Goal: Obtain resource: Download file/media

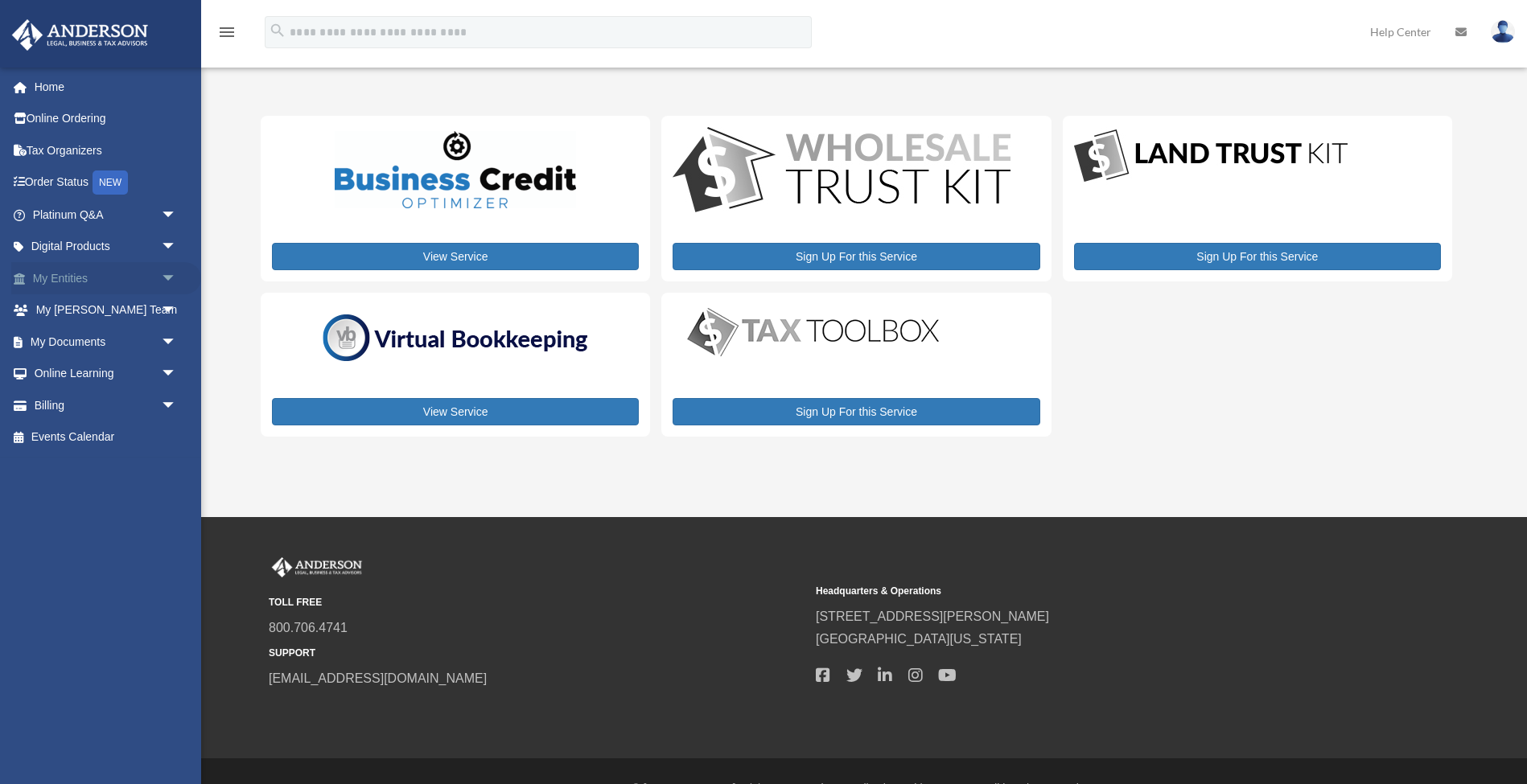
click at [164, 271] on span "arrow_drop_down" at bounding box center [177, 279] width 32 height 33
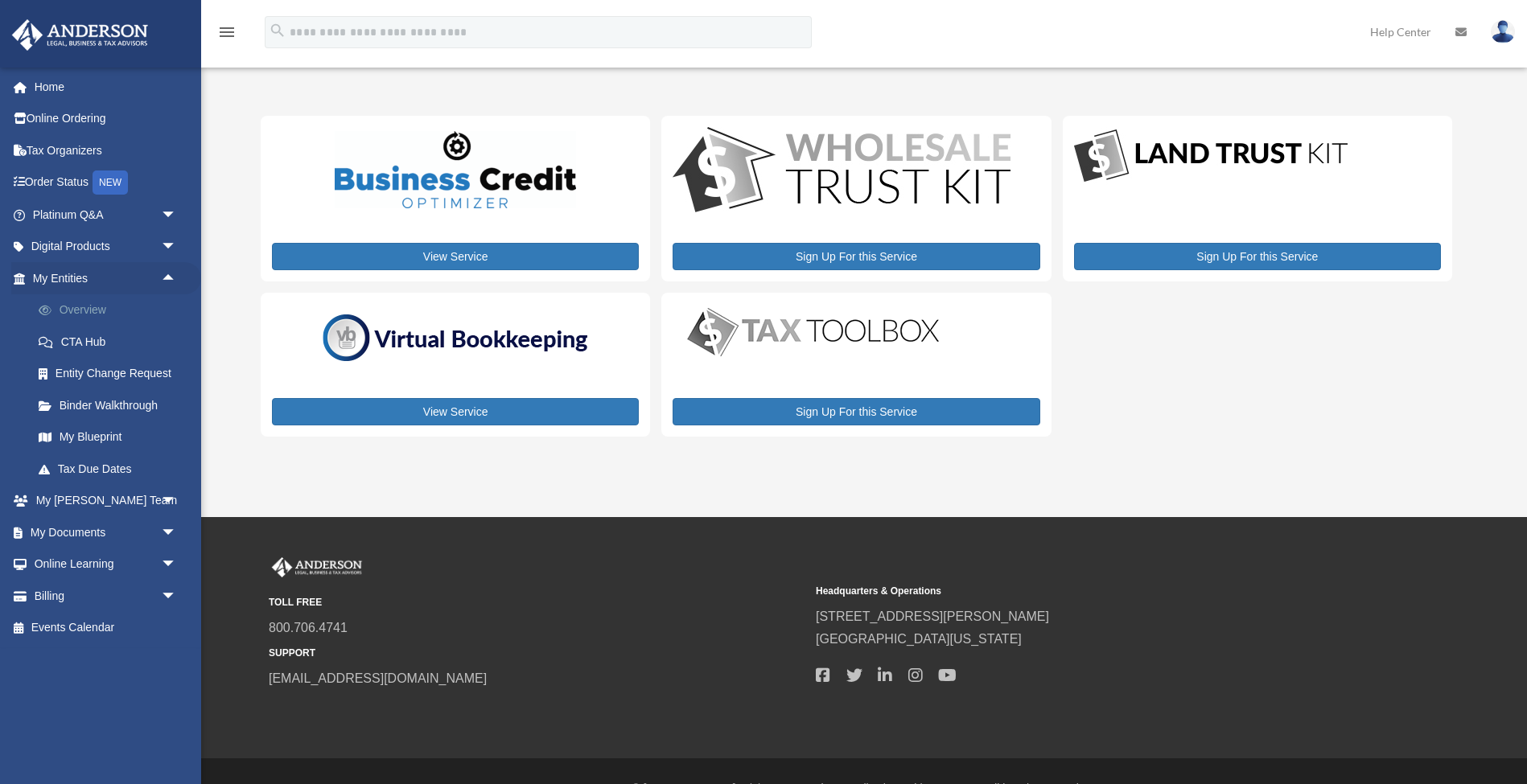
click at [118, 300] on link "Overview" at bounding box center [112, 310] width 179 height 32
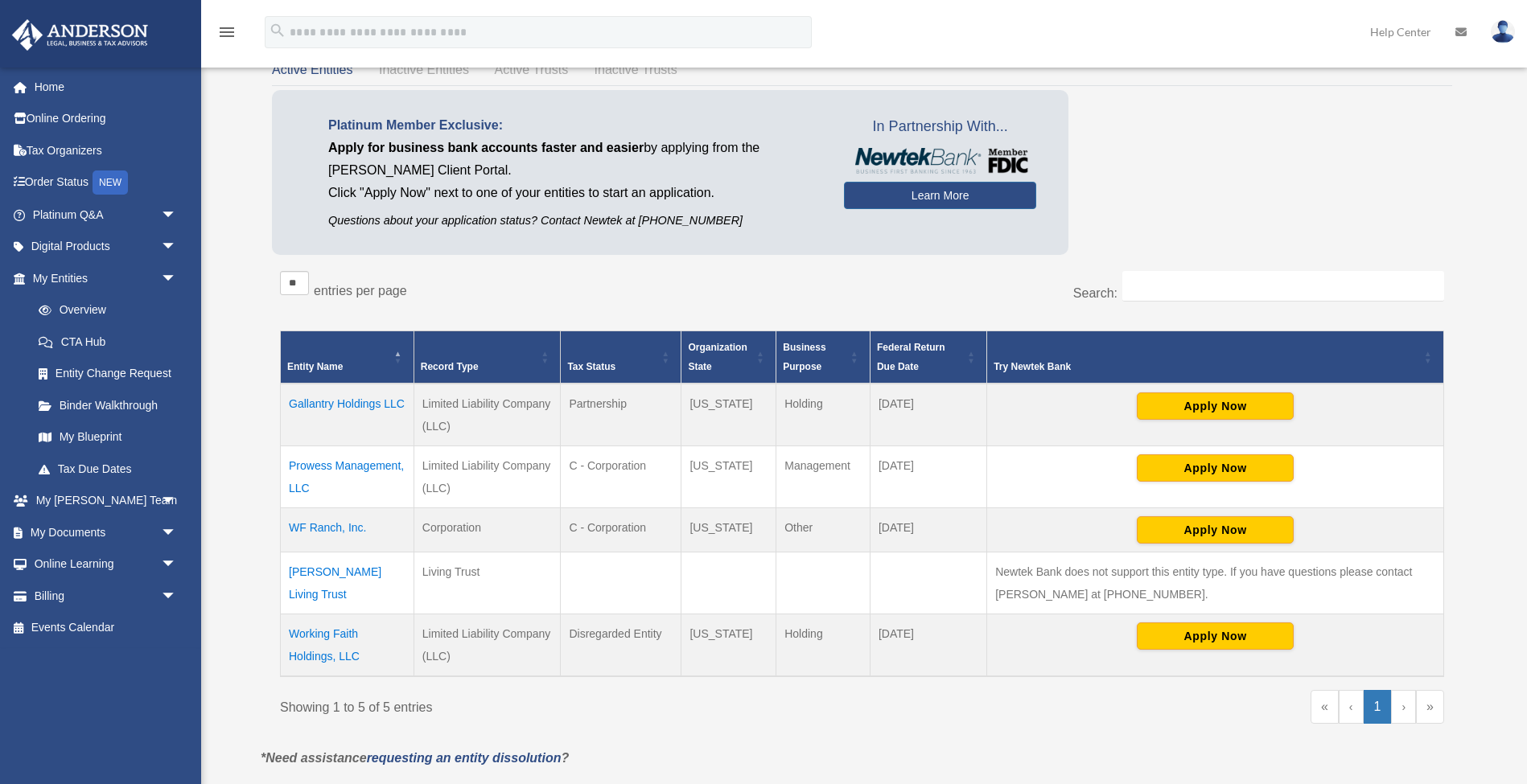
scroll to position [99, 0]
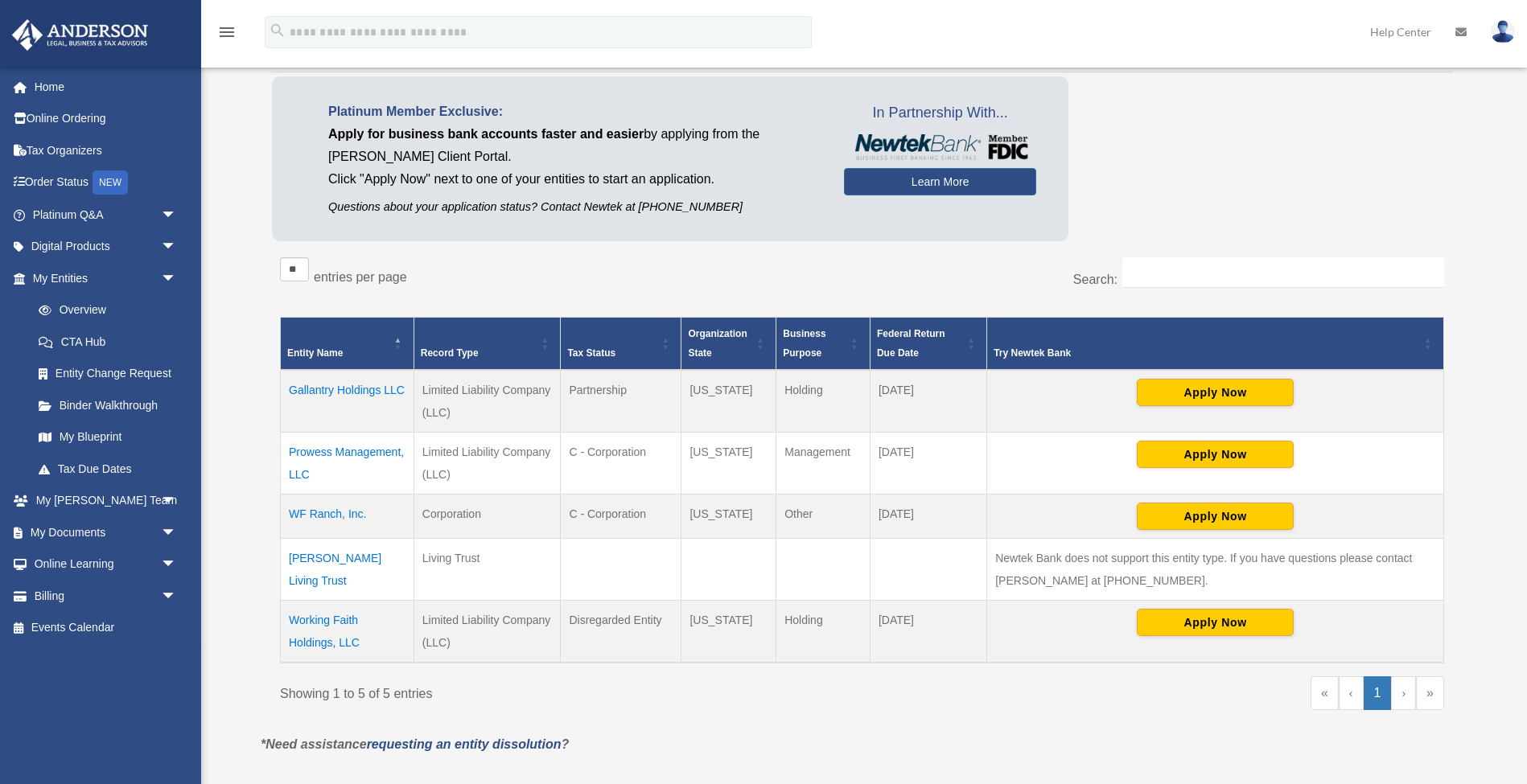
click at [349, 391] on td "Gallantry Holdings LLC" at bounding box center [348, 402] width 134 height 63
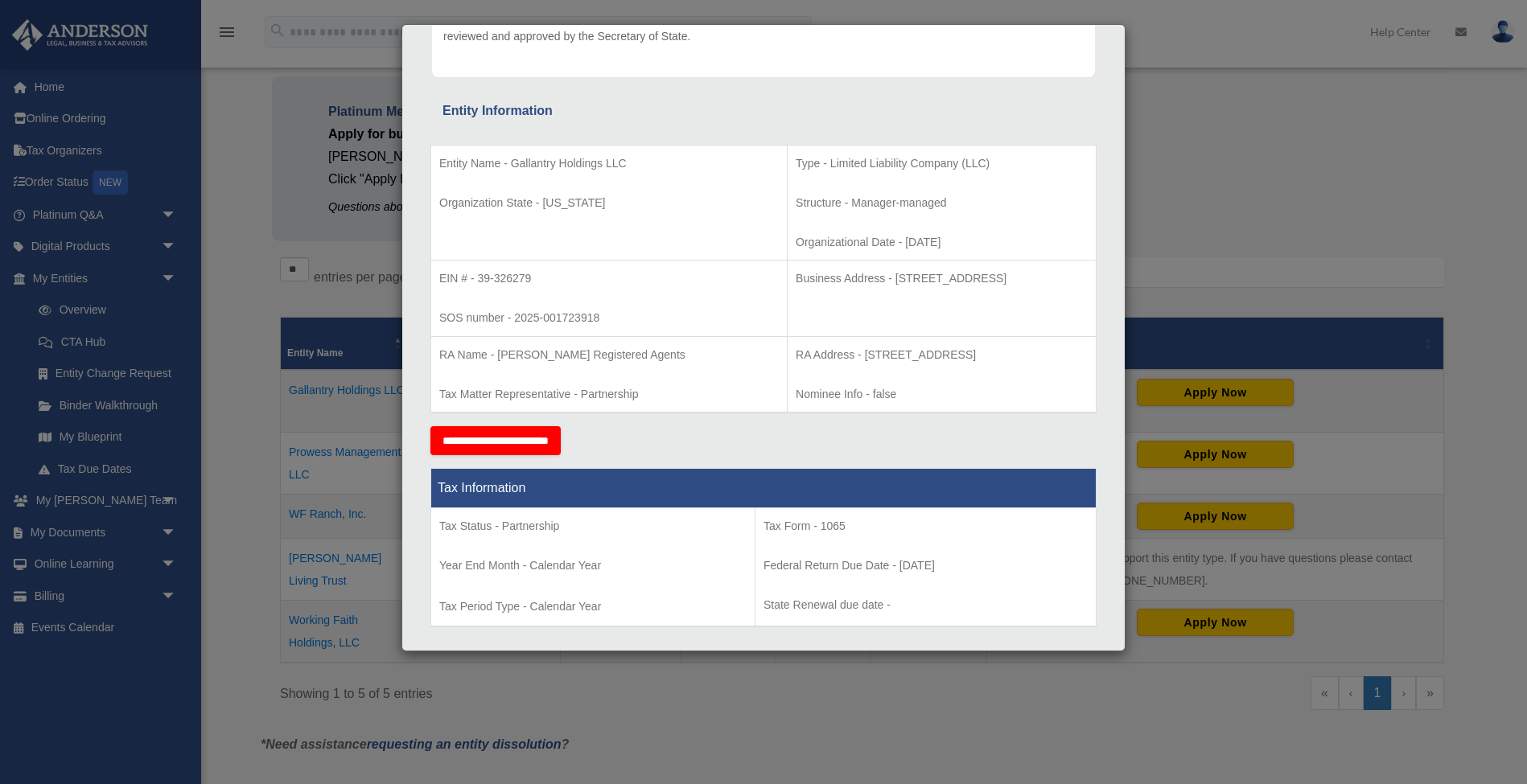
scroll to position [264, 0]
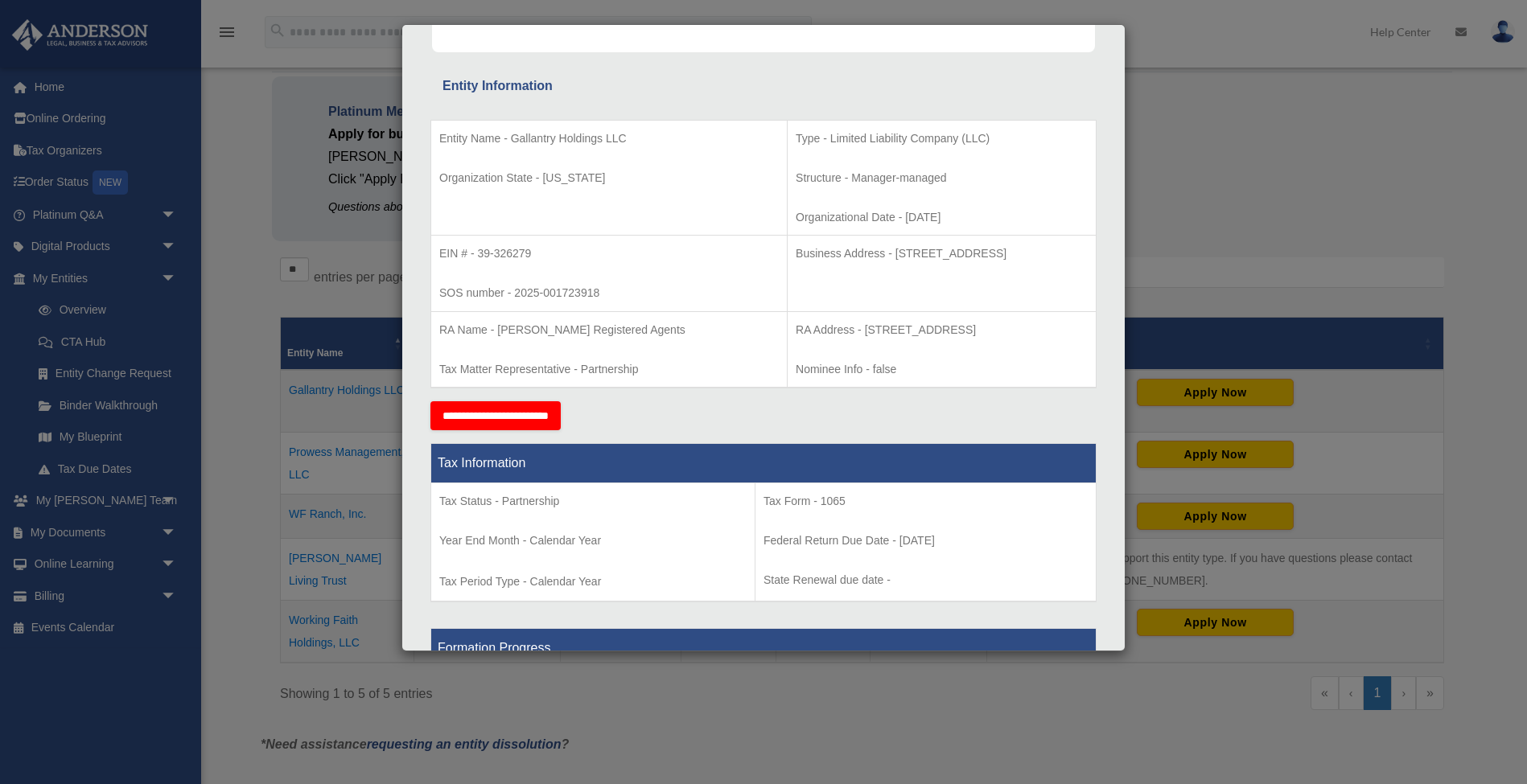
click at [1275, 116] on div "Details × Articles Sent Organizational Date" at bounding box center [764, 392] width 1527 height 784
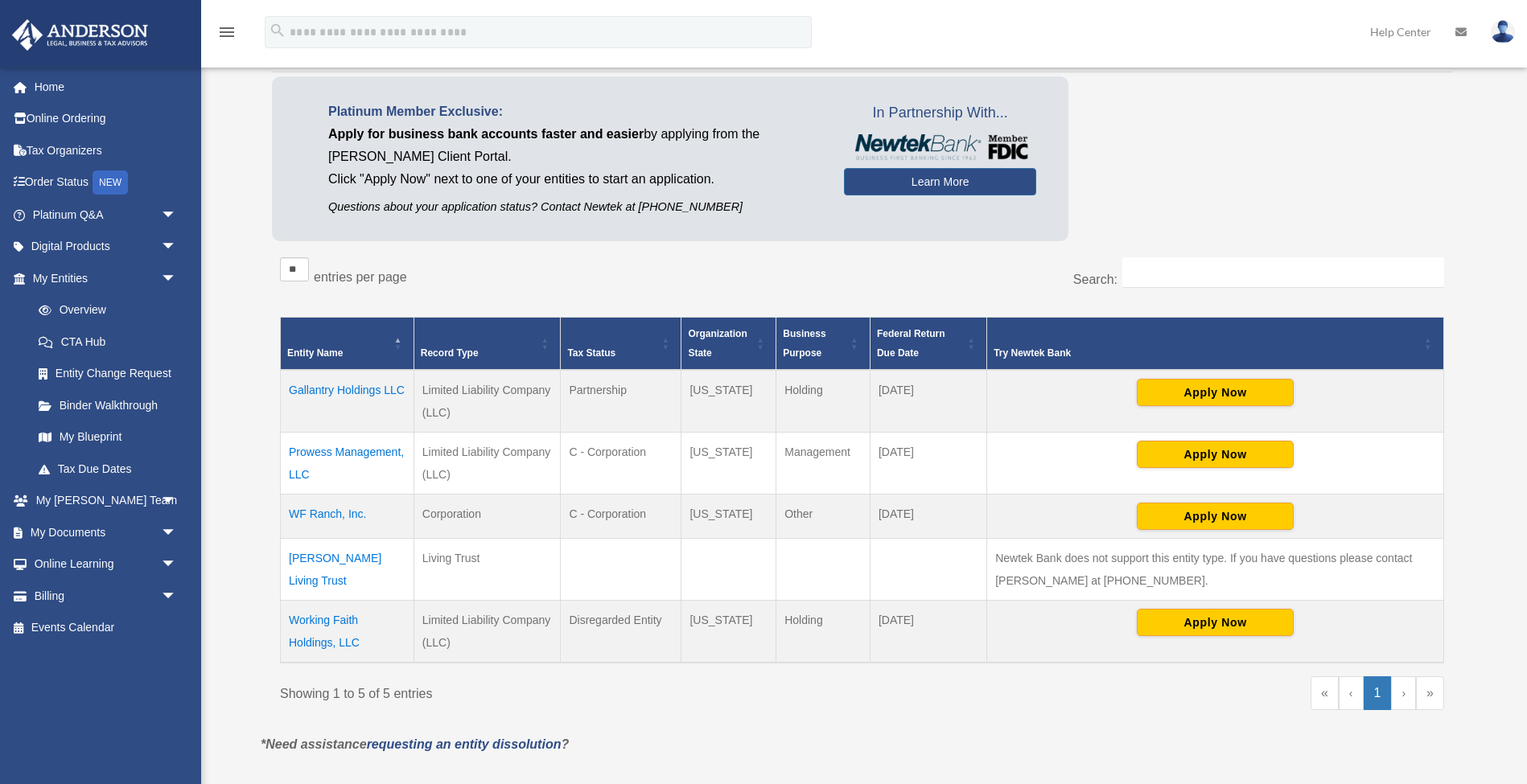
click at [325, 452] on td "Prowess Management, LLC" at bounding box center [348, 463] width 134 height 62
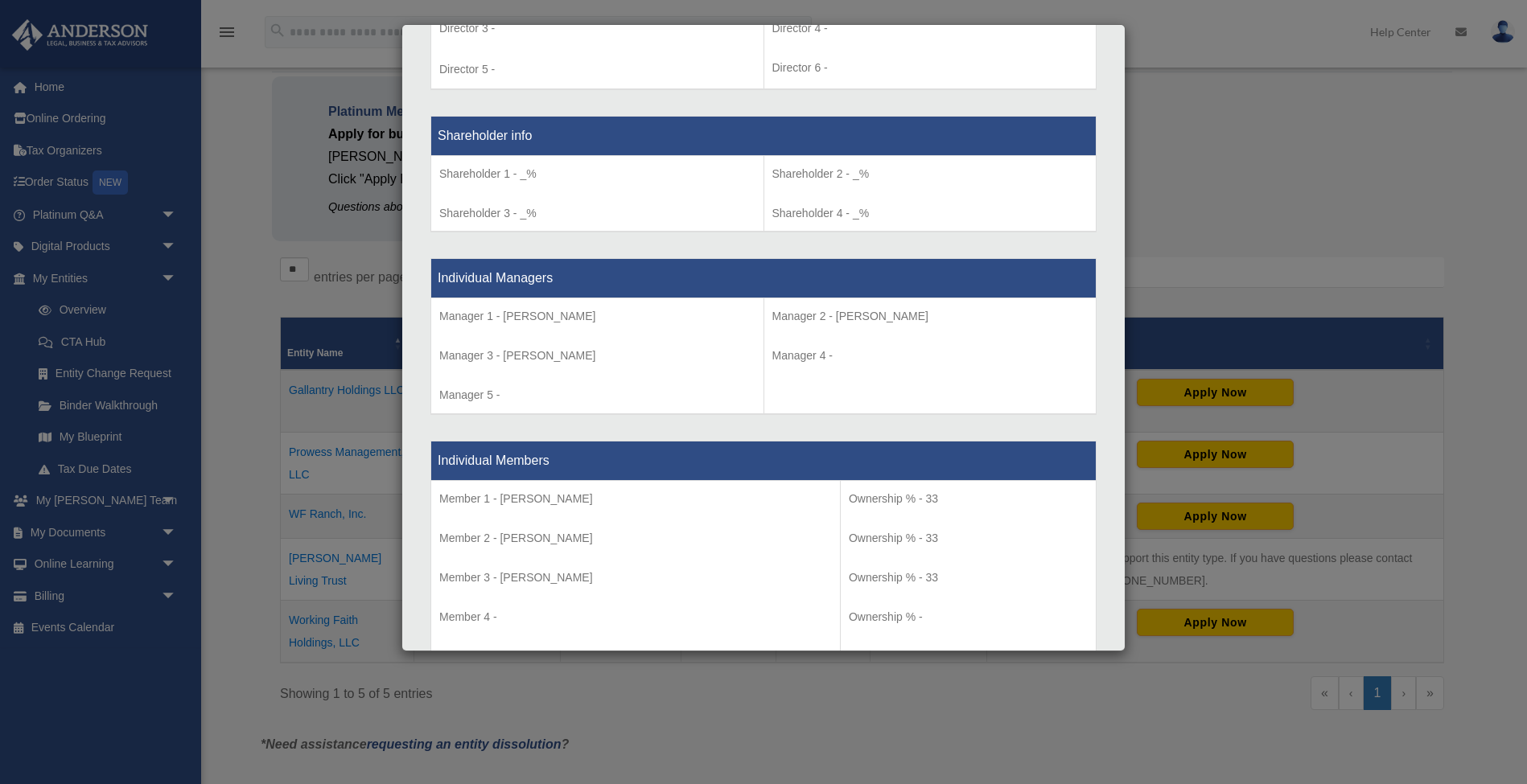
scroll to position [1300, 0]
click at [214, 214] on div "Details × Articles Sent Organizational Date" at bounding box center [764, 392] width 1527 height 784
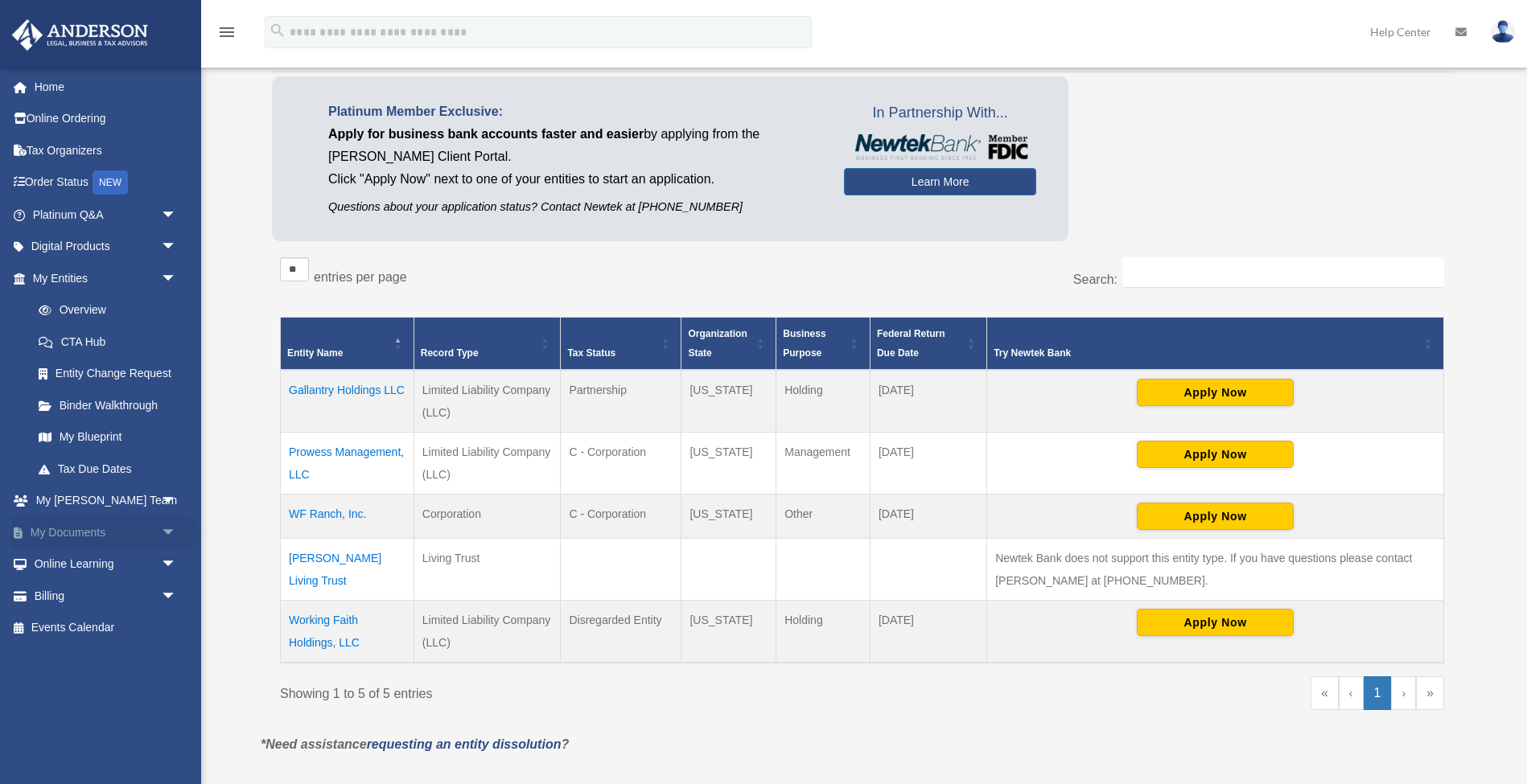
click at [173, 526] on span "arrow_drop_down" at bounding box center [177, 533] width 32 height 33
click at [67, 562] on link "Box" at bounding box center [112, 564] width 179 height 32
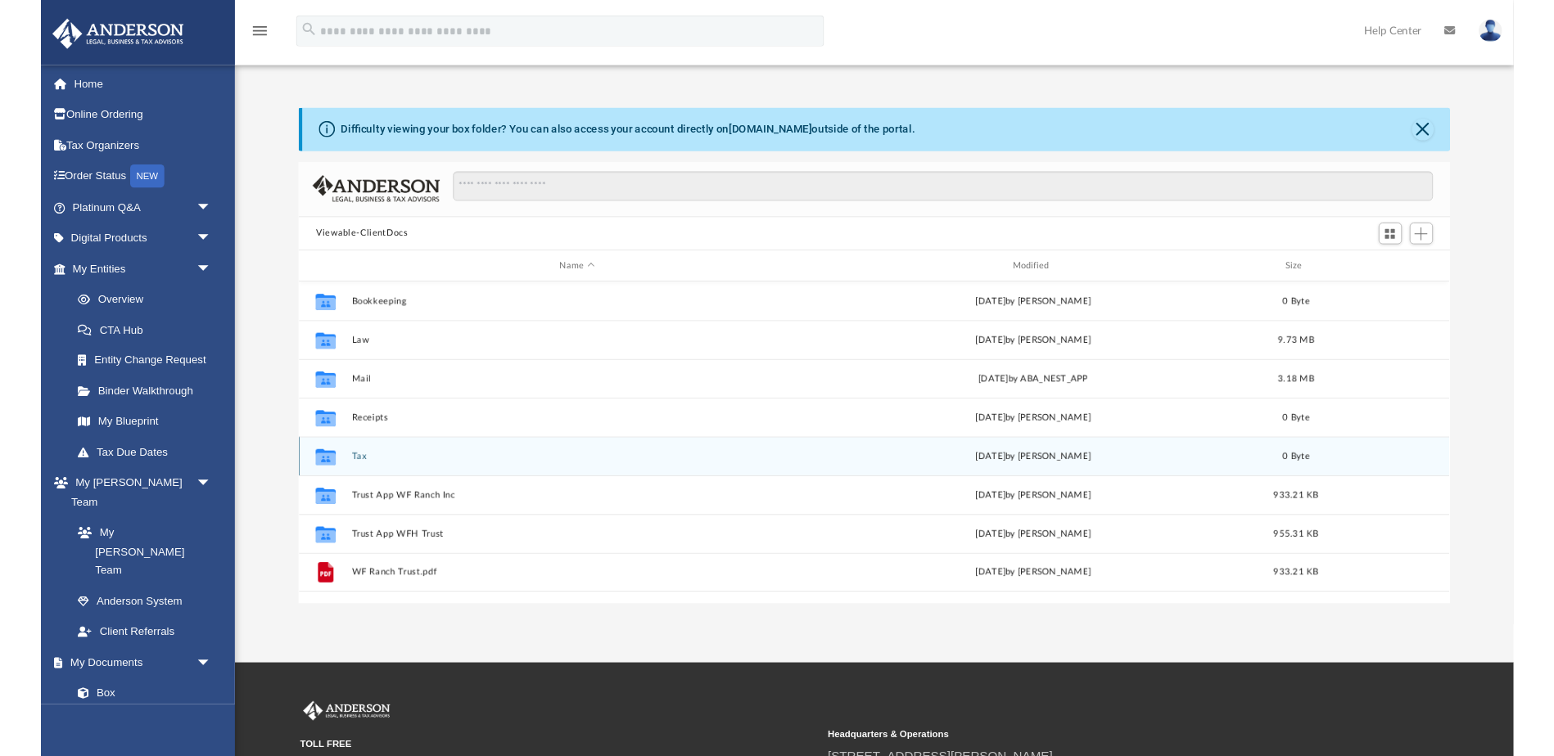
scroll to position [372, 1214]
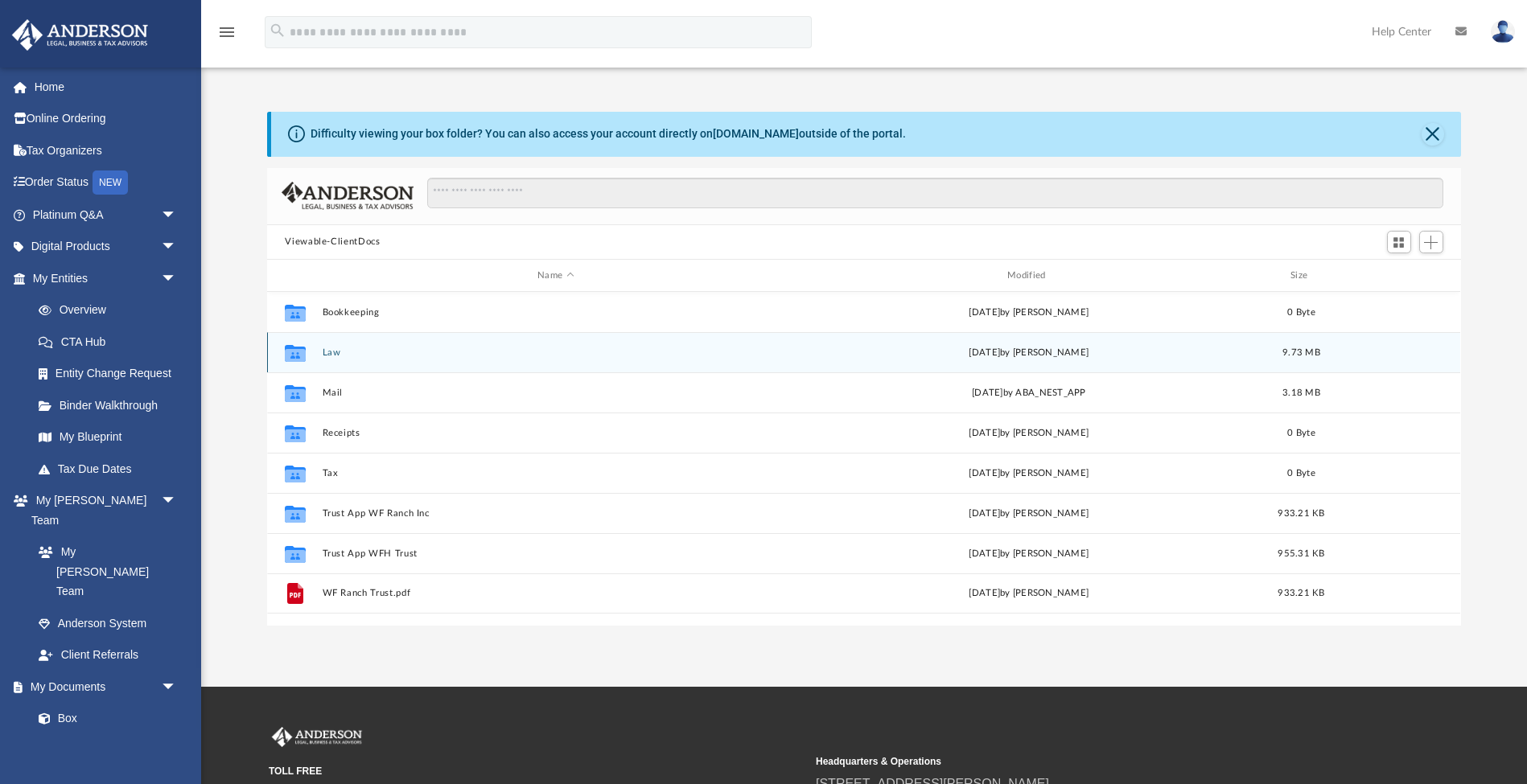
click at [326, 351] on button "Law" at bounding box center [555, 353] width 467 height 11
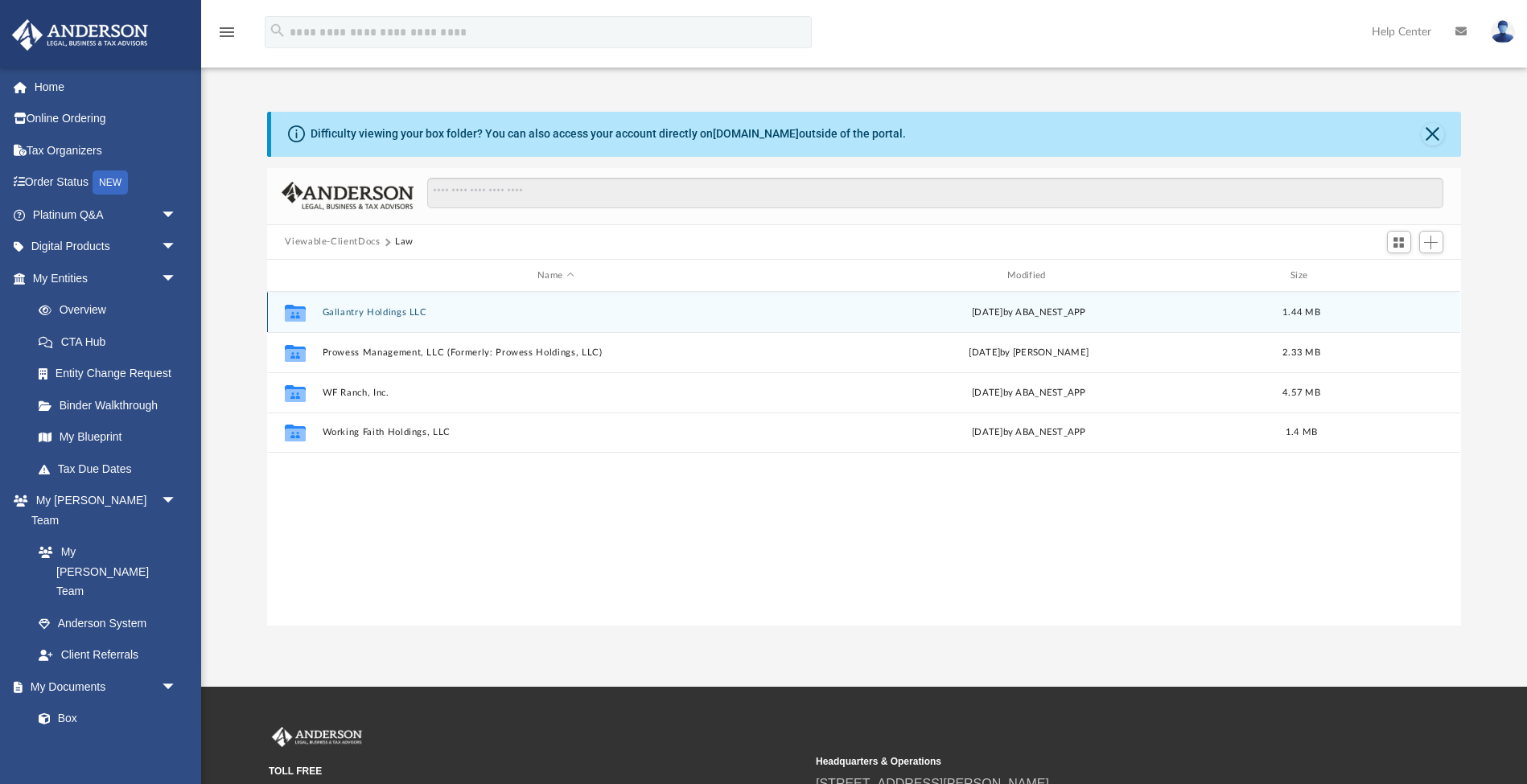
click at [353, 314] on button "Gallantry Holdings LLC" at bounding box center [555, 312] width 467 height 11
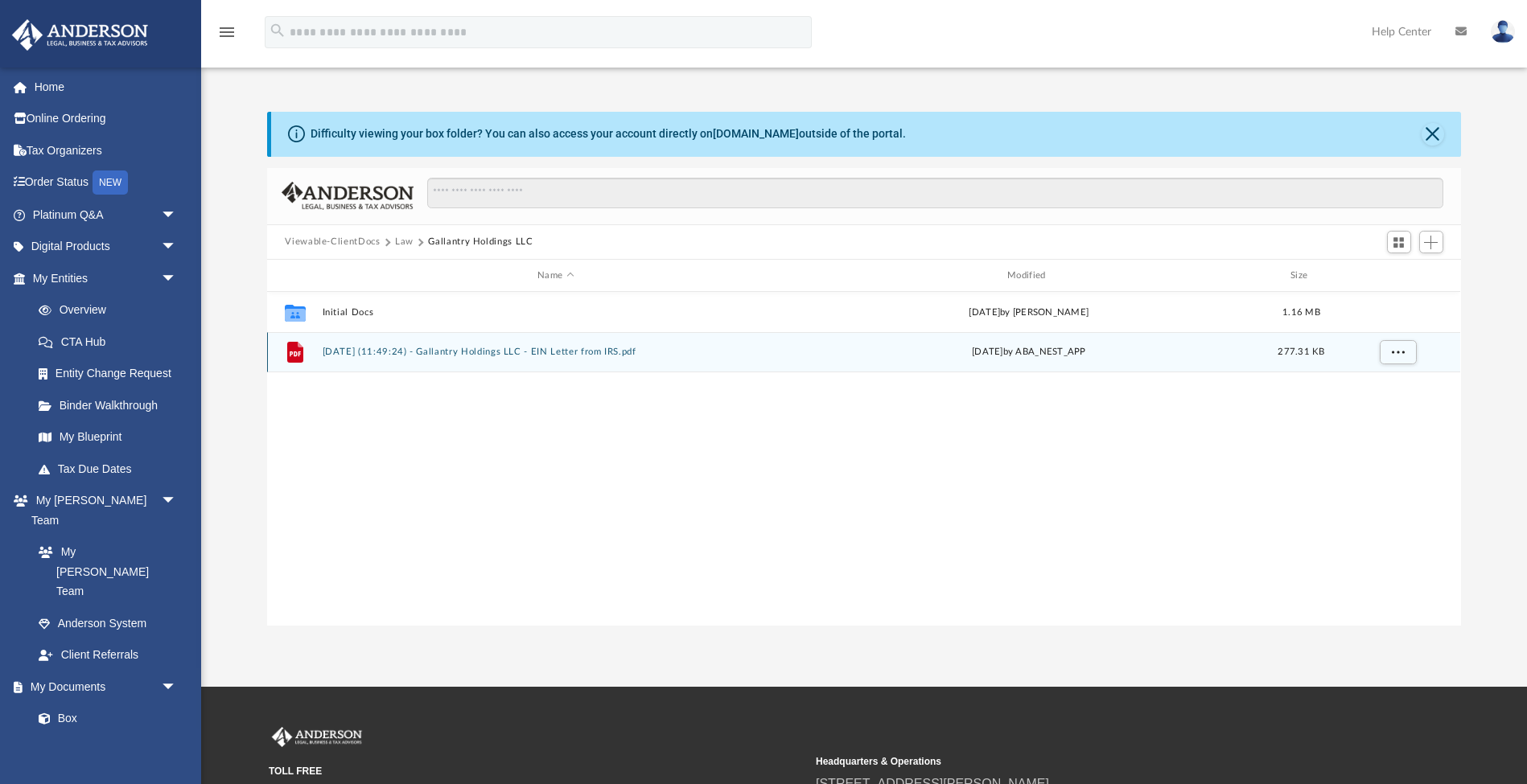
click at [387, 351] on button "[DATE] (11:49:24) - Gallantry Holdings LLC - EIN Letter from IRS.pdf" at bounding box center [555, 353] width 467 height 11
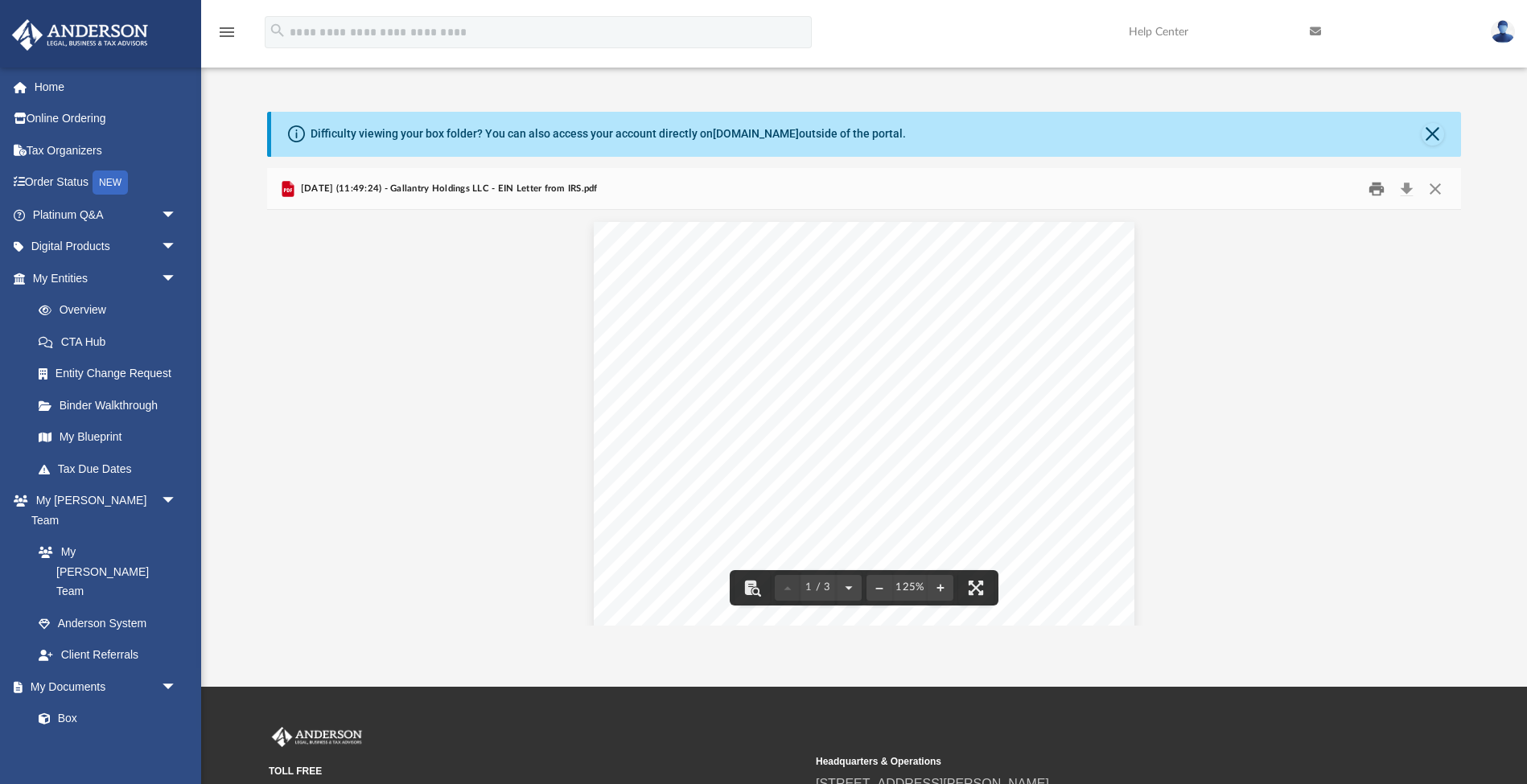
click at [1382, 189] on button "Print" at bounding box center [1376, 188] width 32 height 25
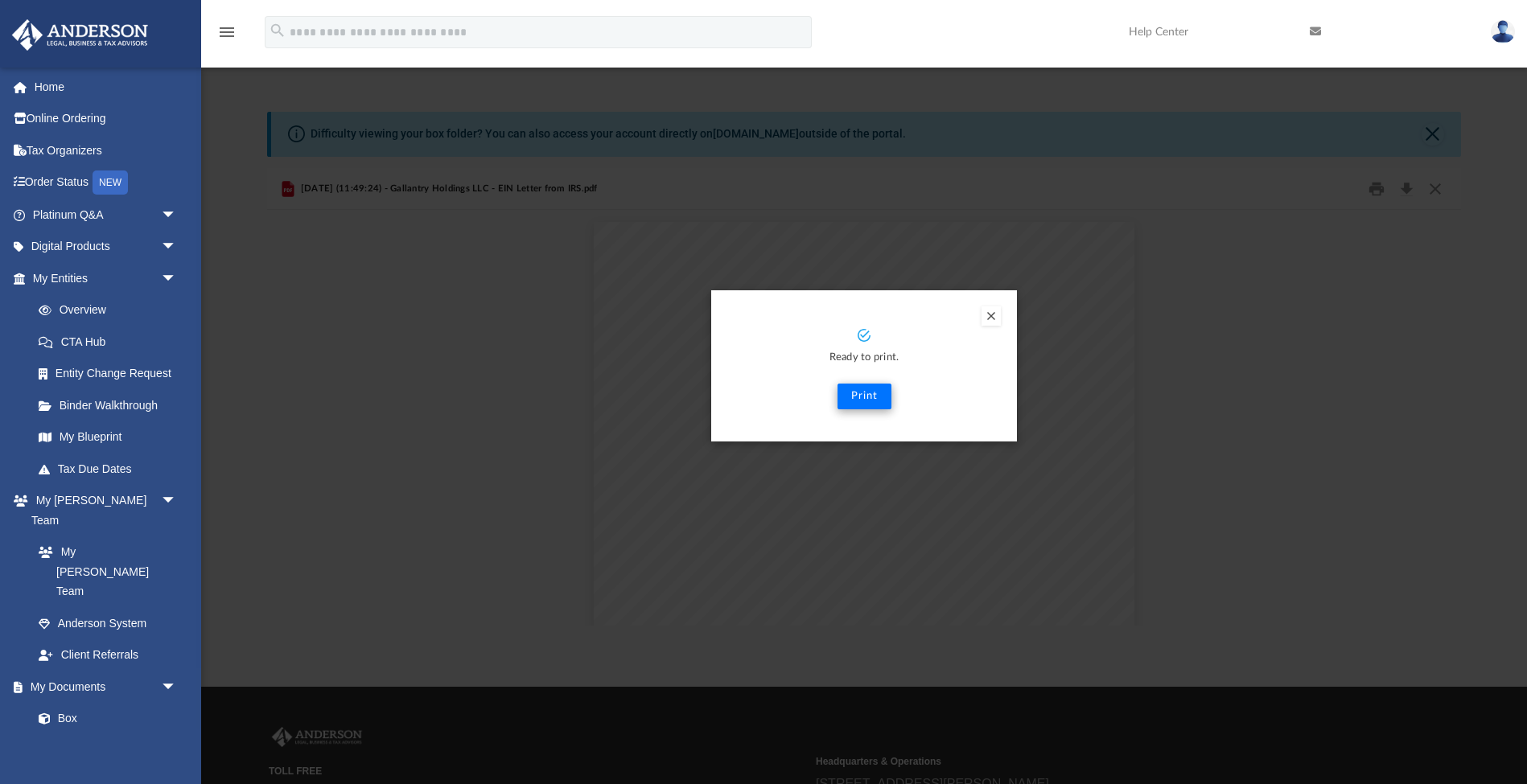
click at [869, 399] on button "Print" at bounding box center [864, 397] width 54 height 26
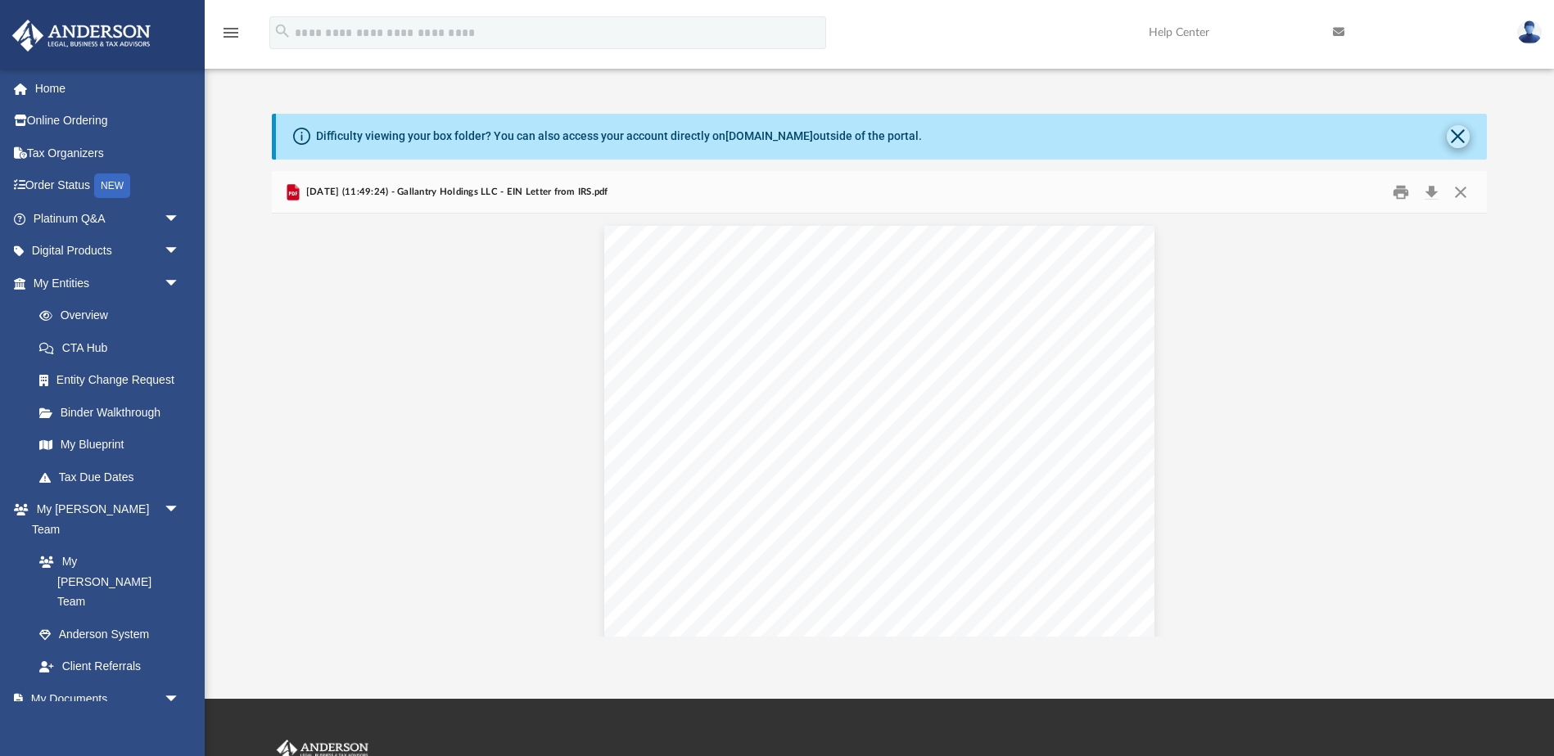
click at [1459, 138] on button "Close" at bounding box center [1458, 136] width 23 height 23
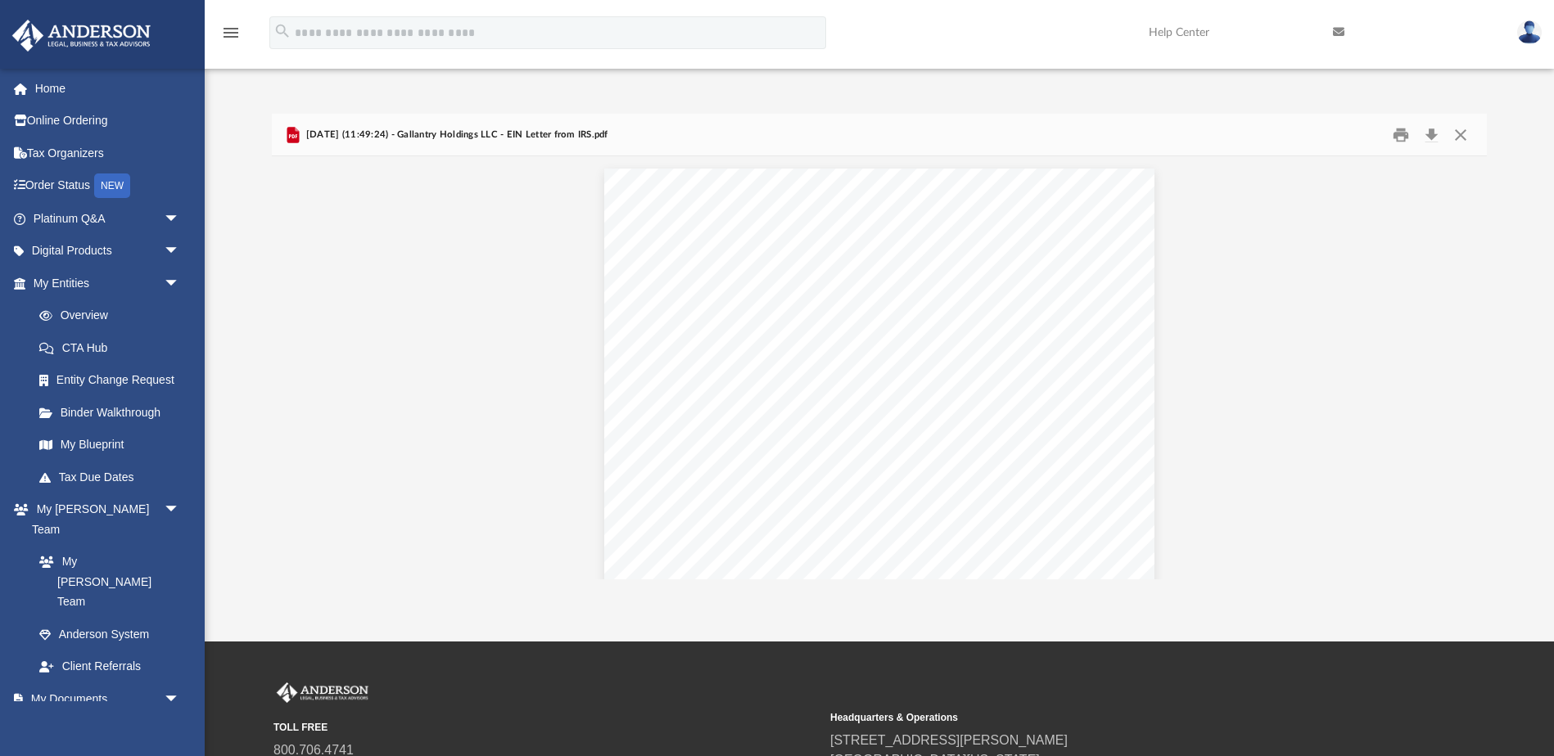
click at [1458, 137] on button "Close" at bounding box center [1460, 134] width 29 height 25
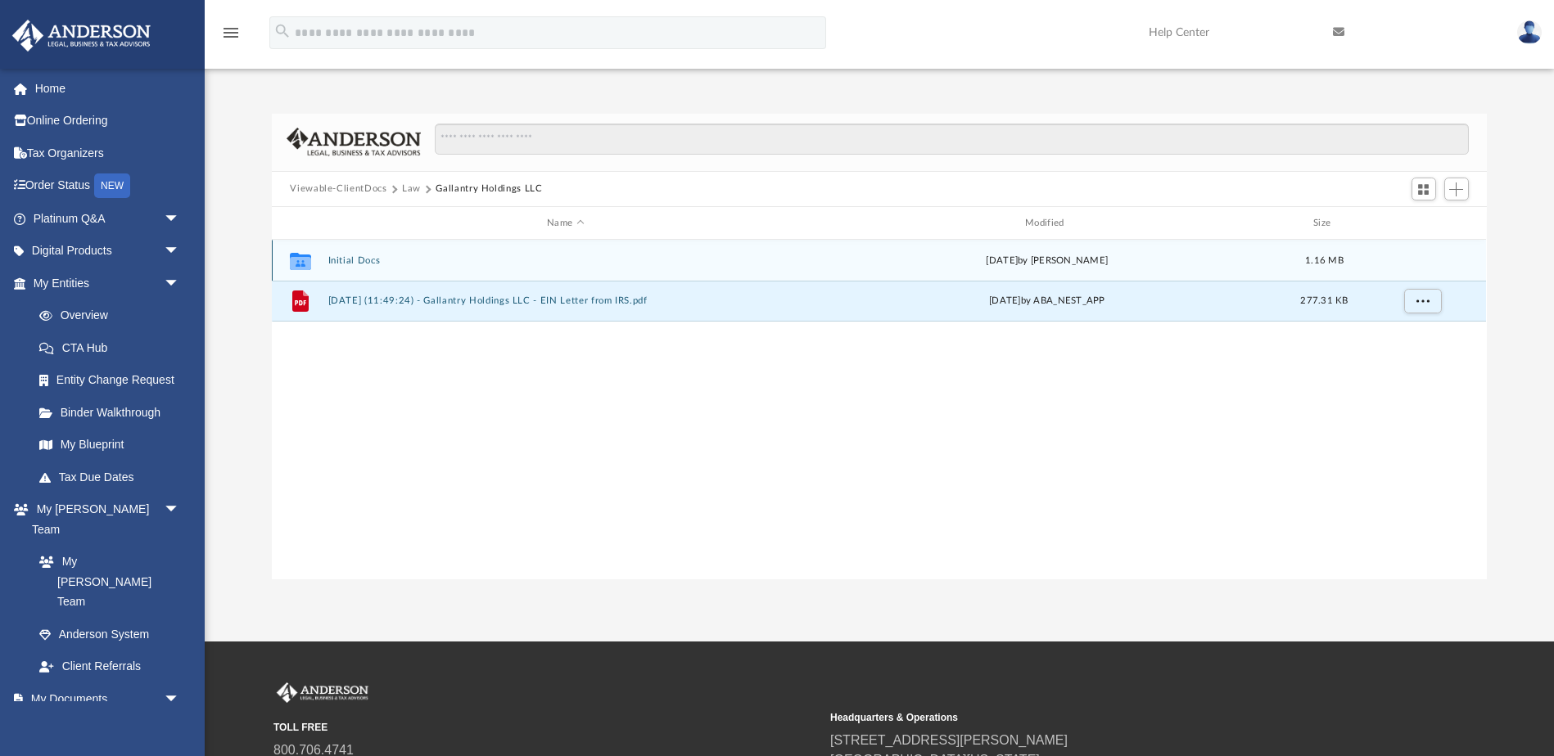
click at [400, 263] on button "Initial Docs" at bounding box center [565, 260] width 475 height 11
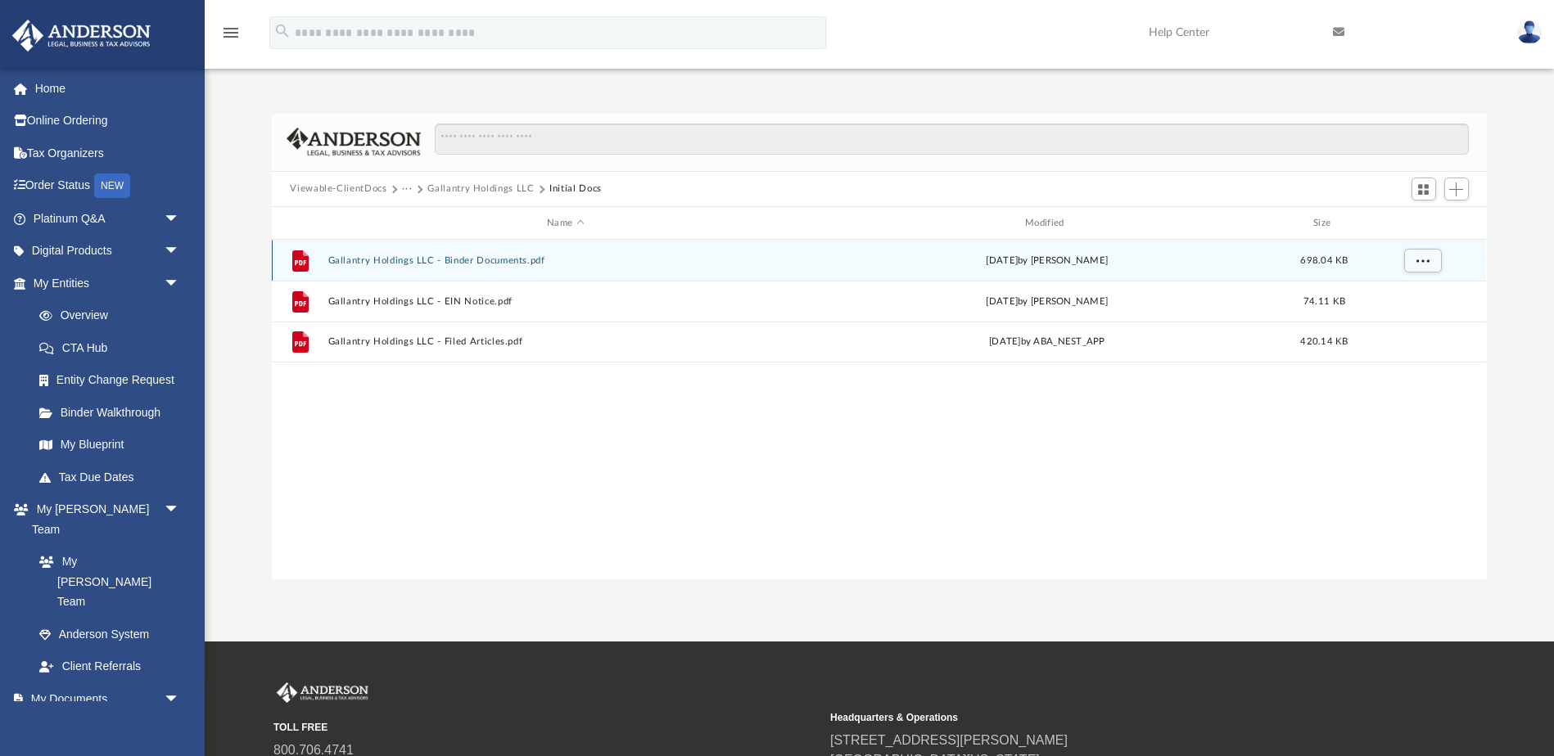
click at [391, 263] on button "Gallantry Holdings LLC - Binder Documents.pdf" at bounding box center [565, 260] width 475 height 11
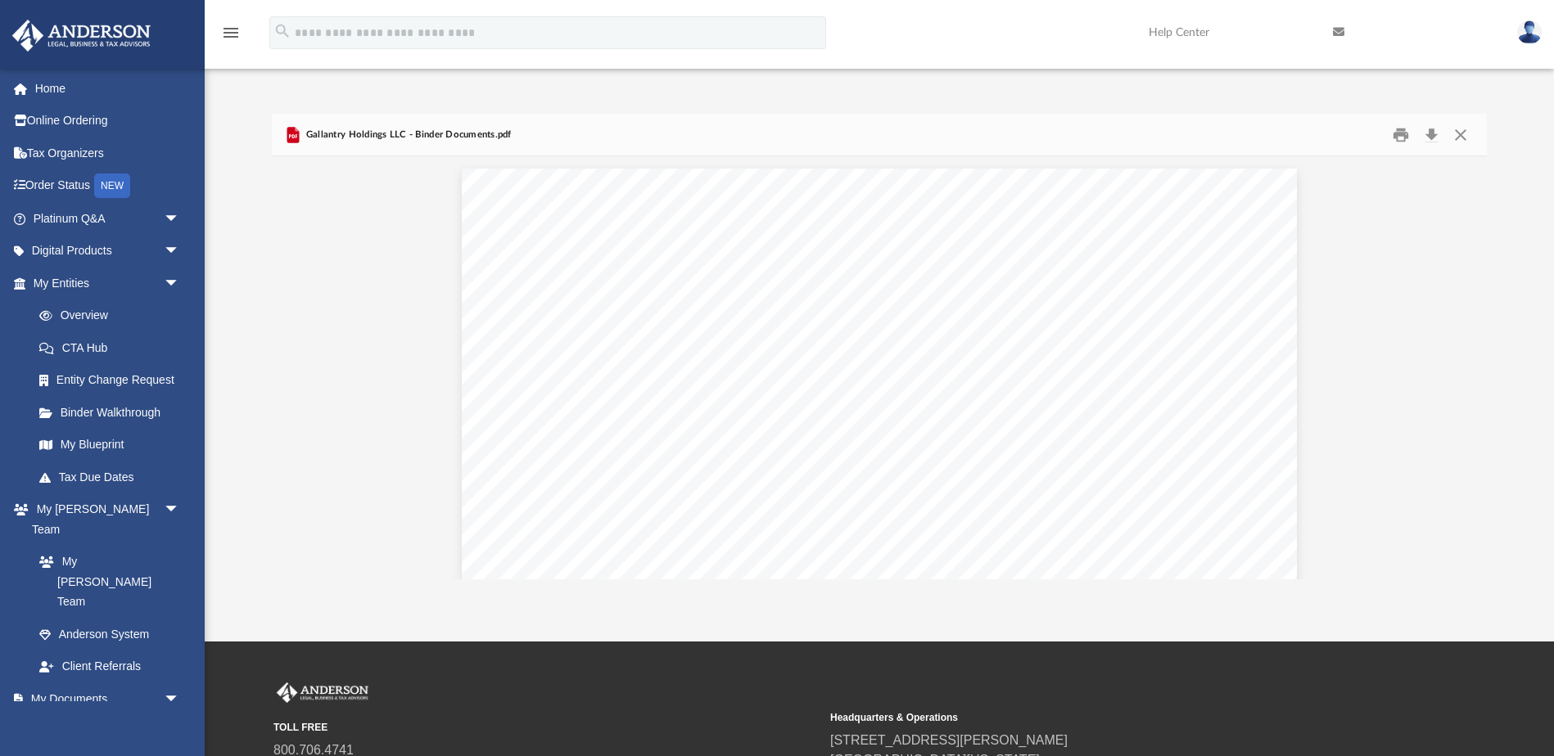
scroll to position [0, 0]
click at [1463, 136] on button "Close" at bounding box center [1460, 134] width 29 height 25
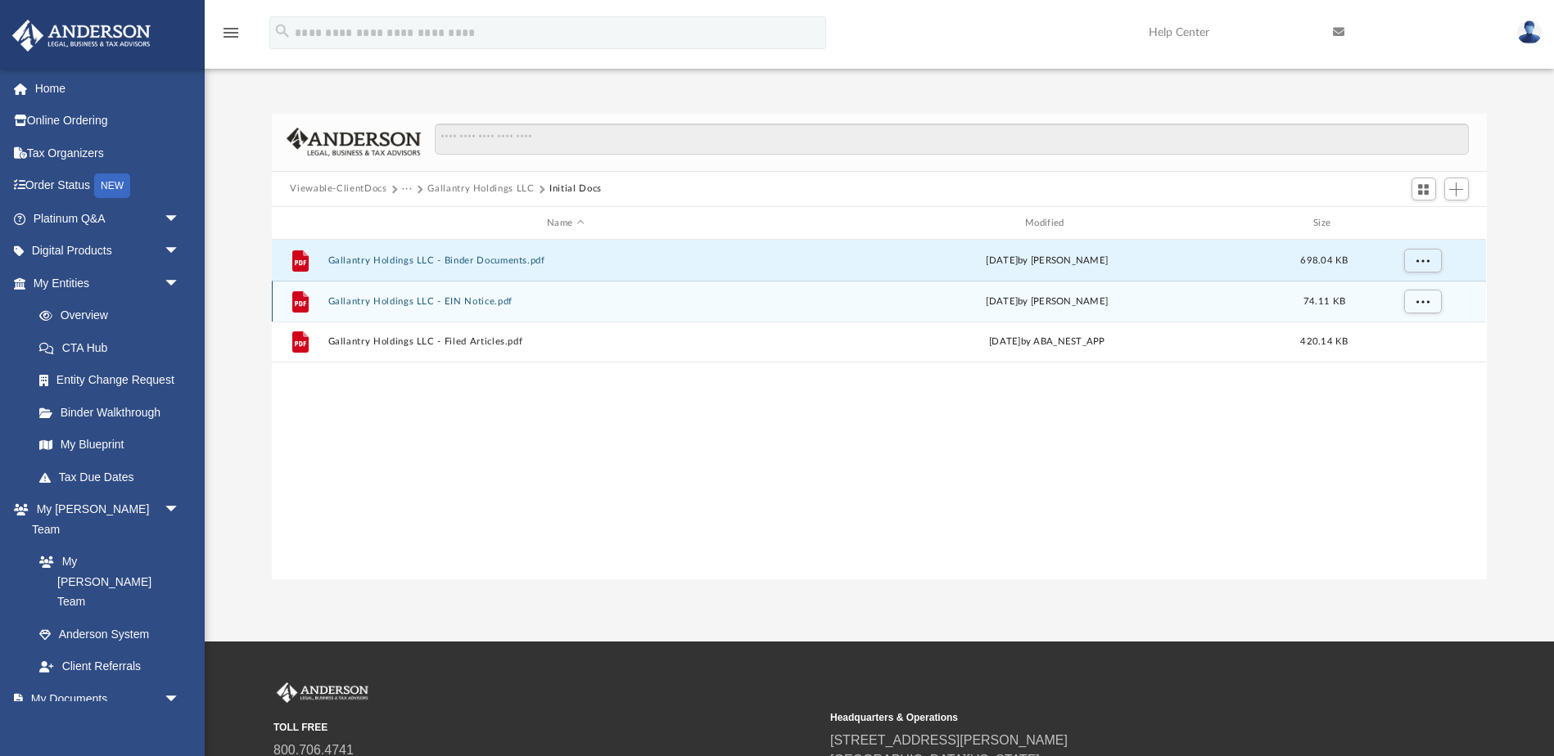
click at [357, 305] on button "Gallantry Holdings LLC - EIN Notice.pdf" at bounding box center [565, 301] width 475 height 11
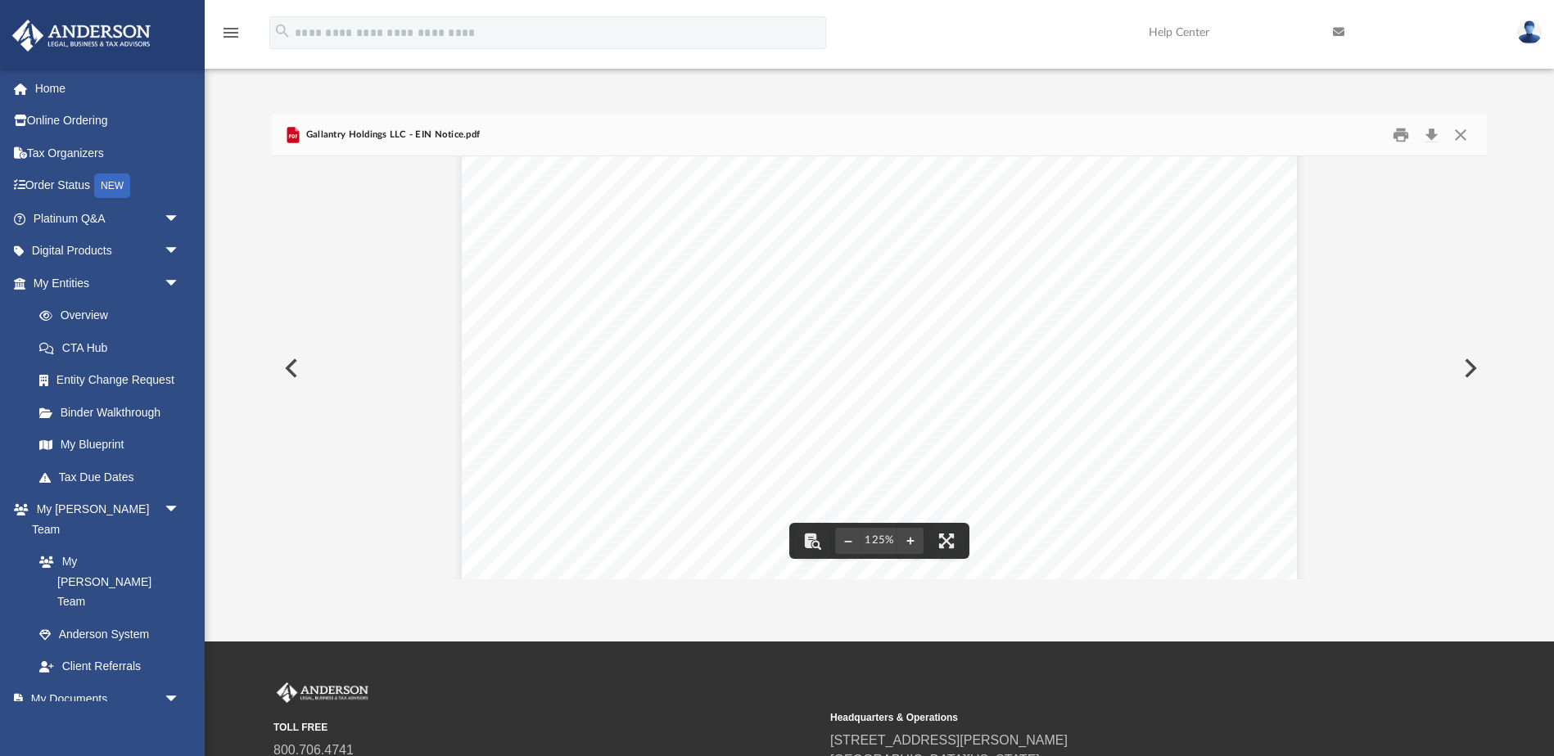
scroll to position [539, 0]
click at [1461, 133] on button "Close" at bounding box center [1460, 134] width 29 height 25
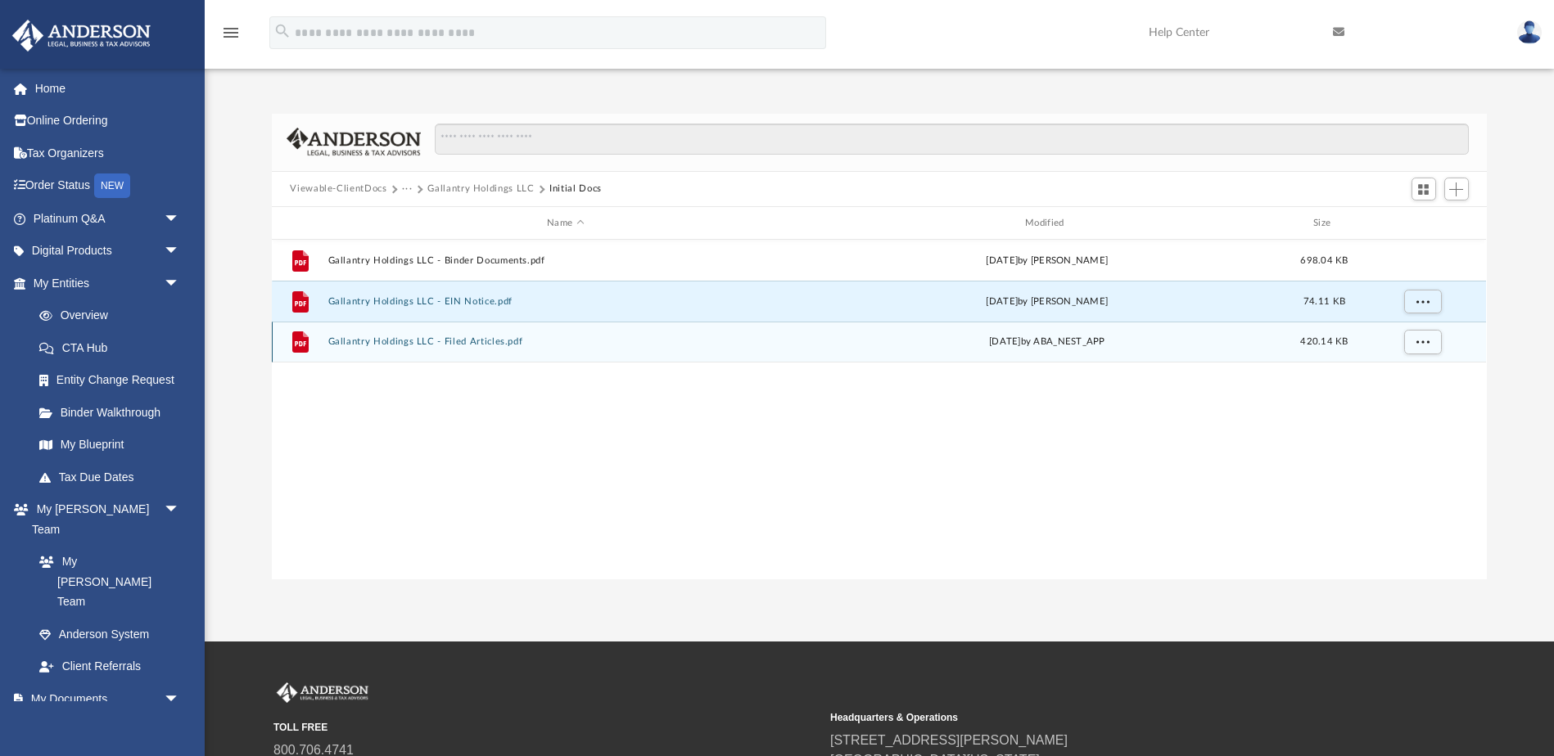
click at [380, 345] on button "Gallantry Holdings LLC - Filed Articles.pdf" at bounding box center [565, 342] width 475 height 11
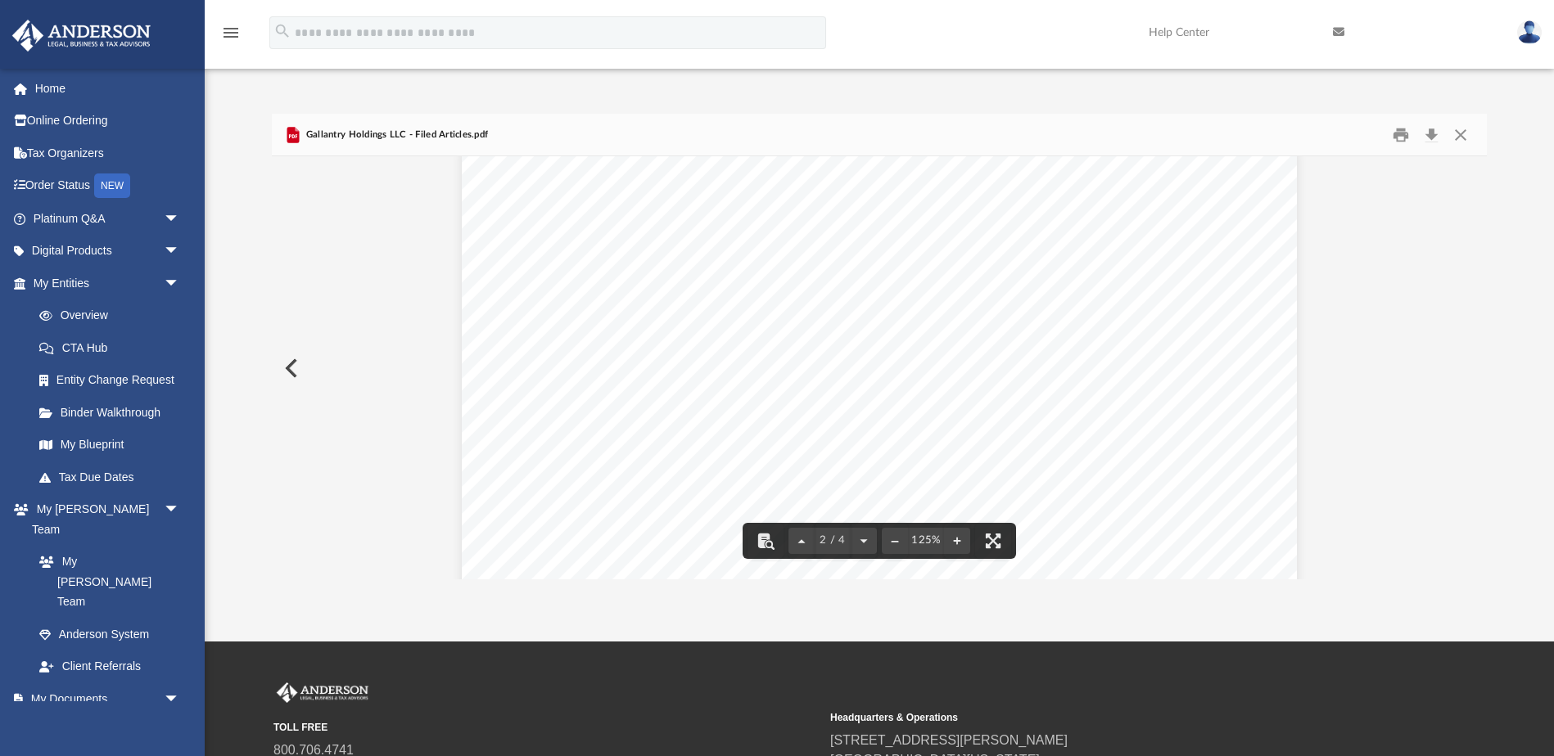
scroll to position [1127, 0]
click at [1459, 134] on button "Close" at bounding box center [1460, 134] width 29 height 25
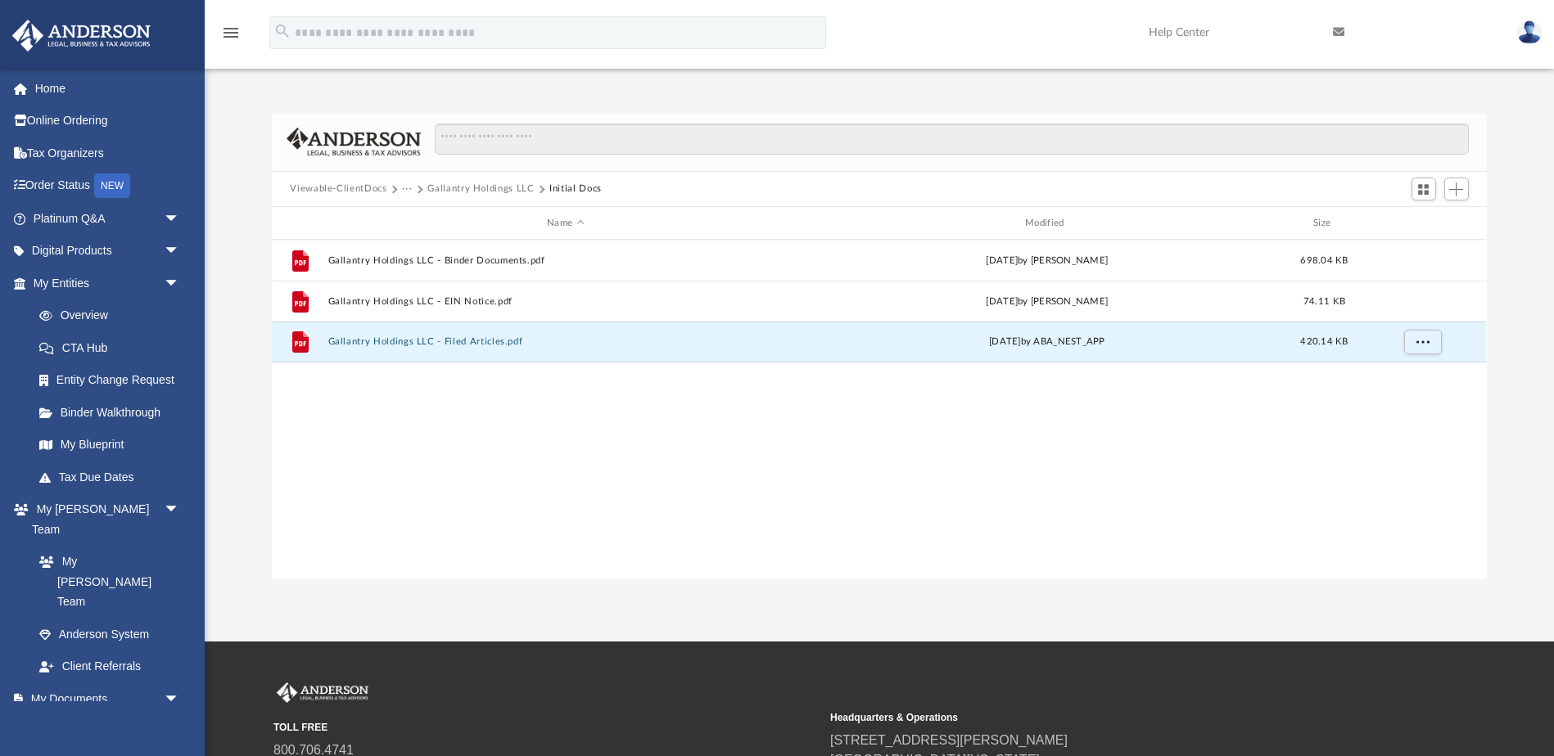
click at [324, 189] on button "Viewable-ClientDocs" at bounding box center [338, 189] width 97 height 15
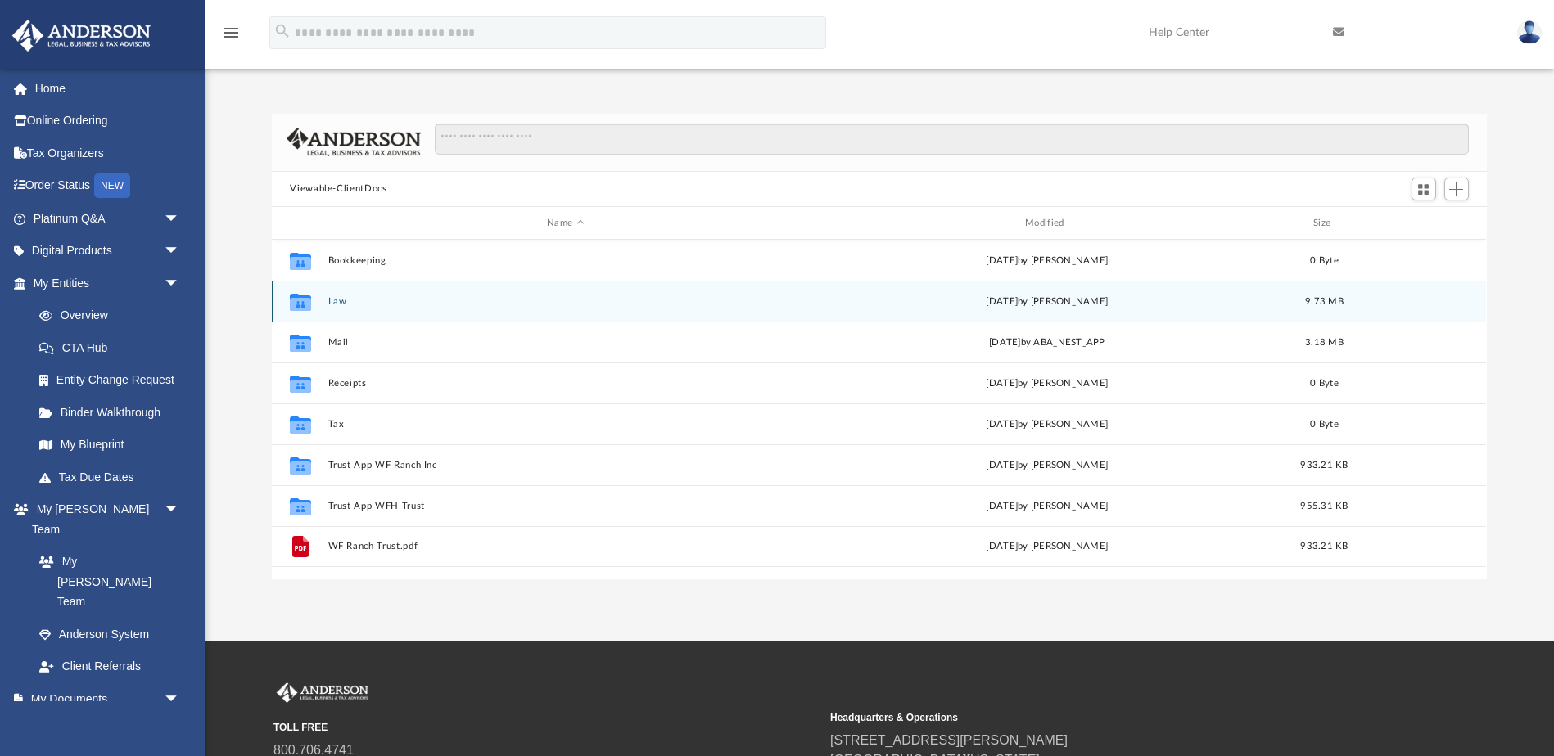
click at [341, 298] on button "Law" at bounding box center [565, 301] width 475 height 11
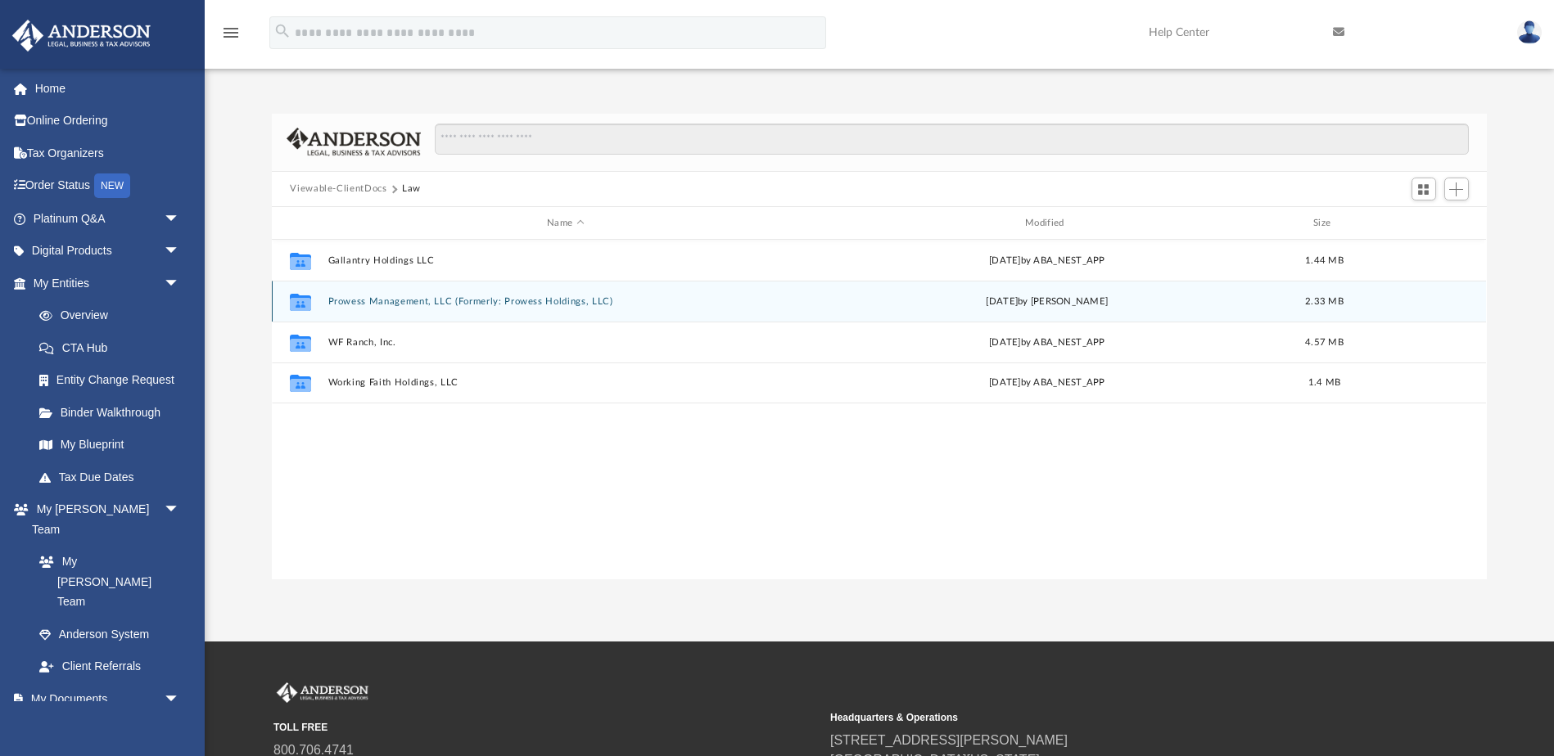
click at [461, 305] on button "Prowess Management, LLC (Formerly: Prowess Holdings, LLC)" at bounding box center [565, 301] width 475 height 11
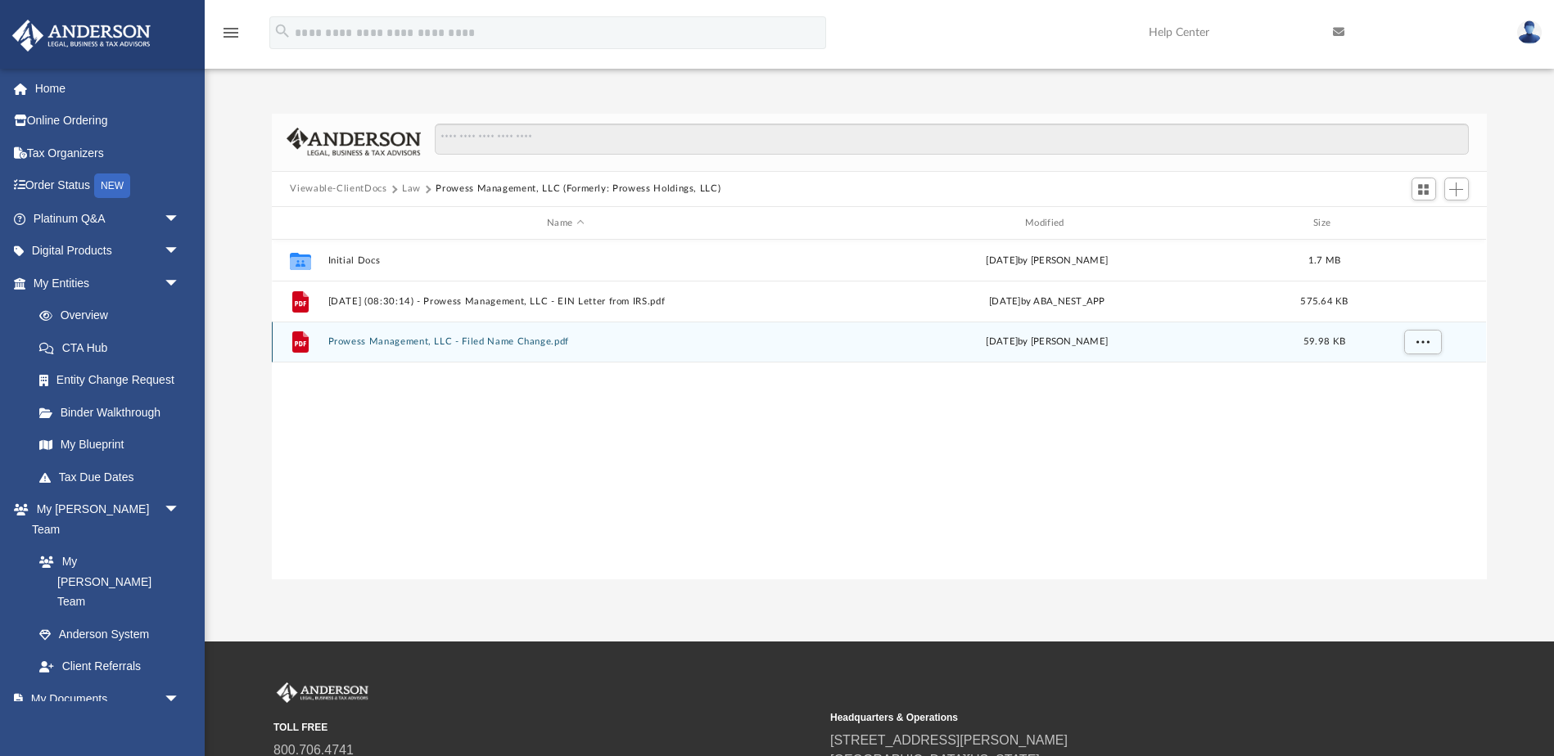
click at [418, 341] on button "Prowess Management, LLC - Filed Name Change.pdf" at bounding box center [565, 342] width 475 height 11
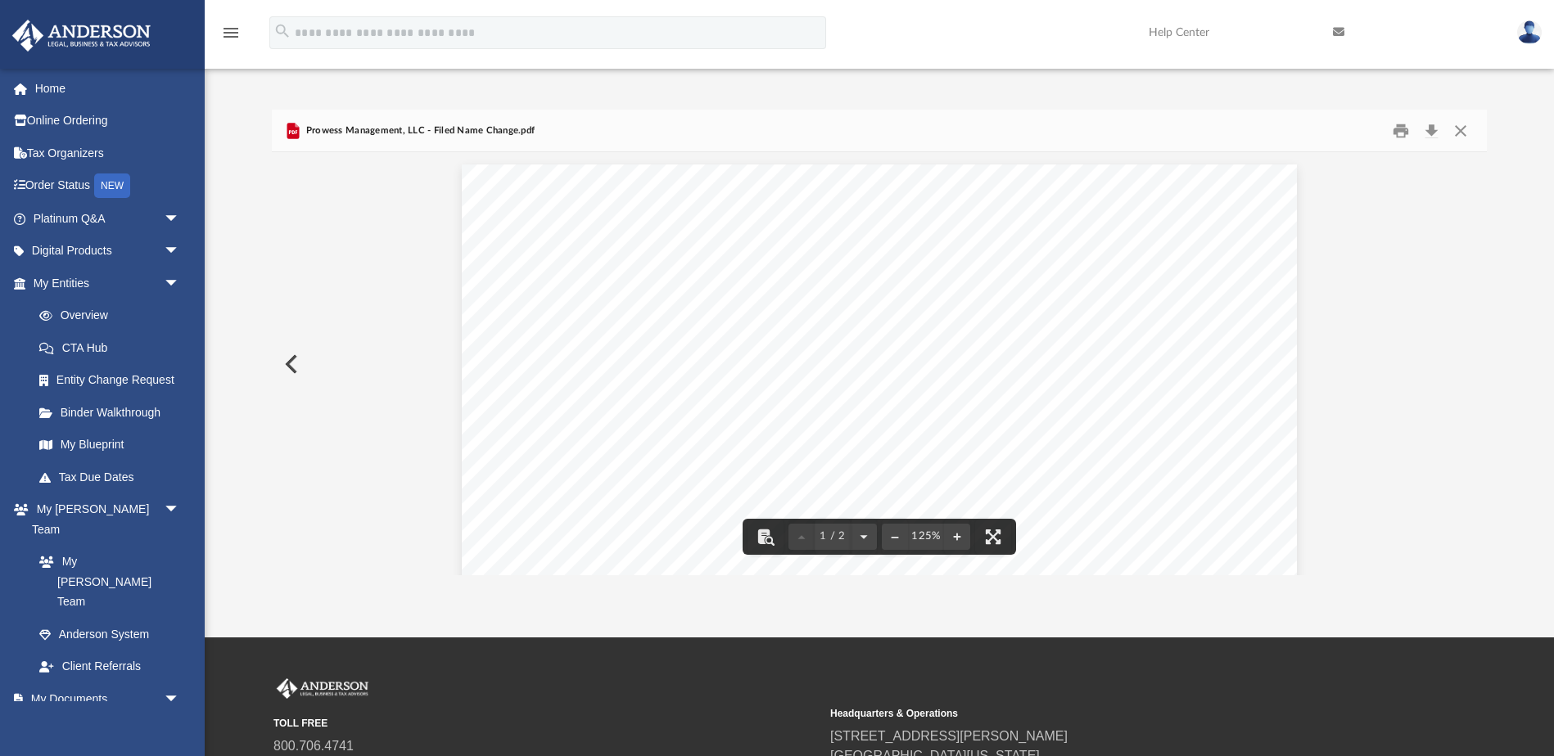
scroll to position [0, 0]
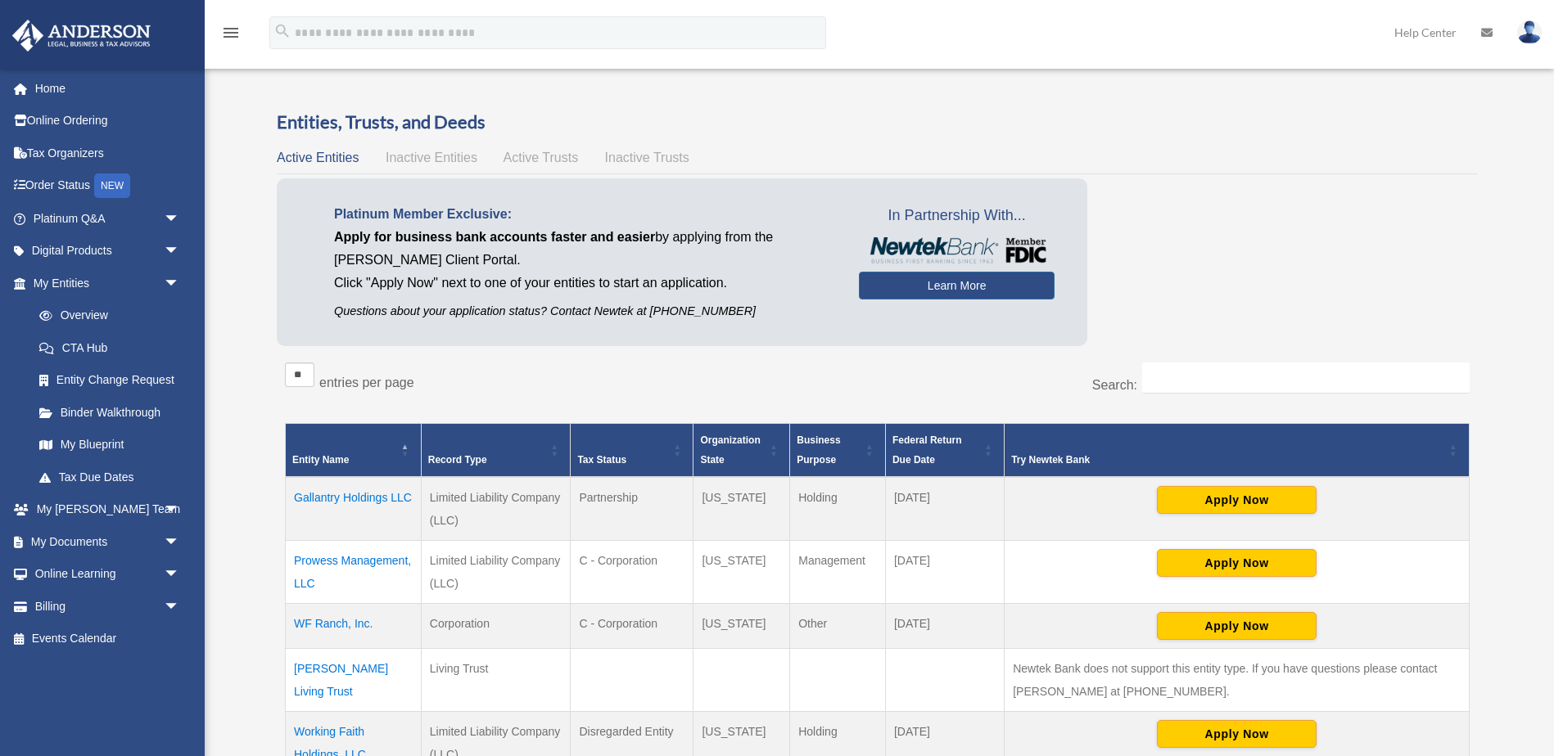
scroll to position [101, 0]
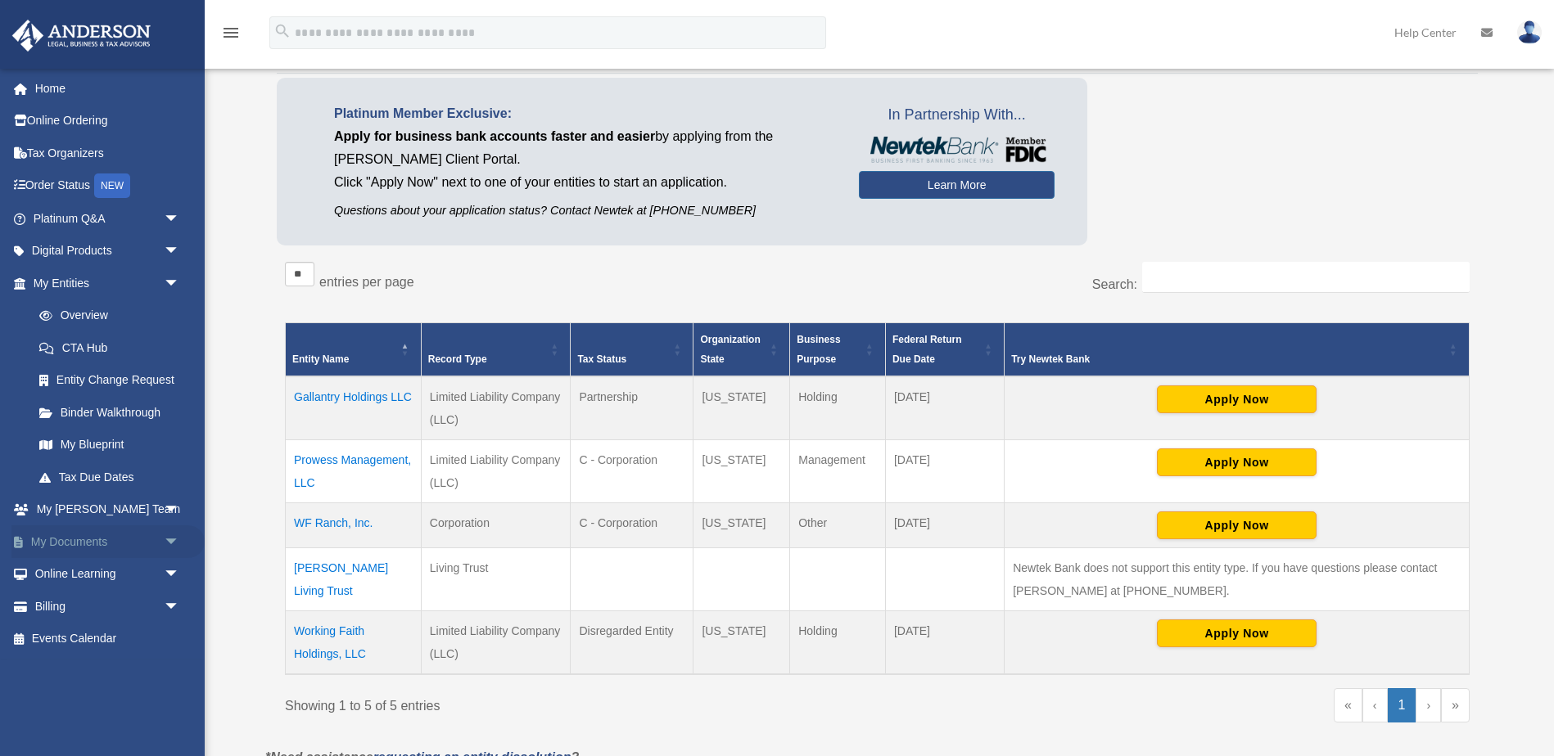
click at [169, 534] on span "arrow_drop_down" at bounding box center [180, 543] width 33 height 34
click at [68, 573] on link "Box" at bounding box center [114, 574] width 182 height 33
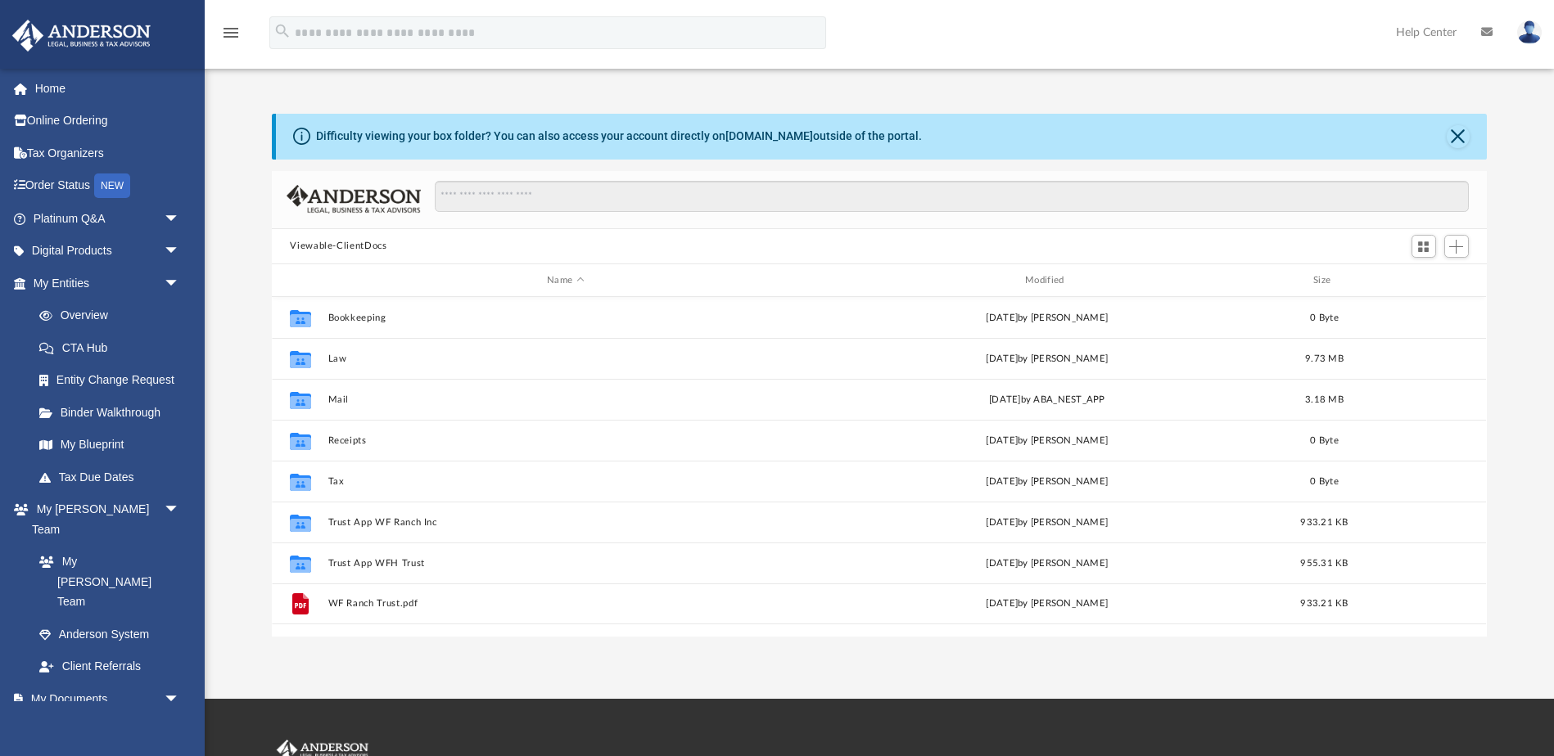
scroll to position [372, 1214]
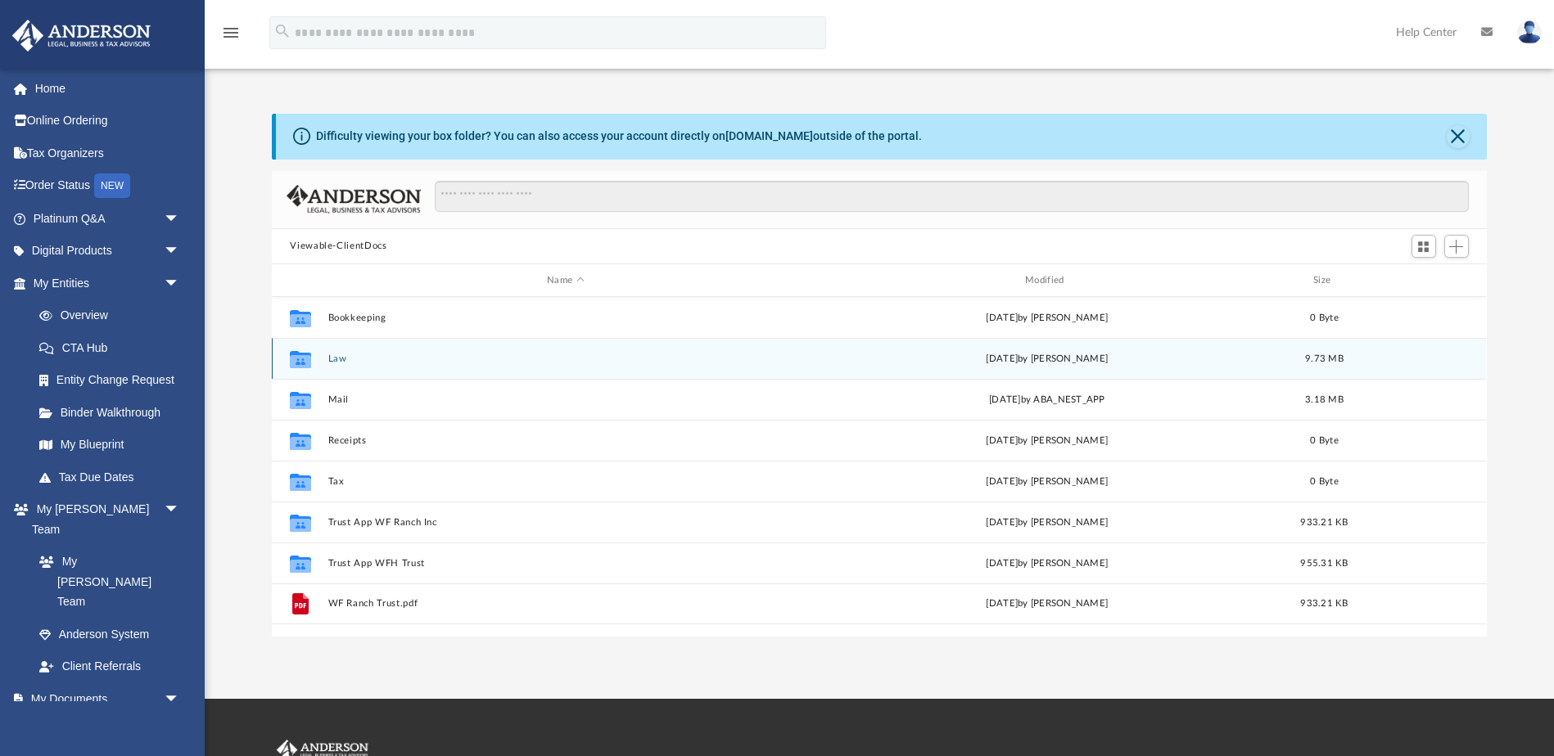
click at [348, 355] on button "Law" at bounding box center [565, 359] width 475 height 11
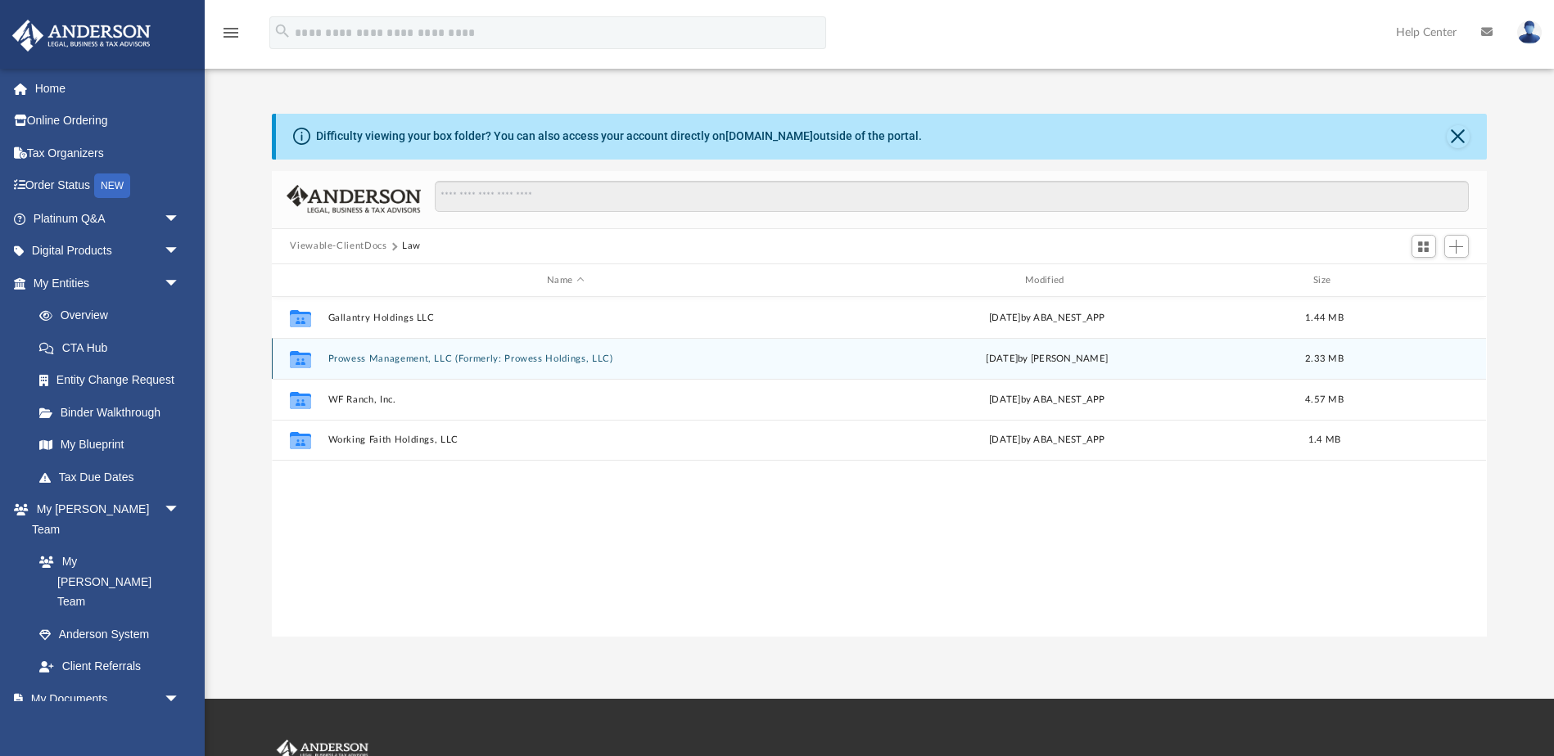
click at [378, 356] on button "Prowess Management, LLC (Formerly: Prowess Holdings, LLC)" at bounding box center [565, 359] width 475 height 11
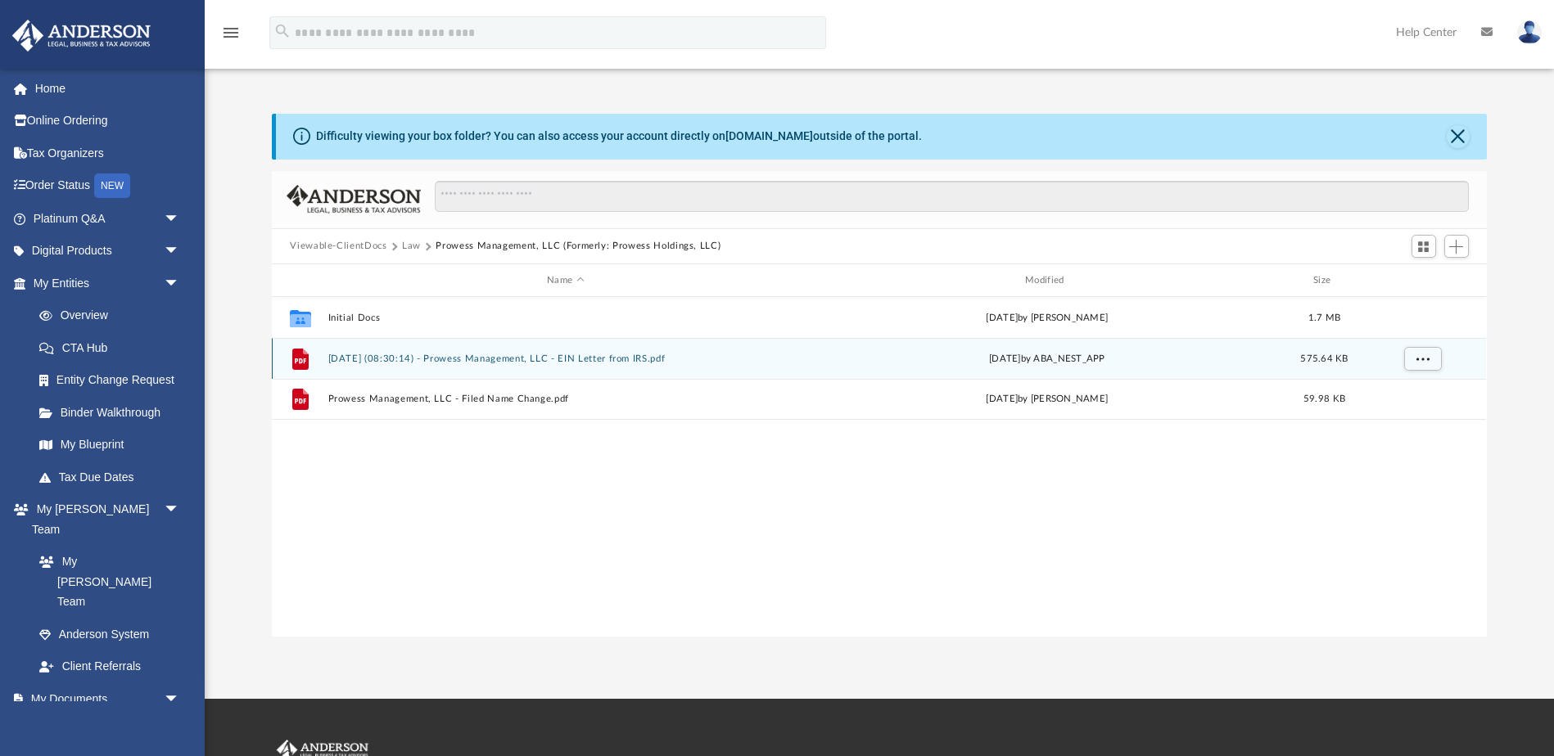
click at [470, 356] on button "[DATE] (08:30:14) - Prowess Management, LLC - EIN Letter from IRS.pdf" at bounding box center [565, 359] width 475 height 11
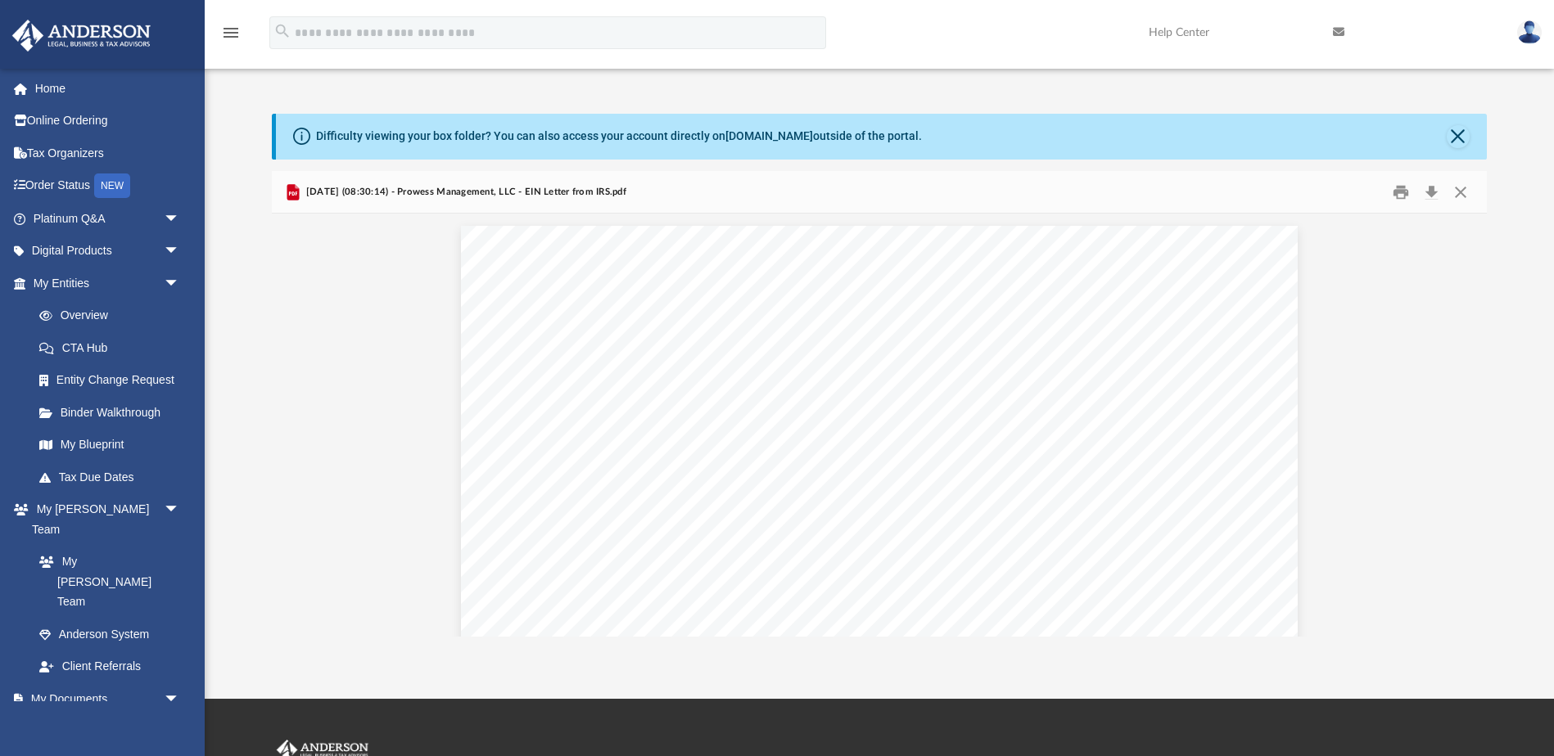
scroll to position [0, 0]
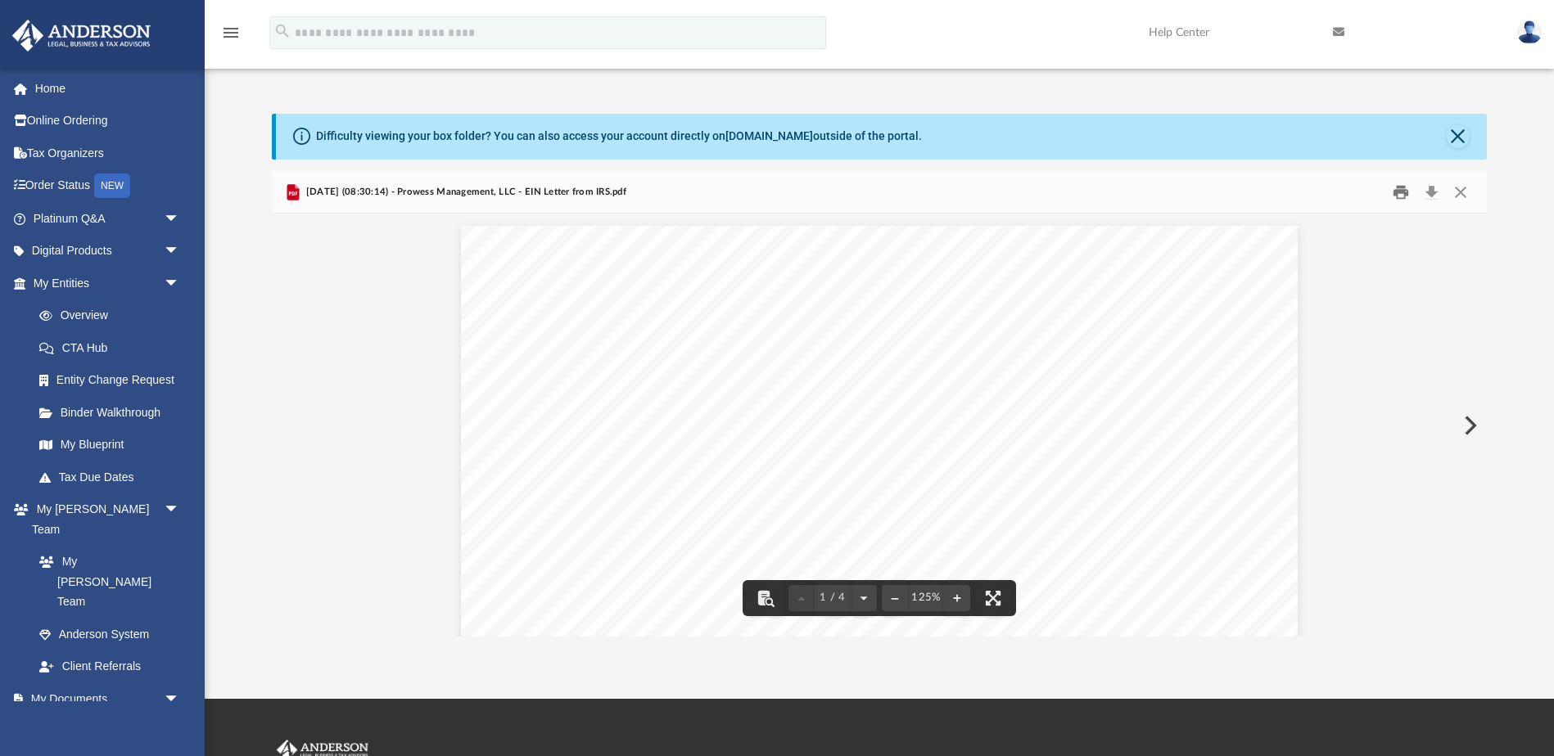
click at [1405, 187] on button "Print" at bounding box center [1400, 191] width 33 height 25
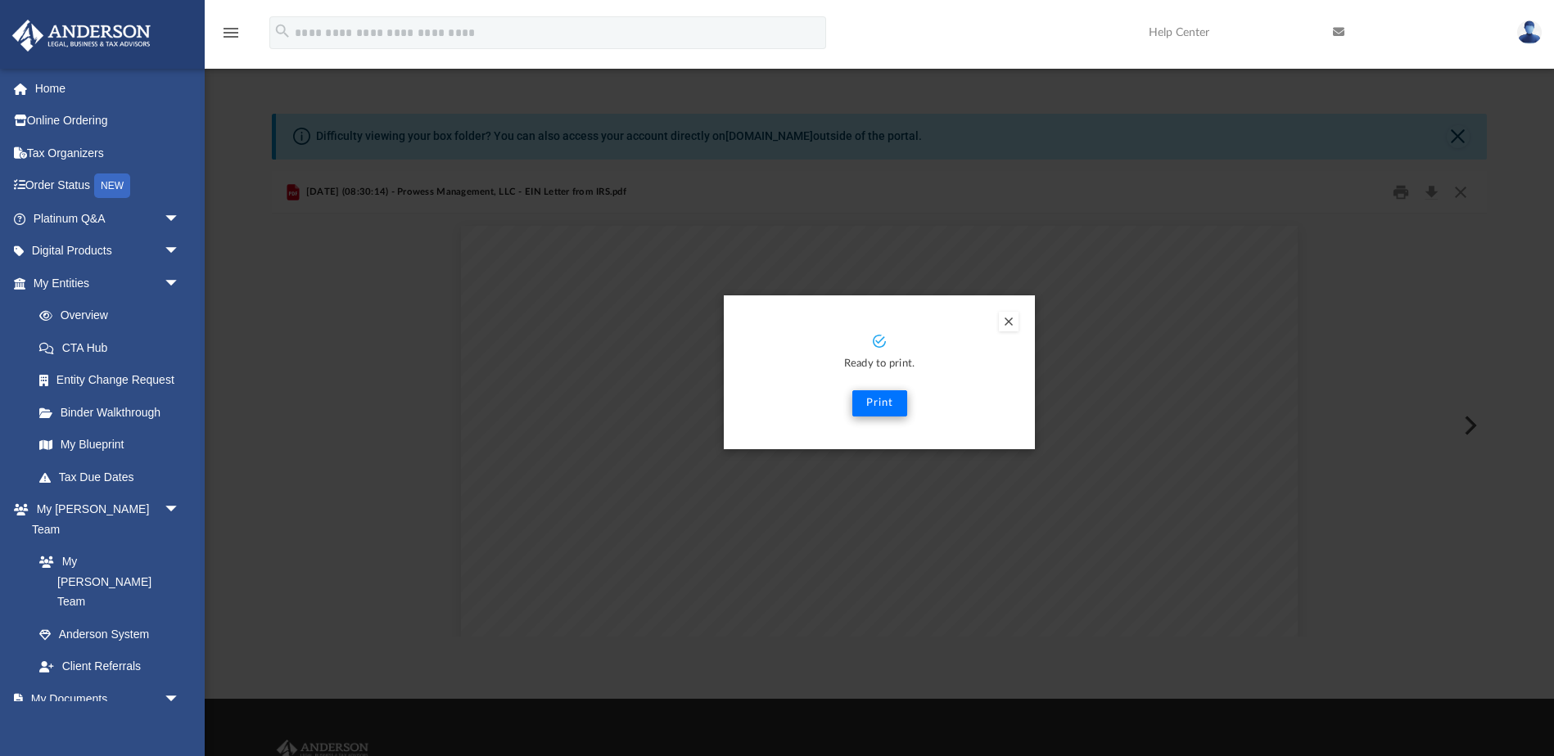
click at [868, 404] on button "Print" at bounding box center [879, 404] width 55 height 26
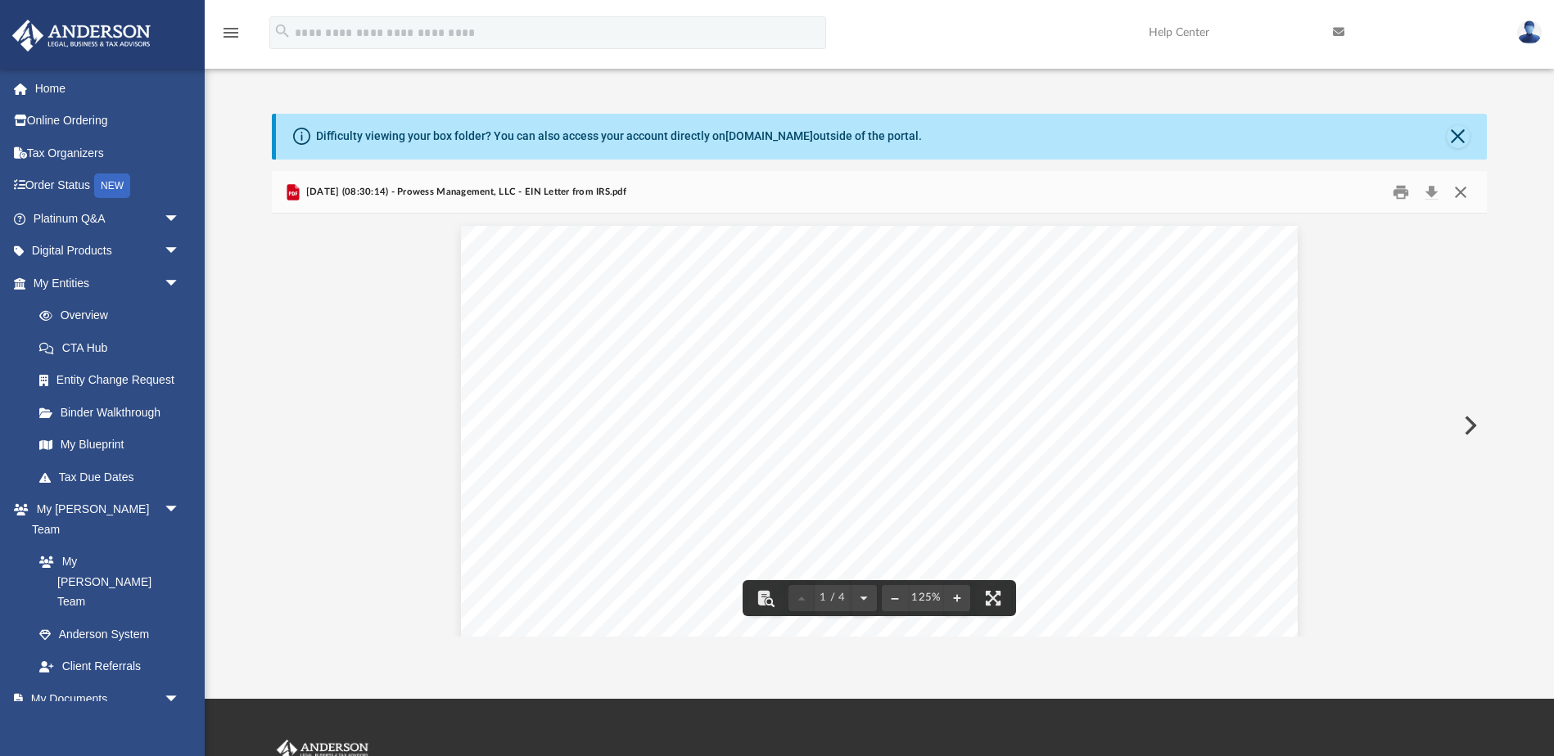
click at [1465, 186] on button "Close" at bounding box center [1460, 191] width 29 height 25
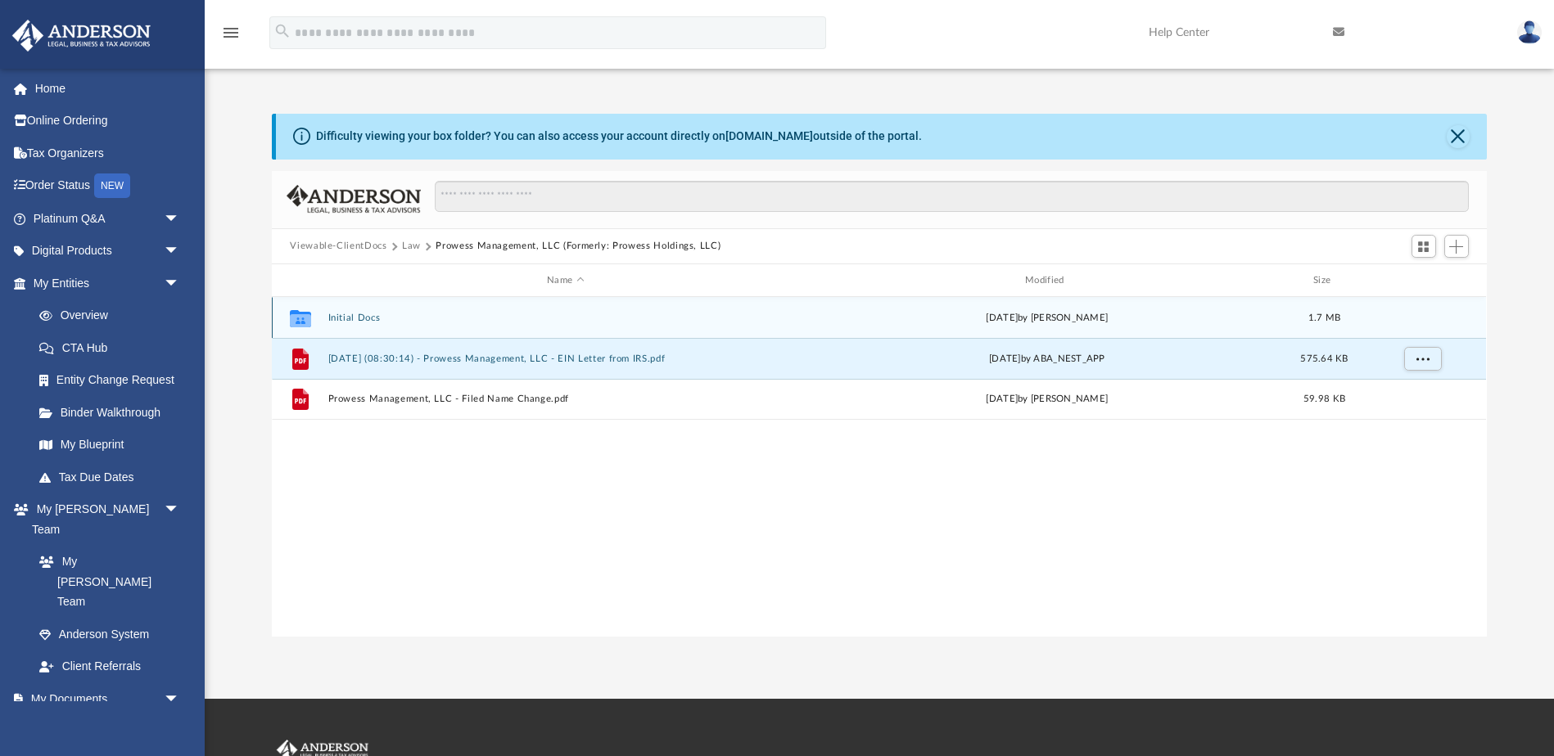
click at [337, 314] on button "Initial Docs" at bounding box center [565, 318] width 475 height 11
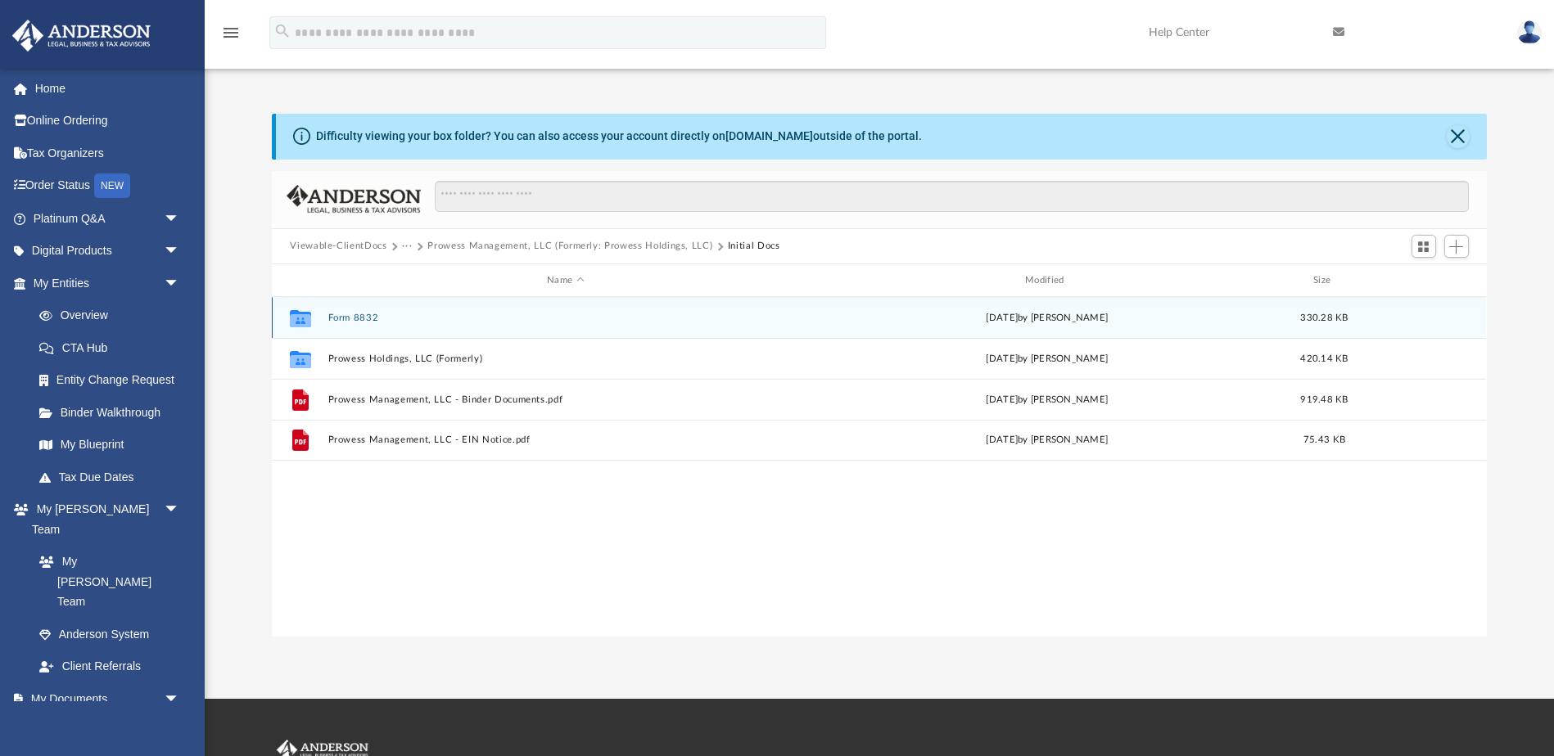
click at [357, 321] on button "Form 8832" at bounding box center [565, 318] width 475 height 11
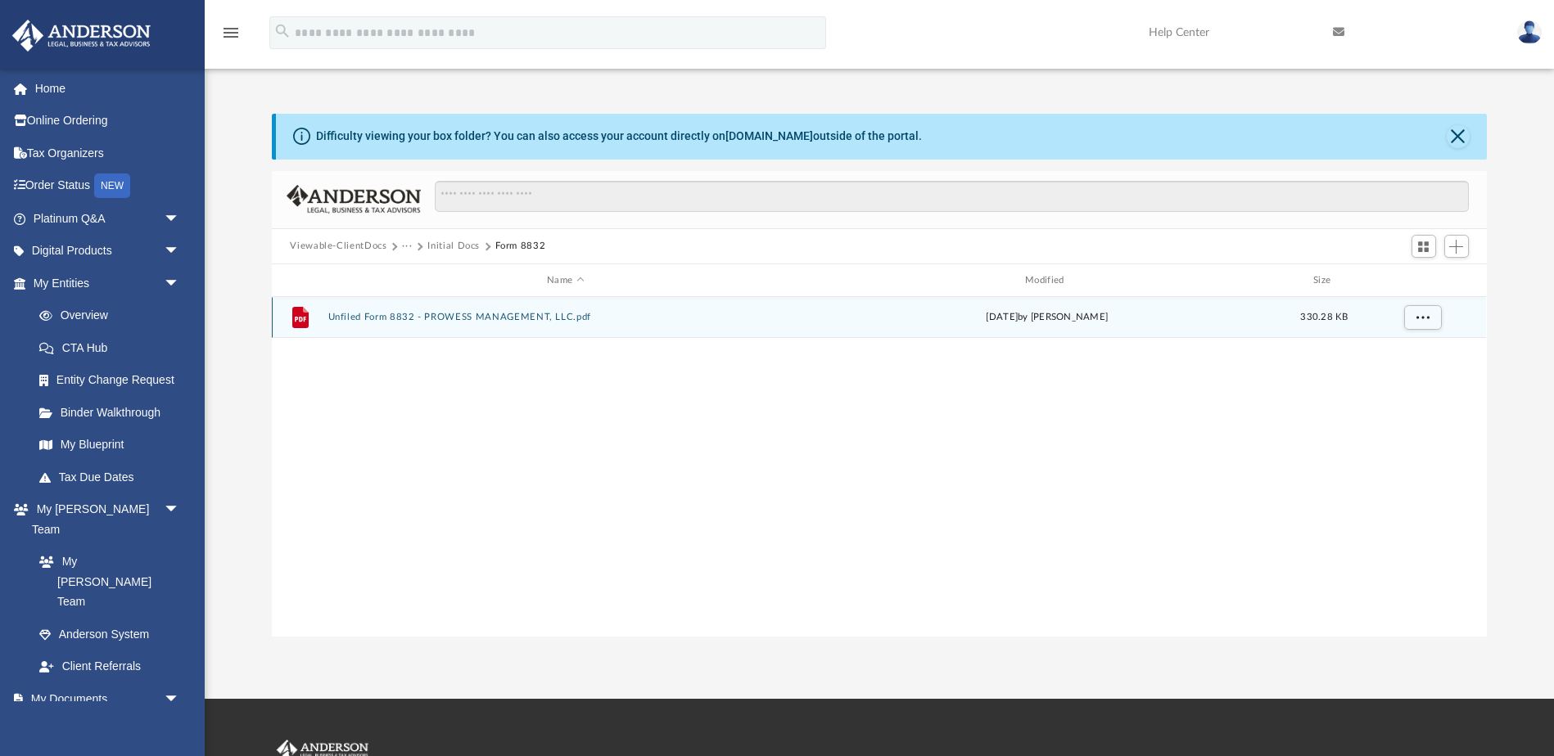
click at [357, 321] on button "Unfiled Form 8832 - PROWESS MANAGEMENT, LLC.pdf" at bounding box center [565, 318] width 475 height 11
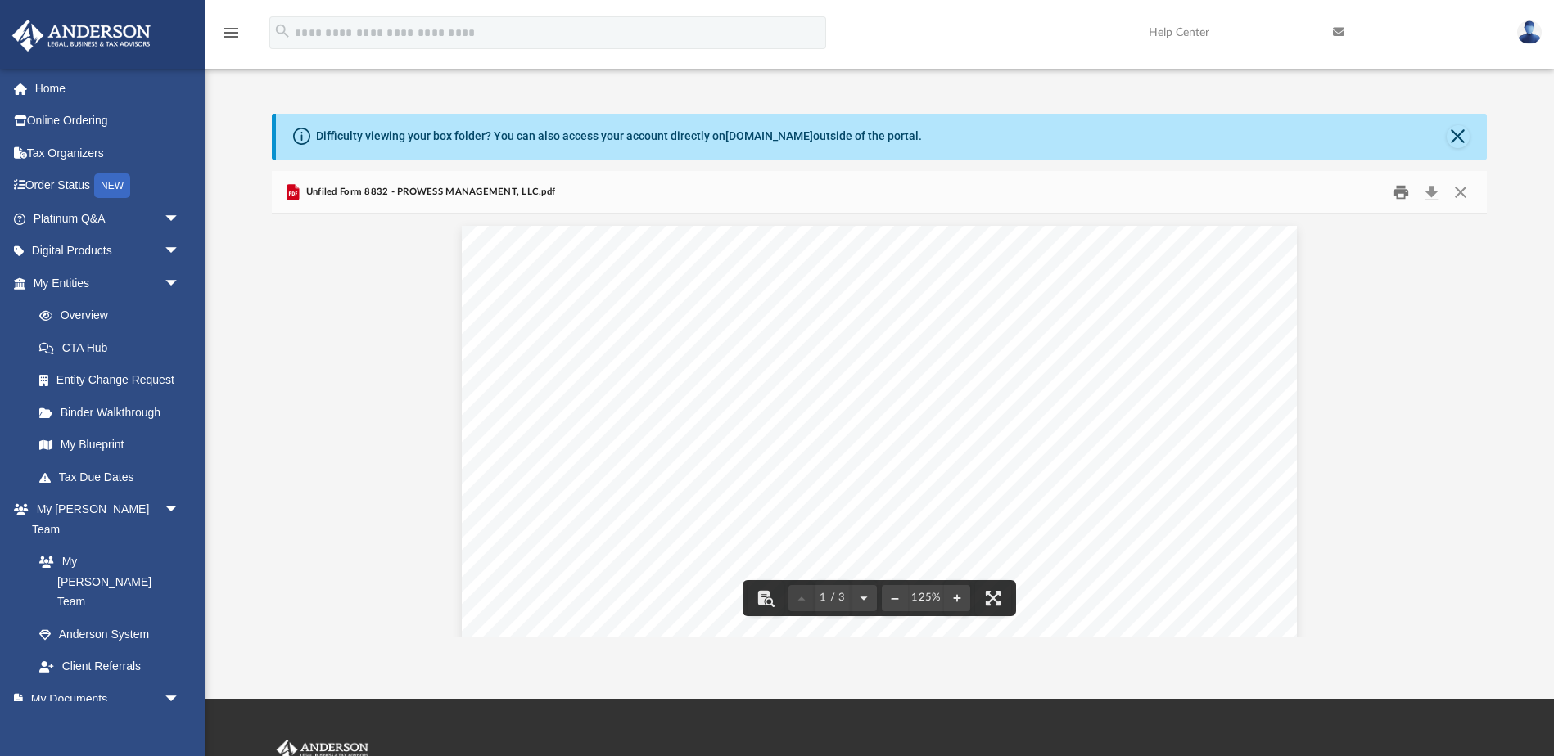
click at [1406, 191] on button "Print" at bounding box center [1400, 191] width 33 height 25
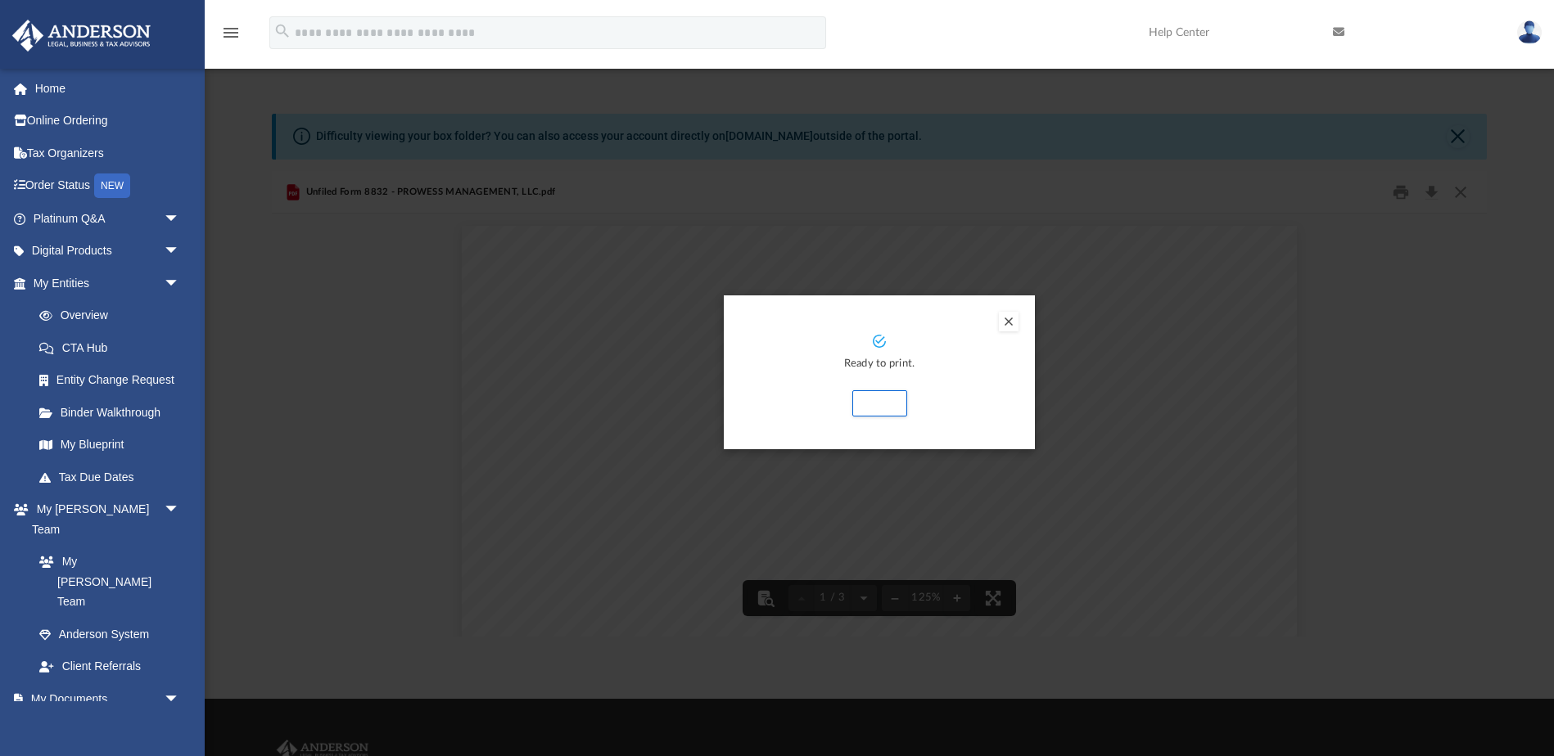
click at [890, 400] on button "Print" at bounding box center [879, 404] width 55 height 26
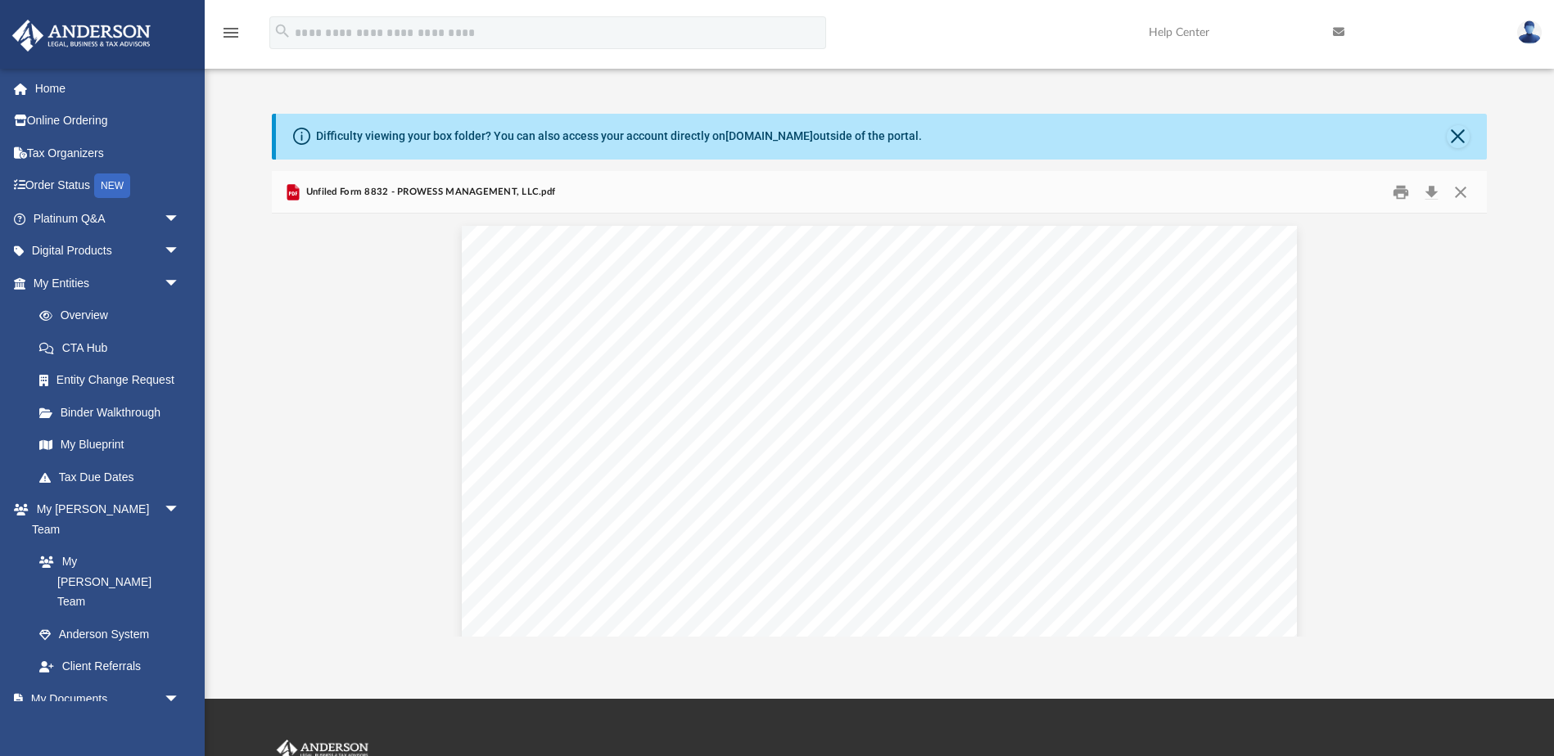
click at [1464, 195] on button "Close" at bounding box center [1460, 191] width 29 height 25
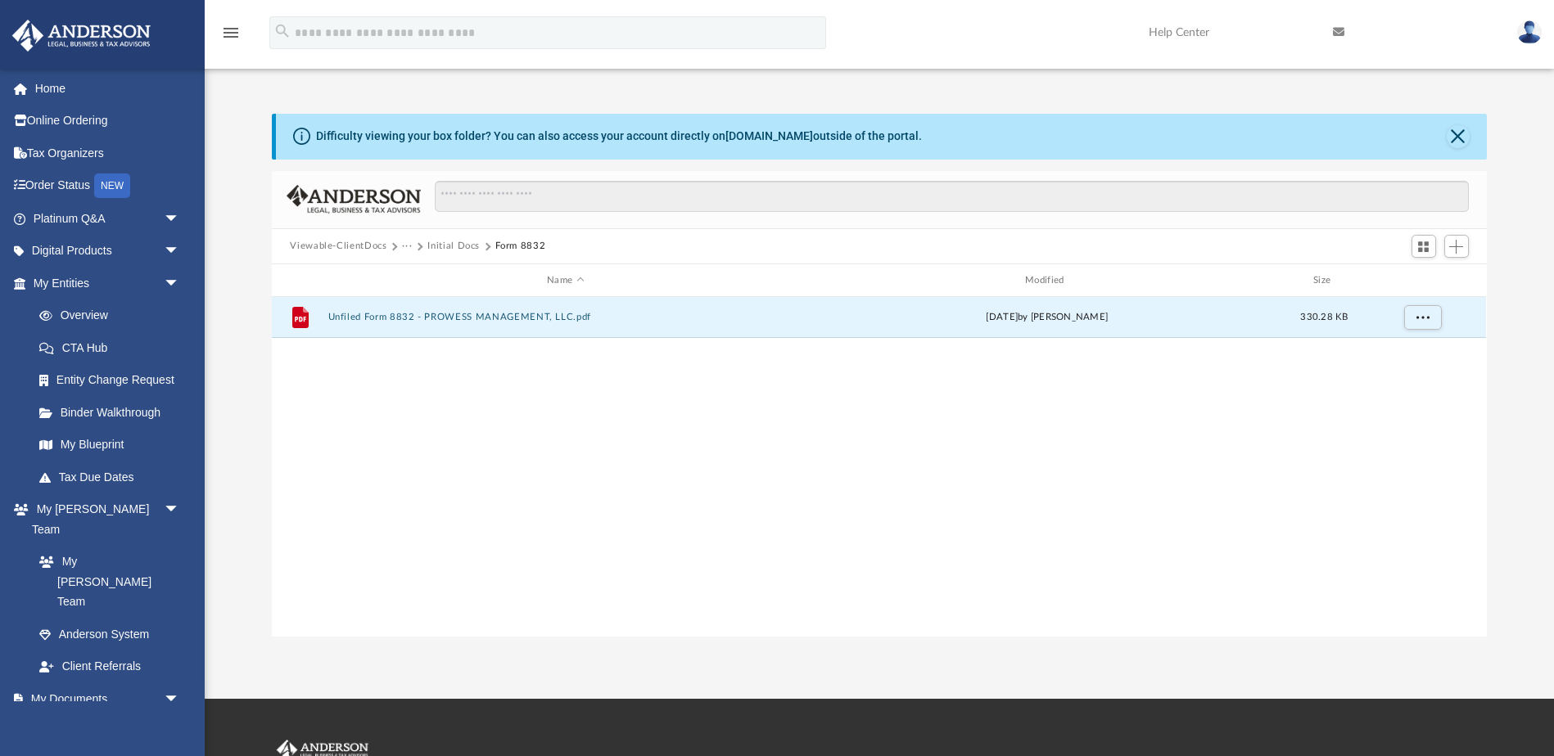
click at [1456, 135] on button "Close" at bounding box center [1458, 136] width 23 height 23
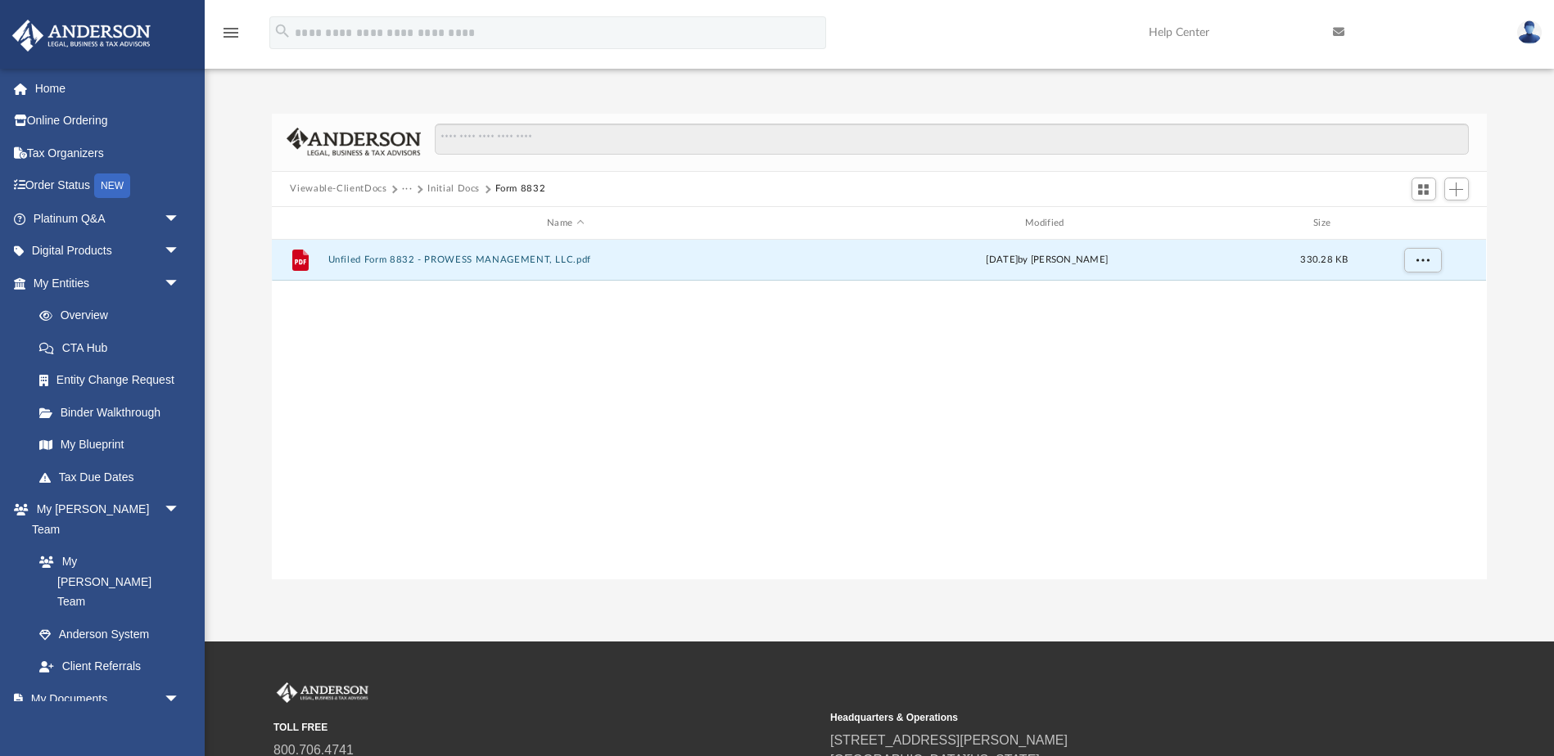
click at [457, 187] on button "Initial Docs" at bounding box center [453, 189] width 52 height 15
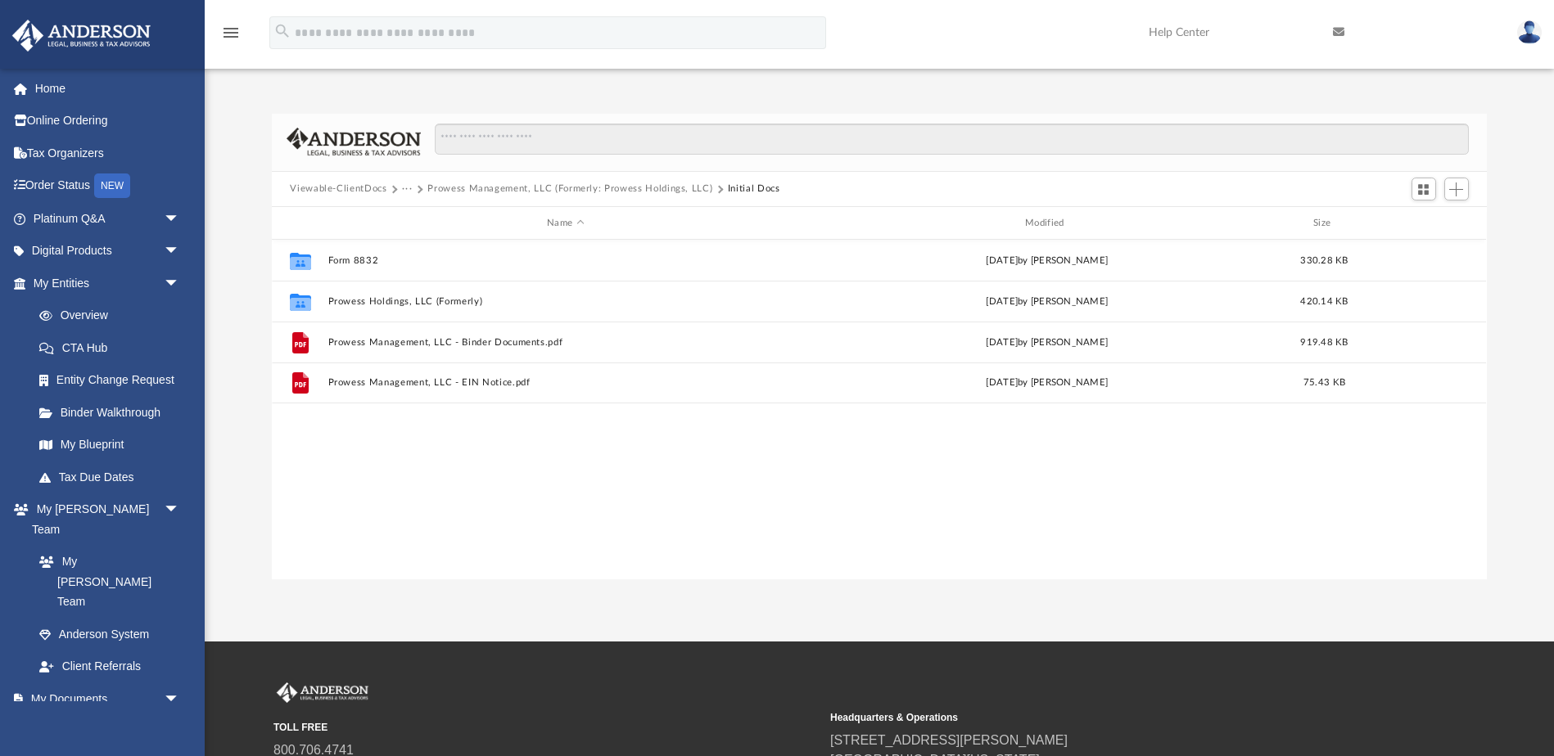
click at [352, 189] on button "Viewable-ClientDocs" at bounding box center [338, 189] width 97 height 15
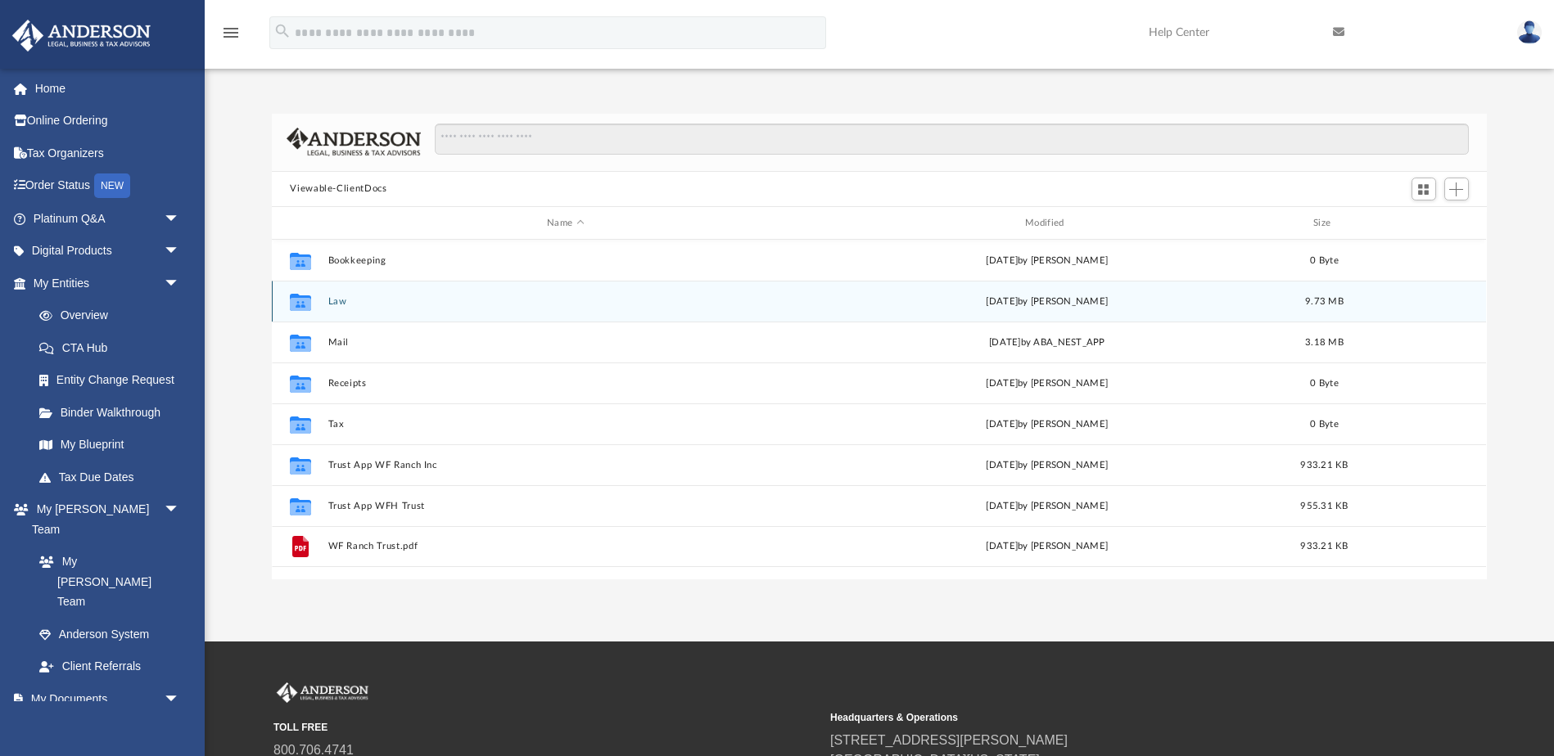
click at [342, 300] on button "Law" at bounding box center [565, 301] width 475 height 11
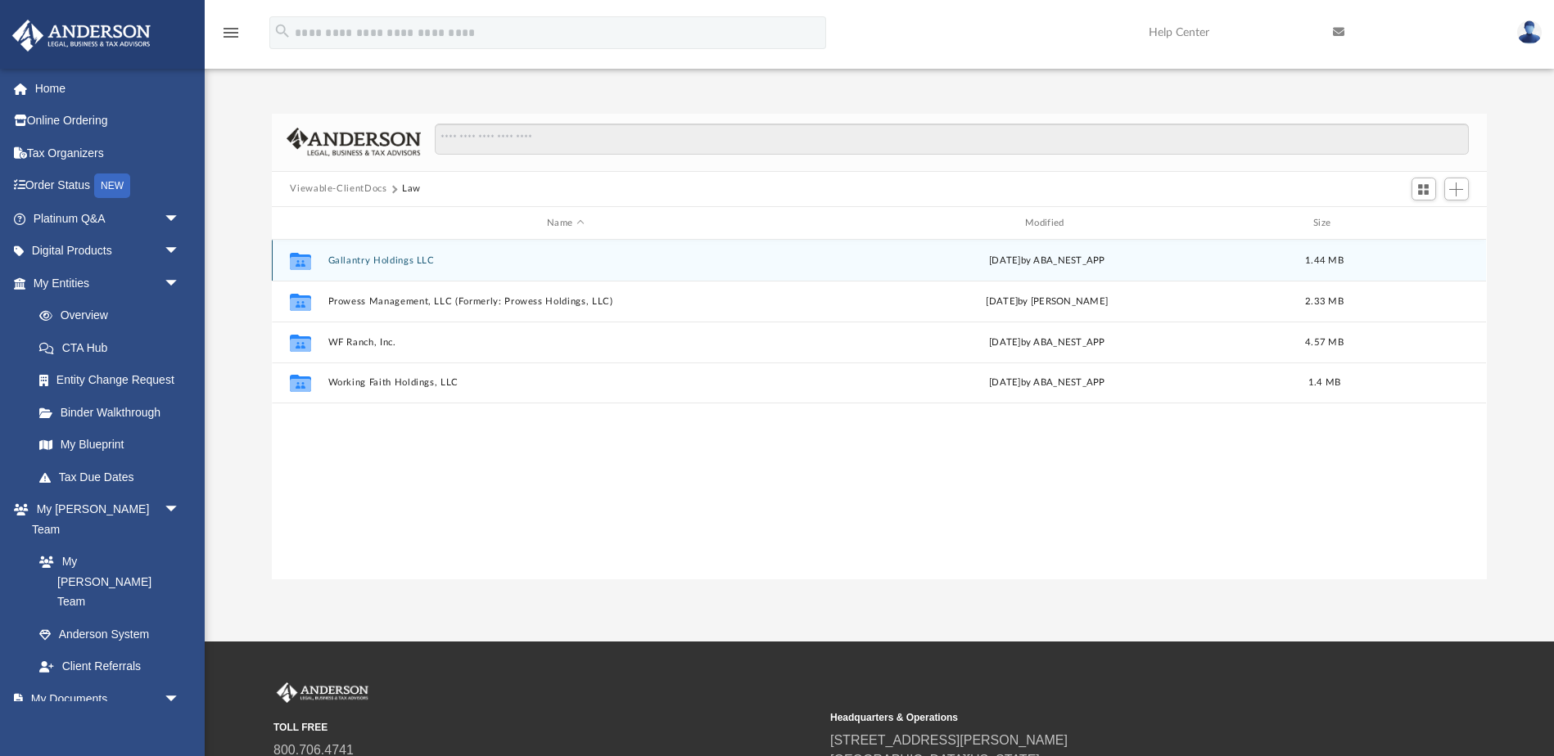
click at [382, 257] on button "Gallantry Holdings LLC" at bounding box center [565, 260] width 475 height 11
click at [382, 258] on button "Initial Docs" at bounding box center [565, 260] width 475 height 11
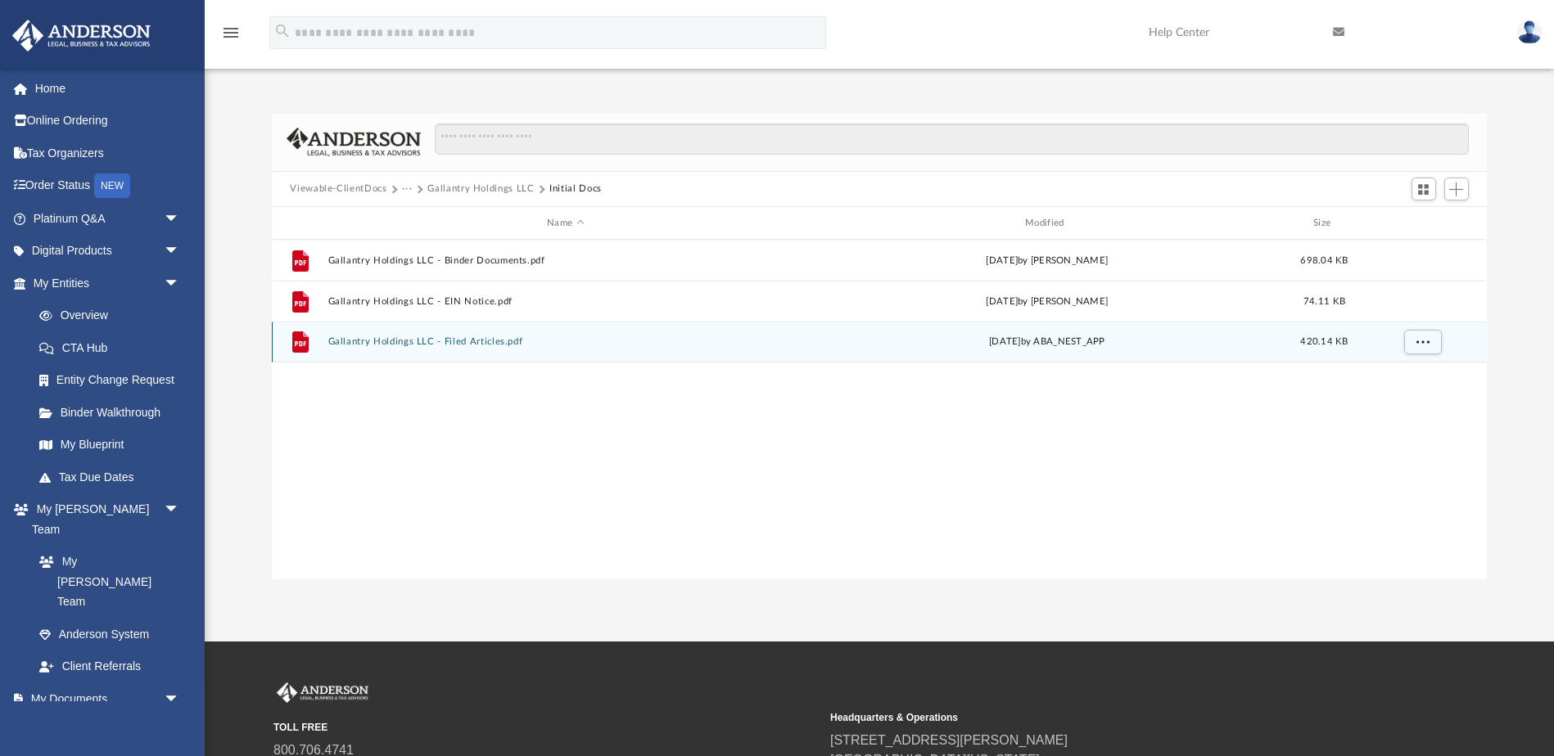
click at [480, 345] on button "Gallantry Holdings LLC - Filed Articles.pdf" at bounding box center [565, 342] width 475 height 11
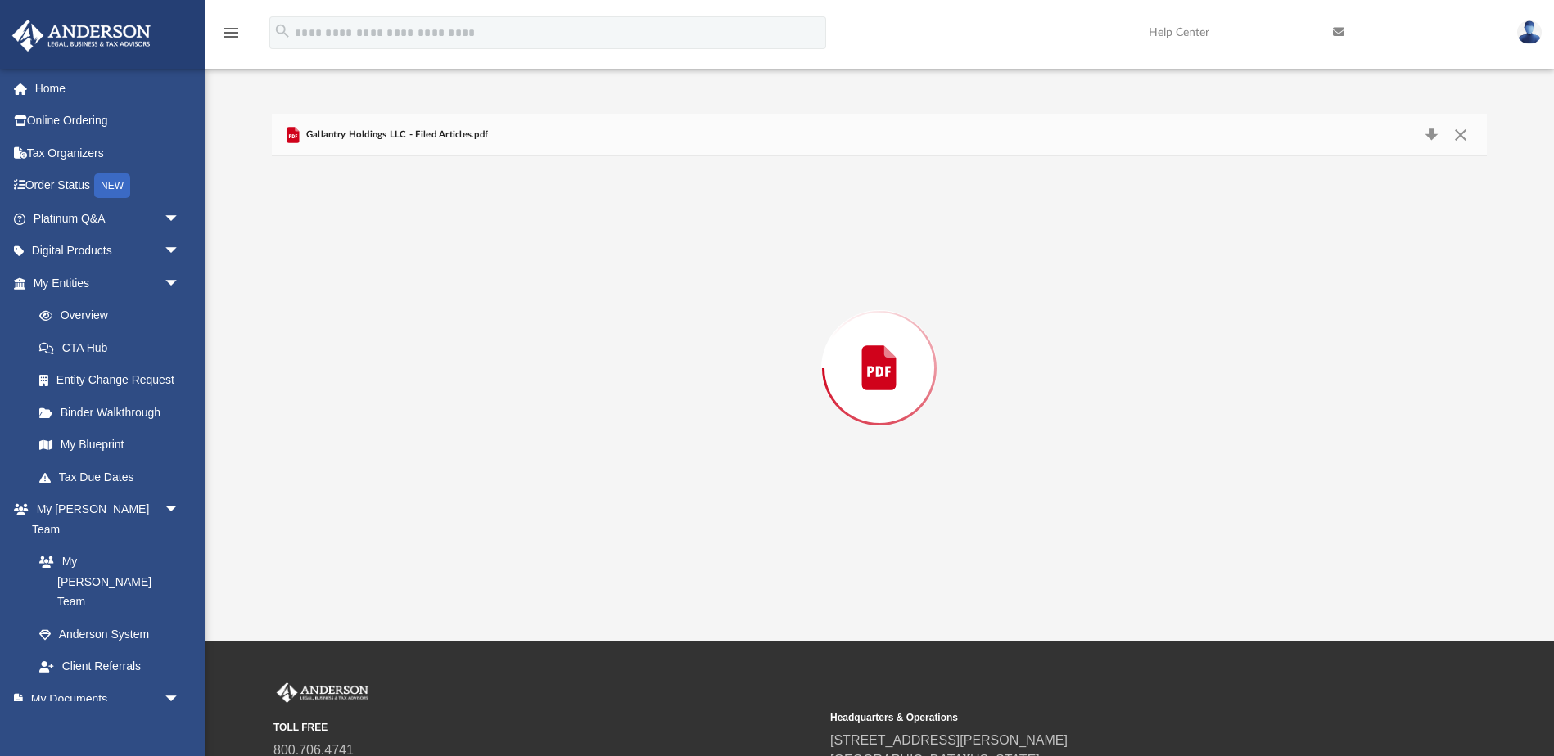
scroll to position [1105, 0]
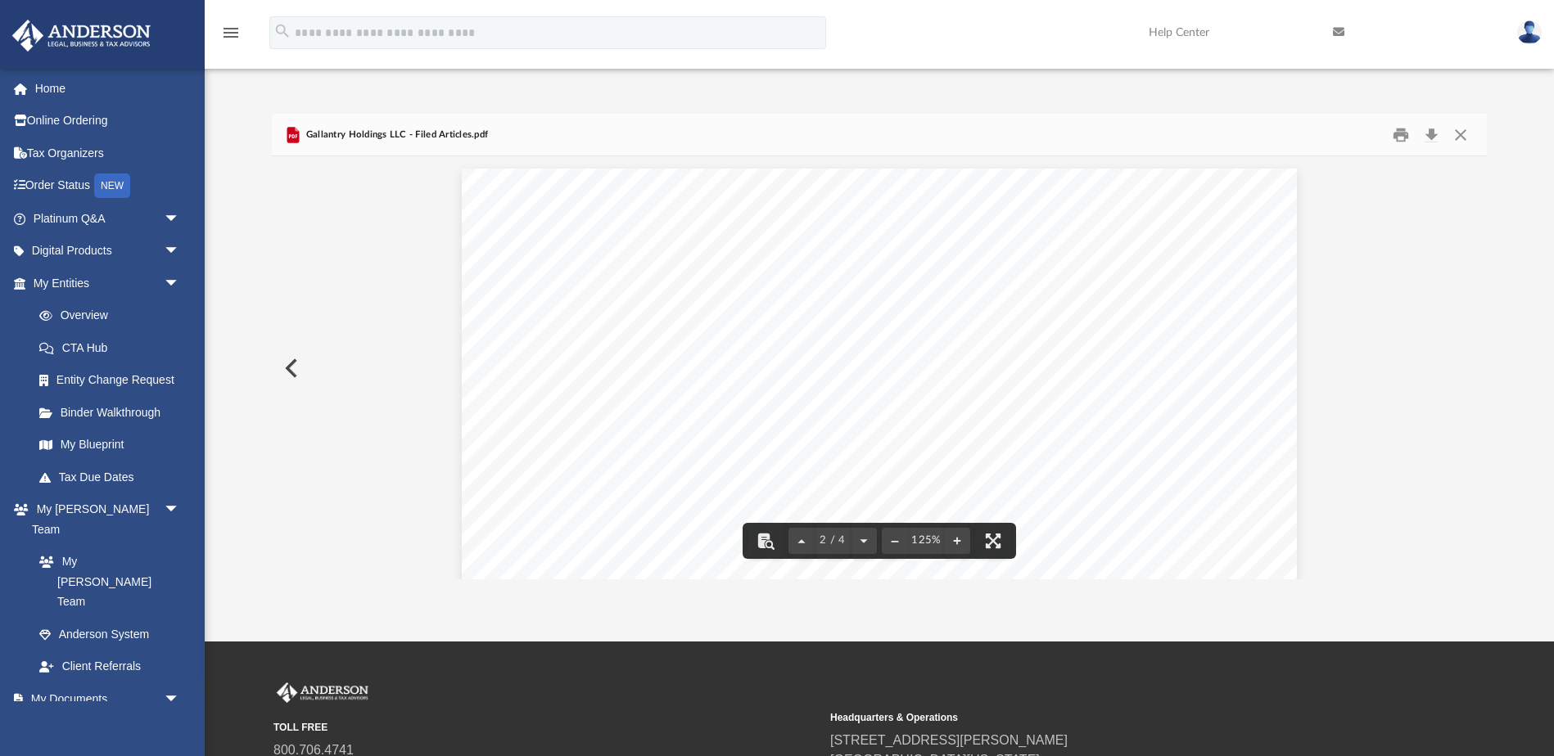
click at [1469, 133] on button "Close" at bounding box center [1460, 134] width 29 height 25
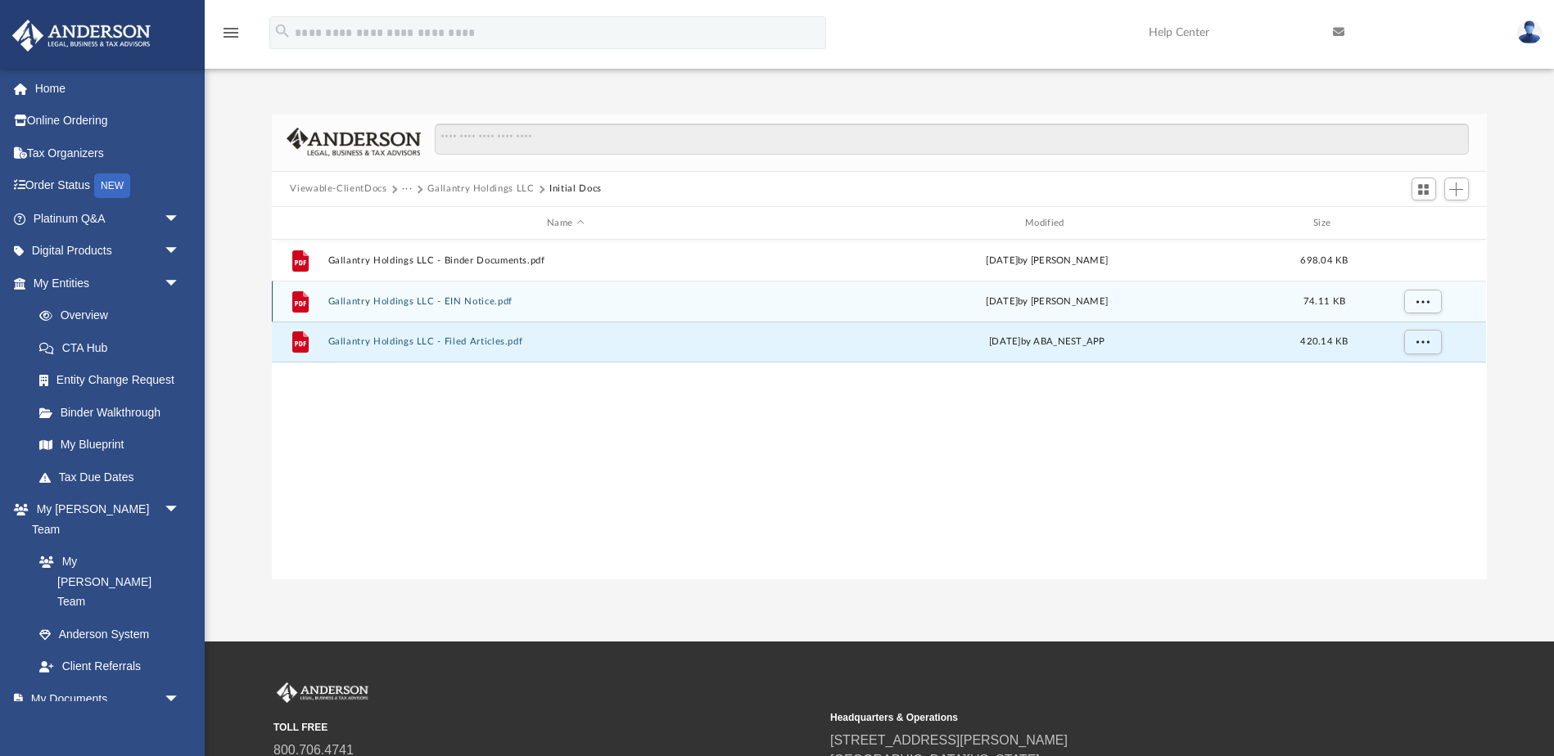
click at [472, 297] on button "Gallantry Holdings LLC - EIN Notice.pdf" at bounding box center [565, 301] width 475 height 11
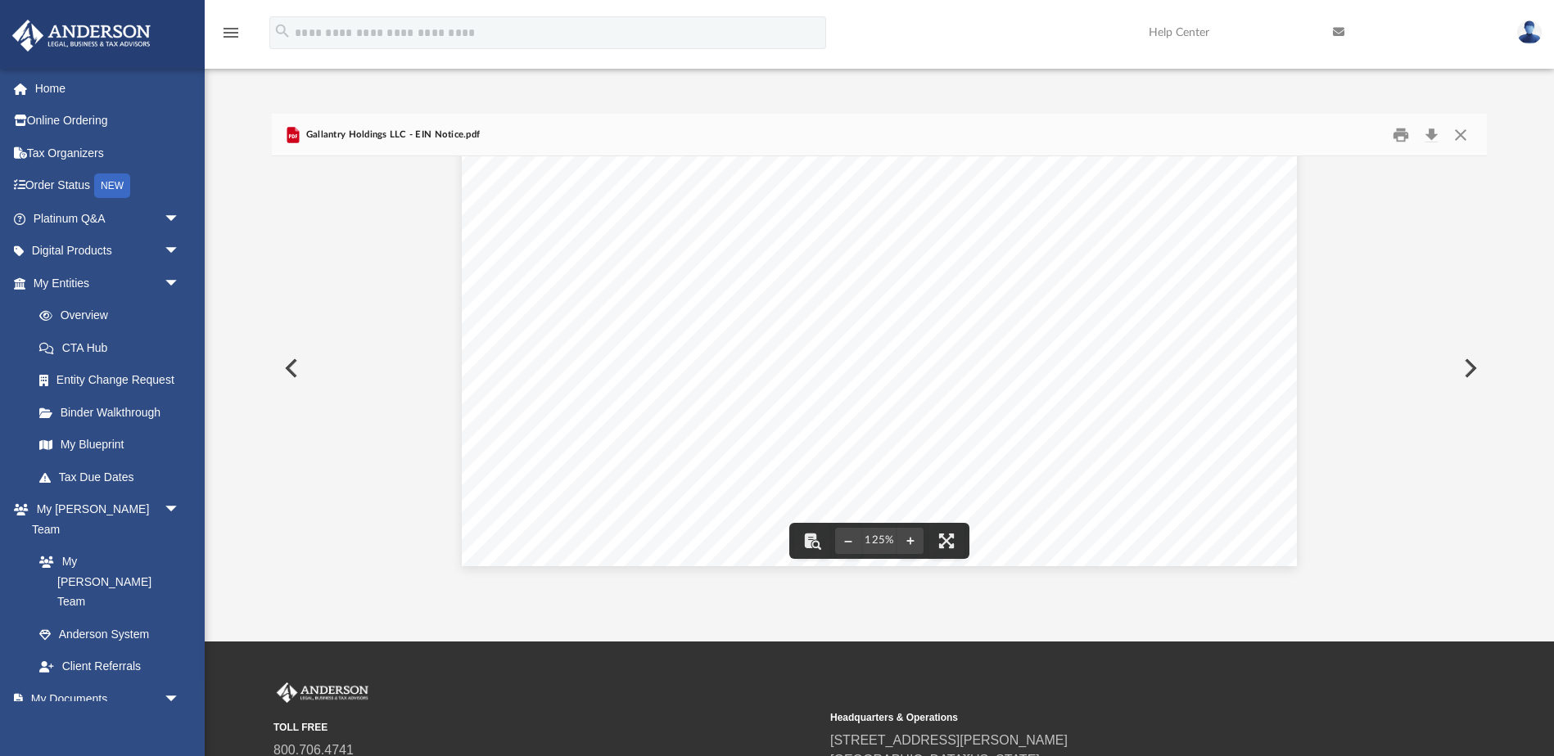
scroll to position [683, 0]
click at [1461, 137] on button "Close" at bounding box center [1460, 134] width 29 height 25
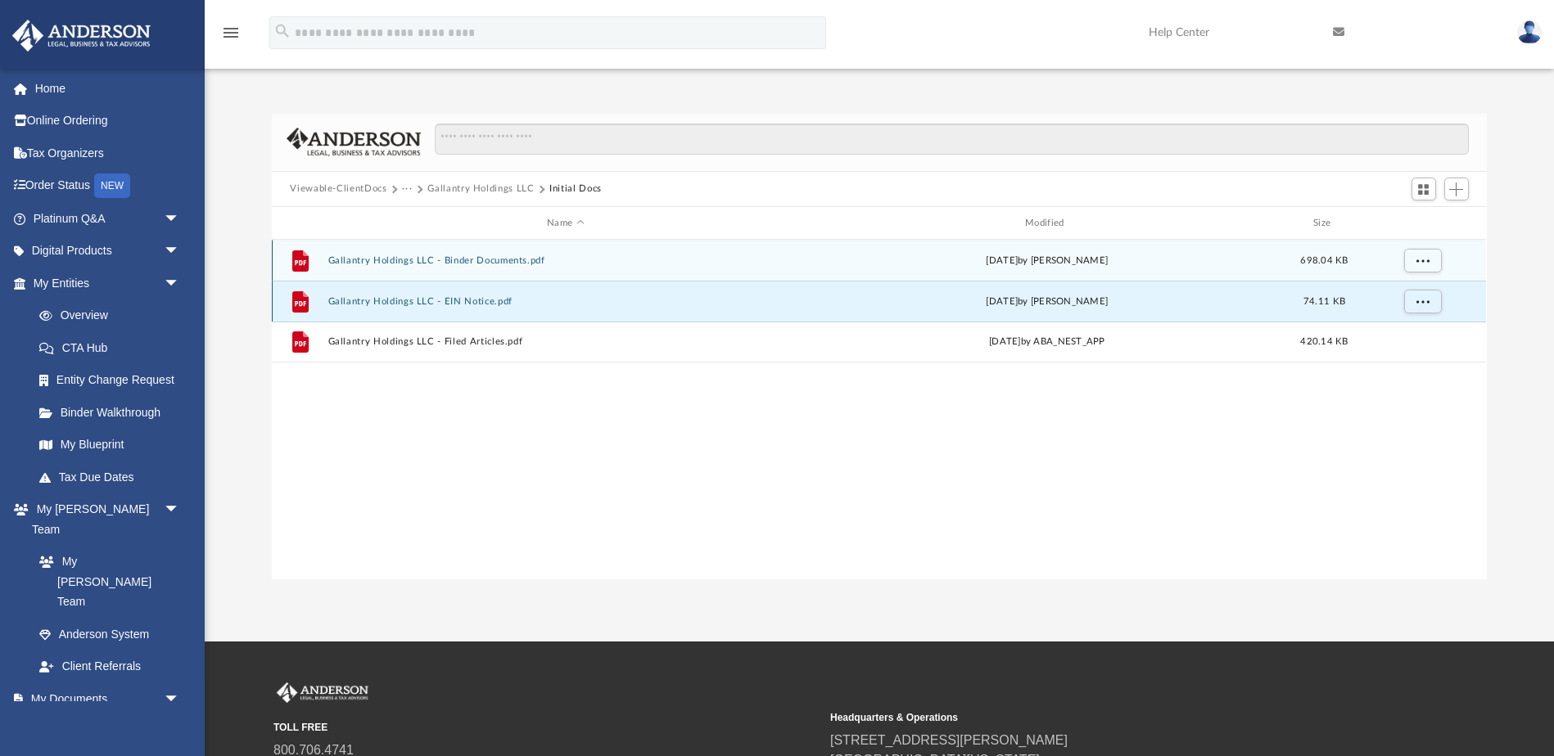
scroll to position [-1, 0]
click at [448, 255] on div "File Gallantry Holdings LLC - Binder Documents.pdf [DATE] by [PERSON_NAME] 698.…" at bounding box center [879, 260] width 1214 height 41
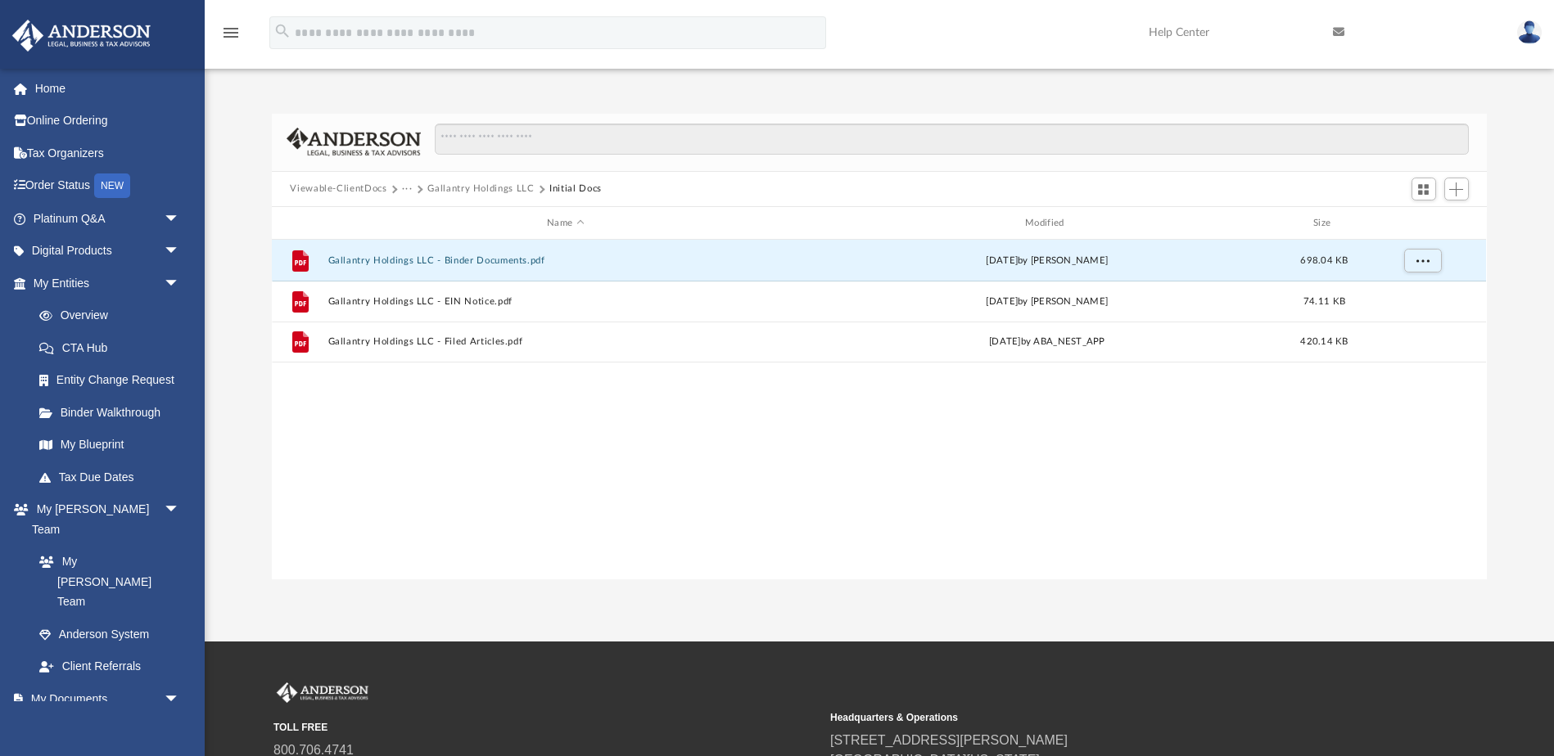
click at [355, 189] on button "Viewable-ClientDocs" at bounding box center [338, 189] width 97 height 15
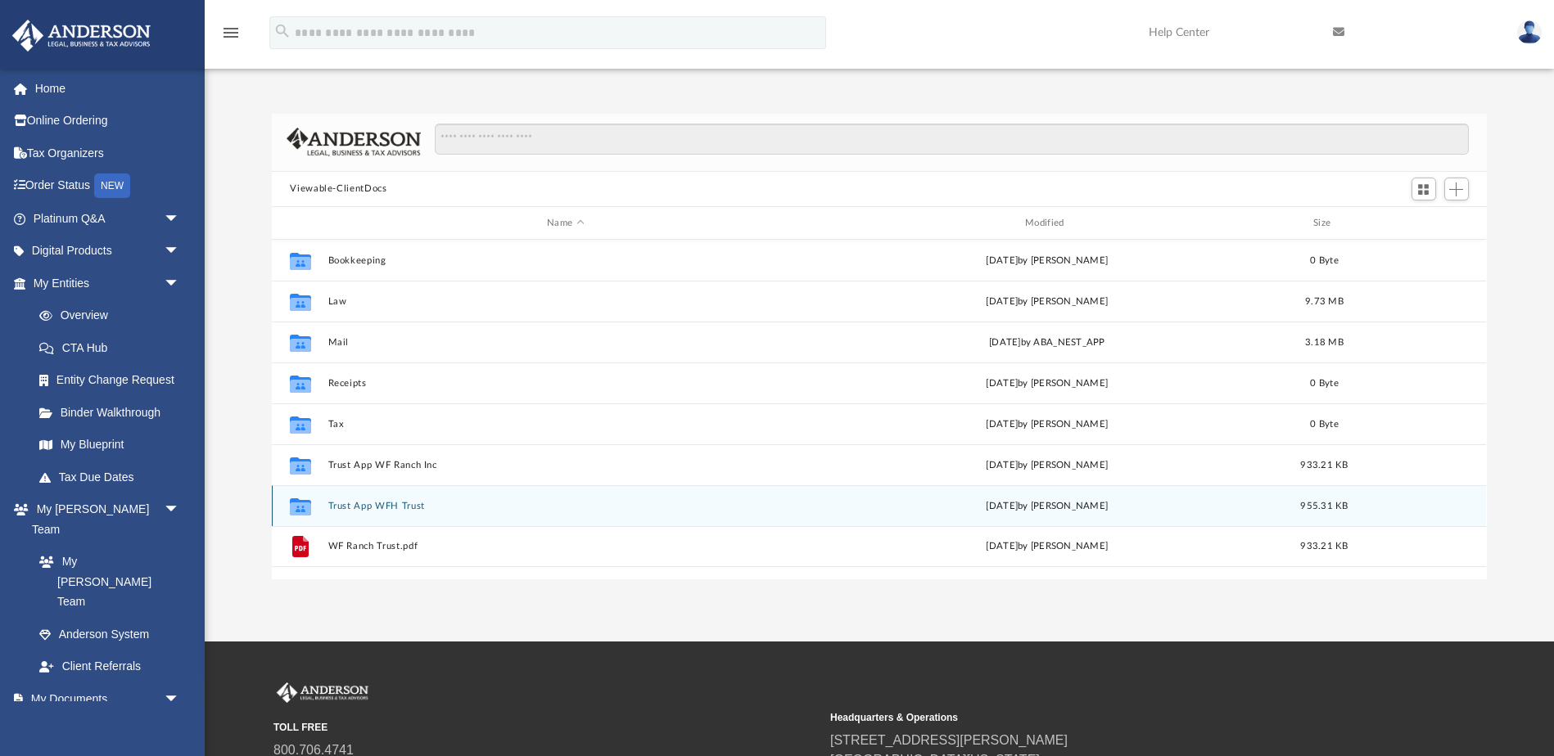
click at [397, 511] on button "Trust App WFH Trust" at bounding box center [565, 506] width 475 height 11
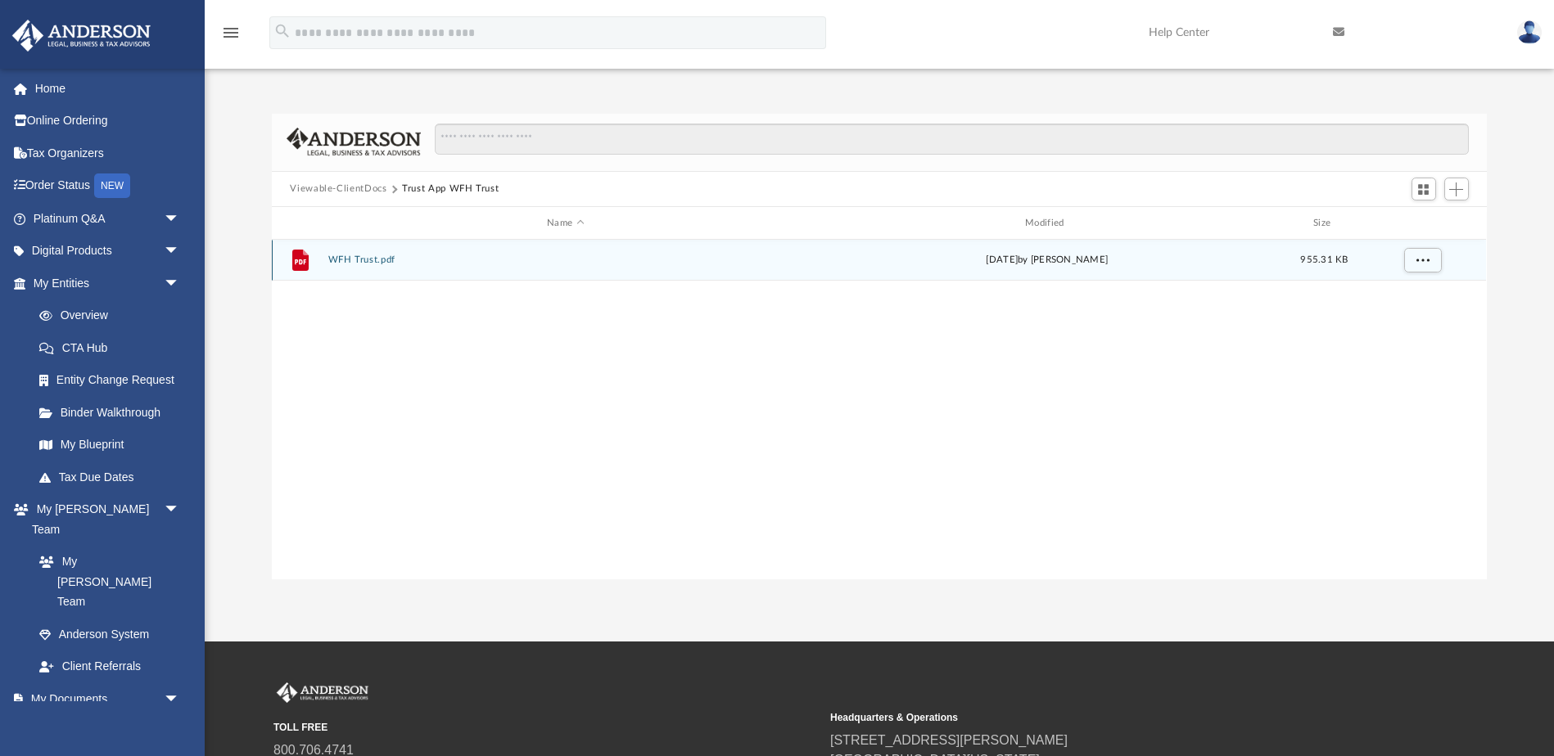
click at [365, 256] on button "WFH Trust.pdf" at bounding box center [565, 260] width 475 height 11
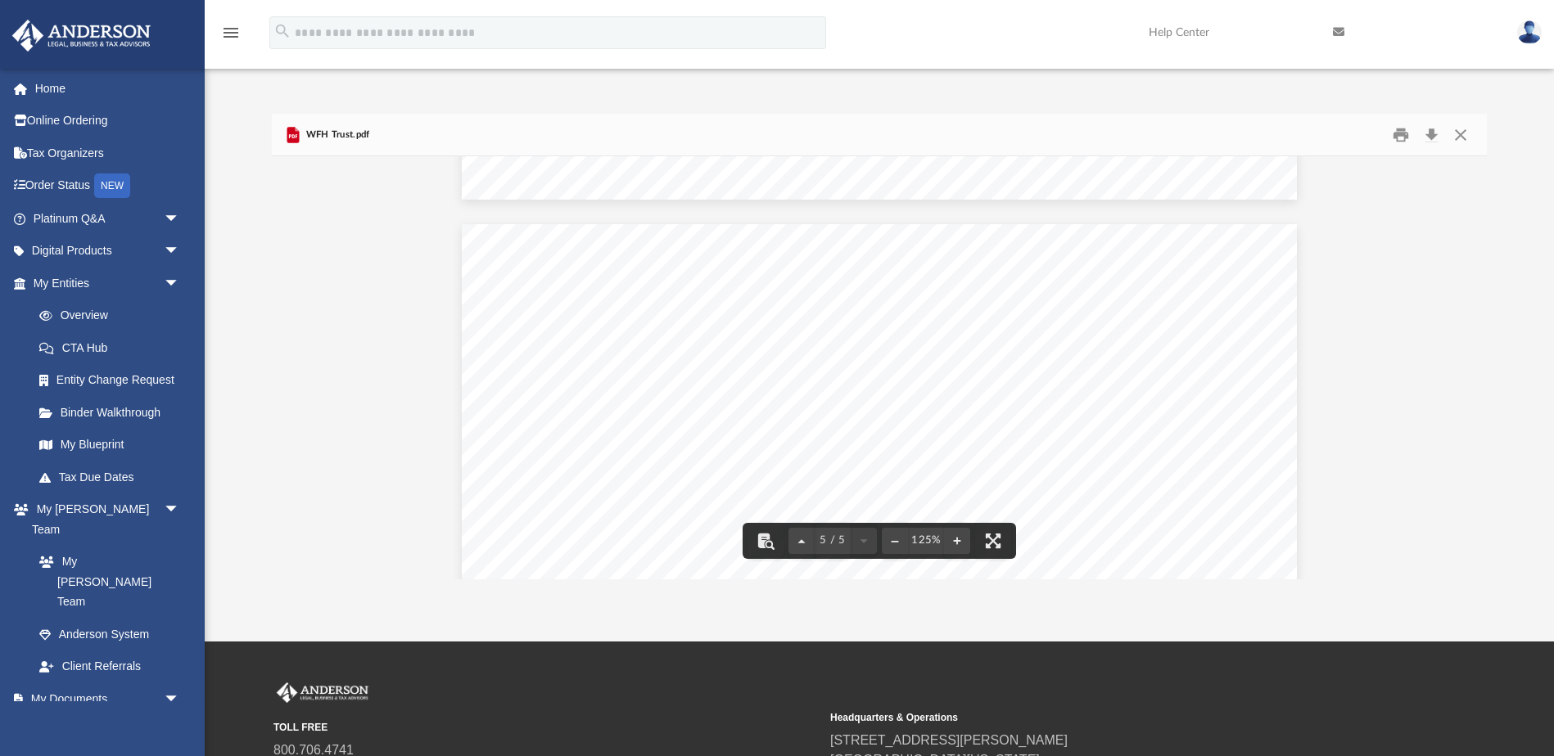
scroll to position [4430, 0]
click at [1468, 132] on button "Close" at bounding box center [1460, 134] width 29 height 25
